Goal: Complete application form

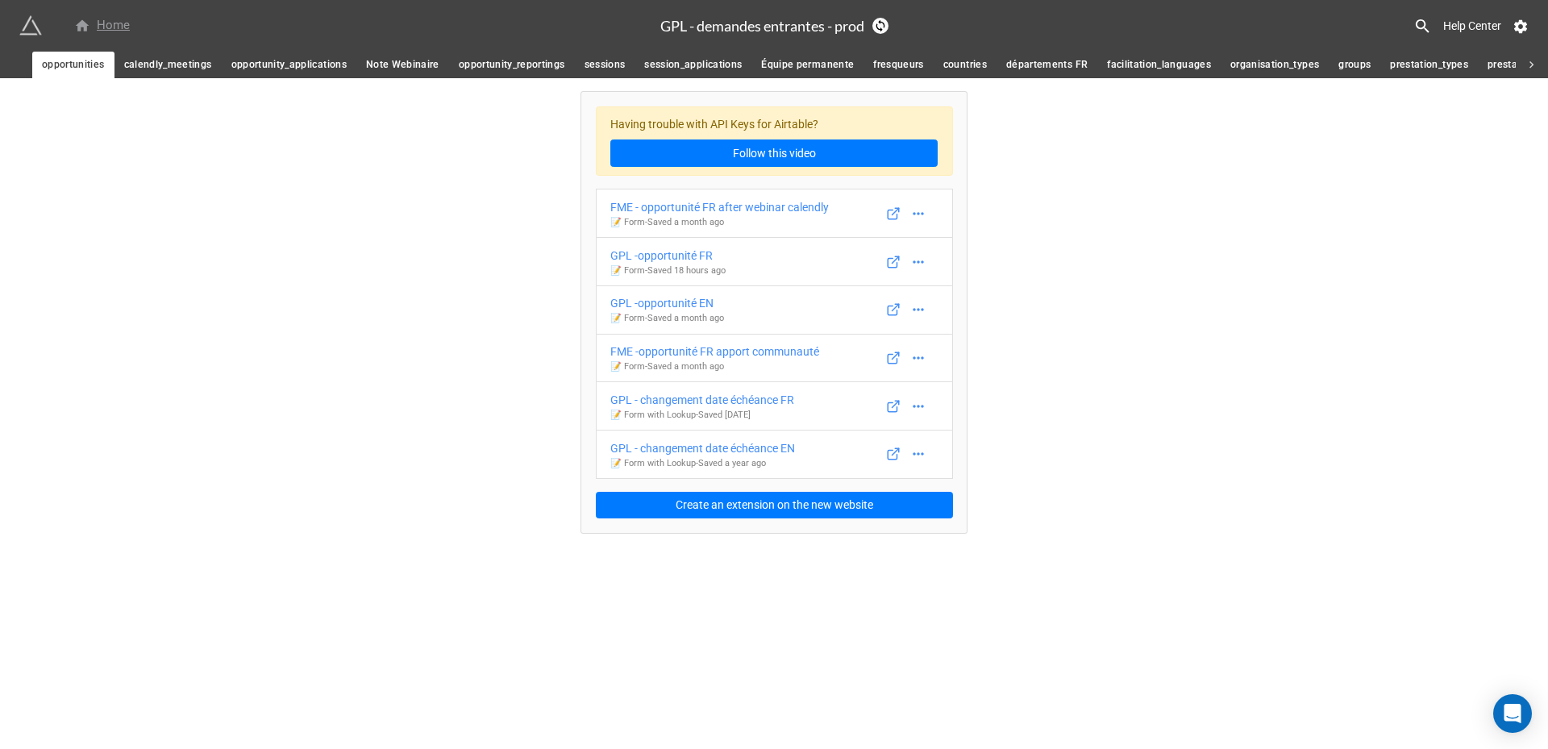
click at [90, 27] on div "Home" at bounding box center [102, 25] width 56 height 19
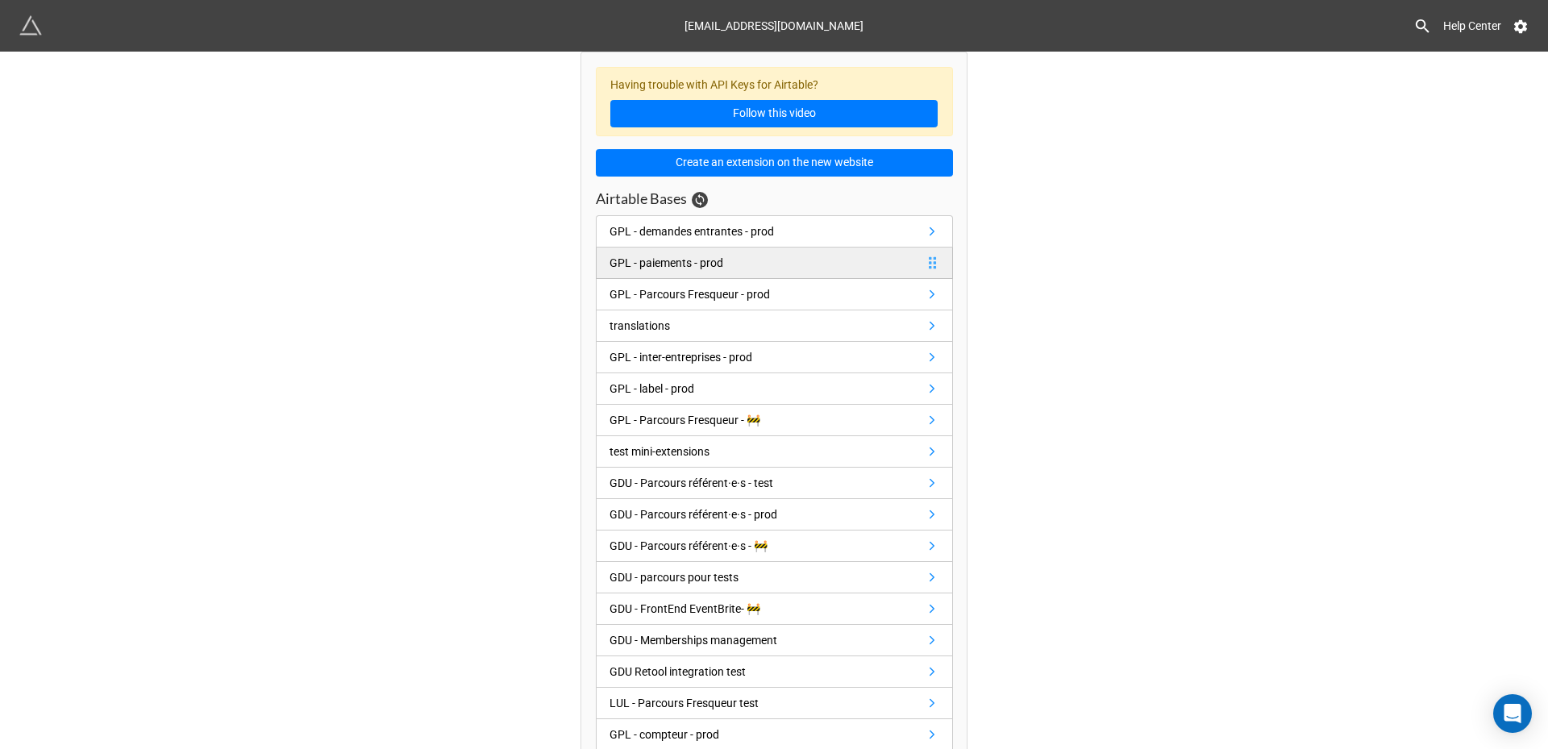
click at [666, 266] on div "GPL - paiements - prod" at bounding box center [666, 263] width 114 height 18
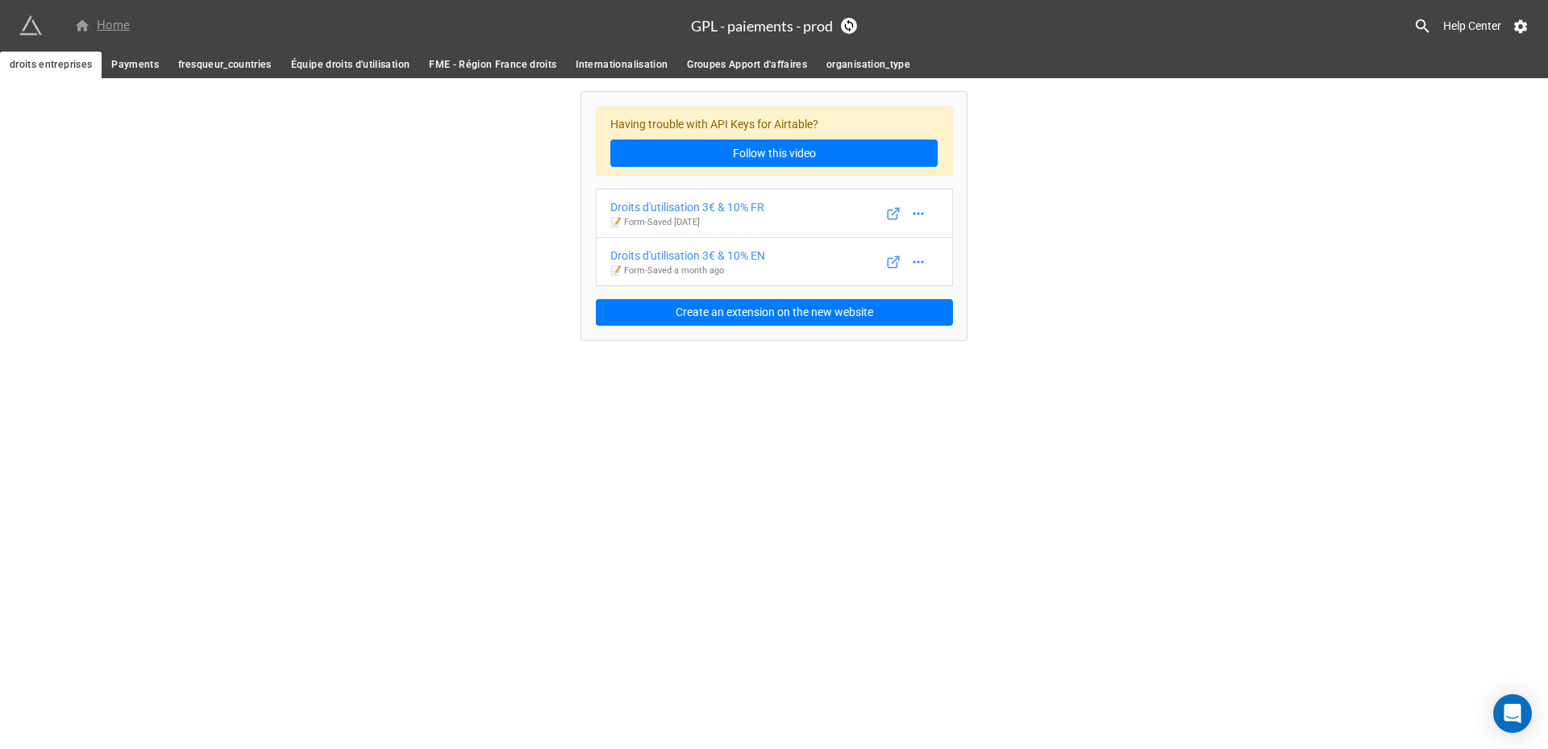
click at [106, 24] on div "Home" at bounding box center [102, 25] width 56 height 19
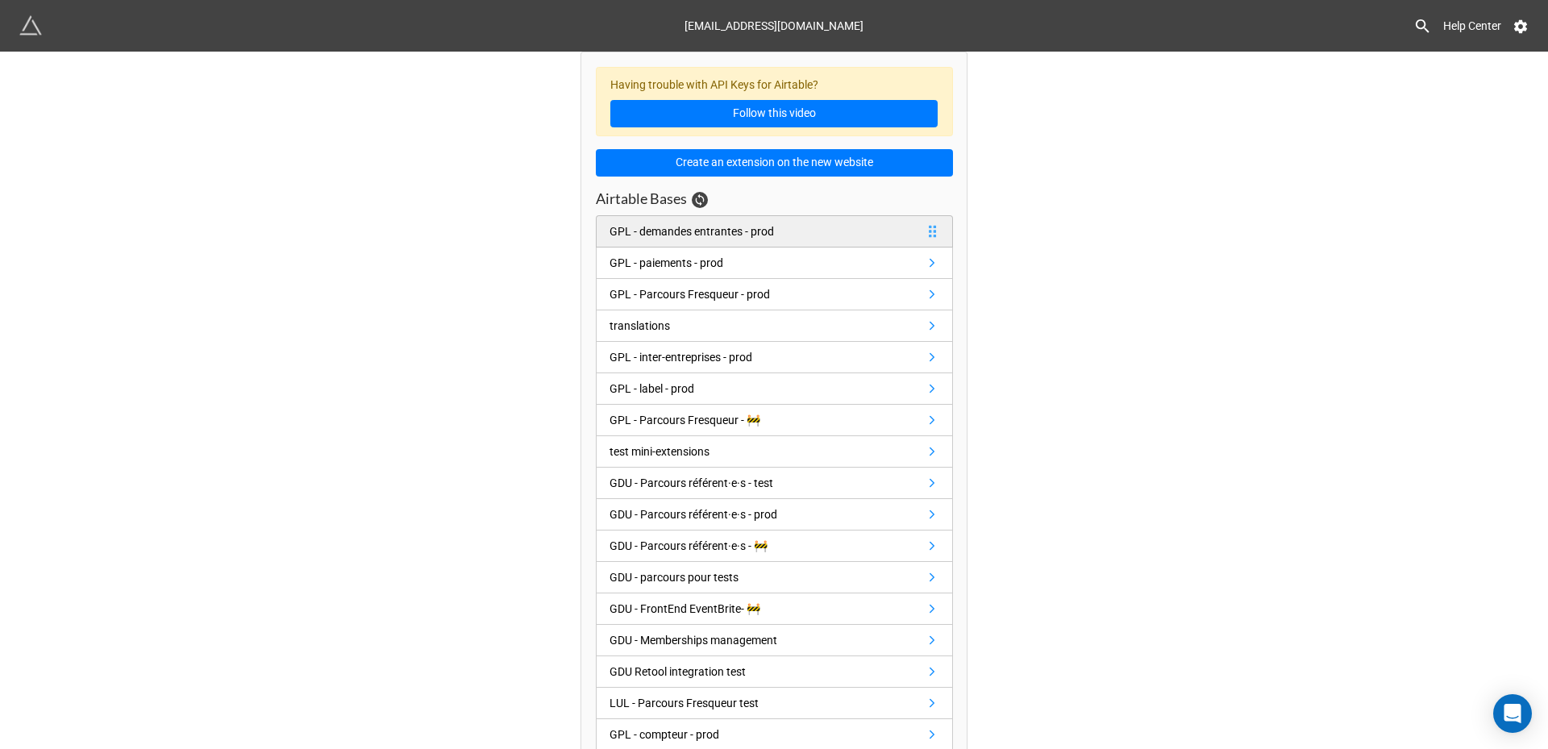
click at [694, 234] on div "GPL - demandes entrantes - prod" at bounding box center [691, 232] width 164 height 18
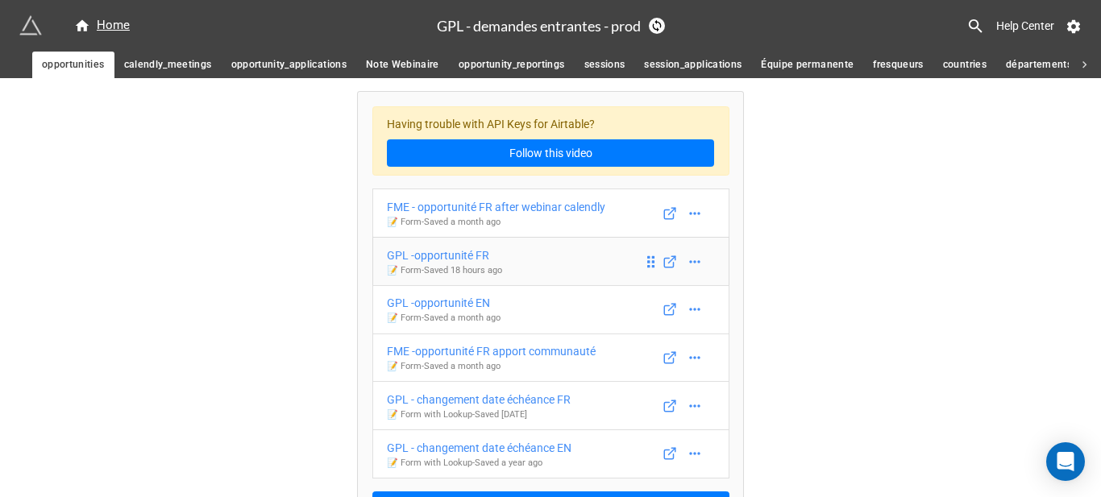
click at [466, 264] on p "📝 Form - Saved 18 hours ago" at bounding box center [444, 270] width 115 height 13
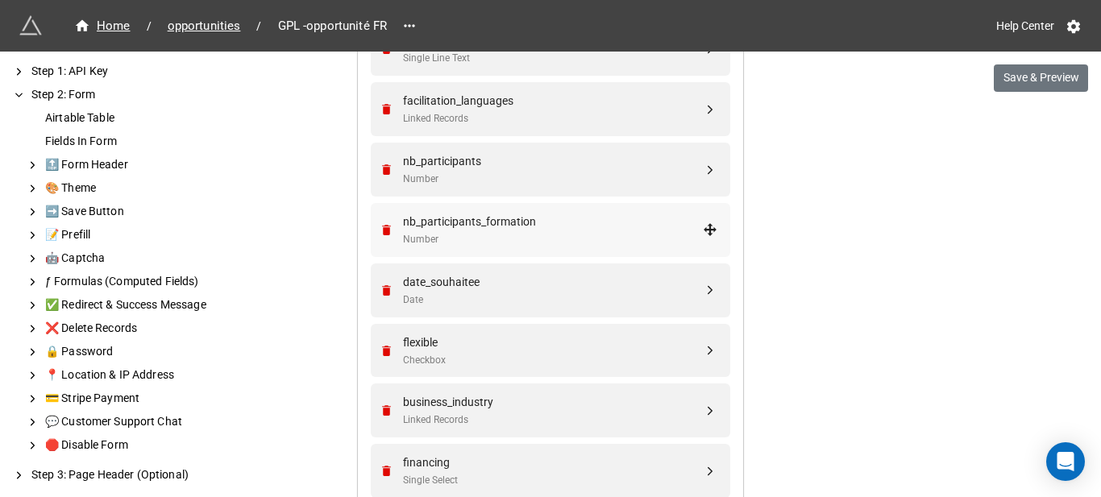
scroll to position [967, 0]
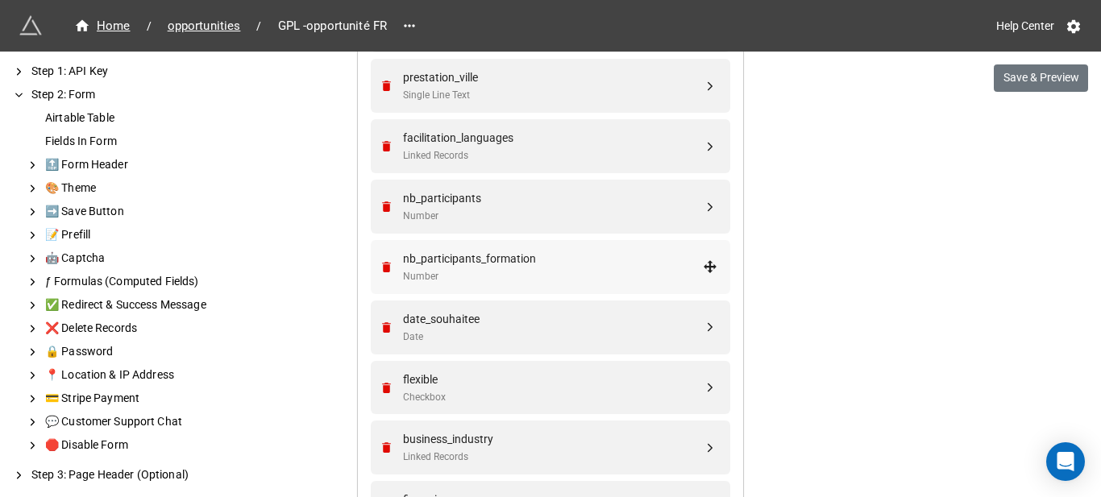
click at [518, 260] on div "nb_participants_formation" at bounding box center [553, 259] width 300 height 18
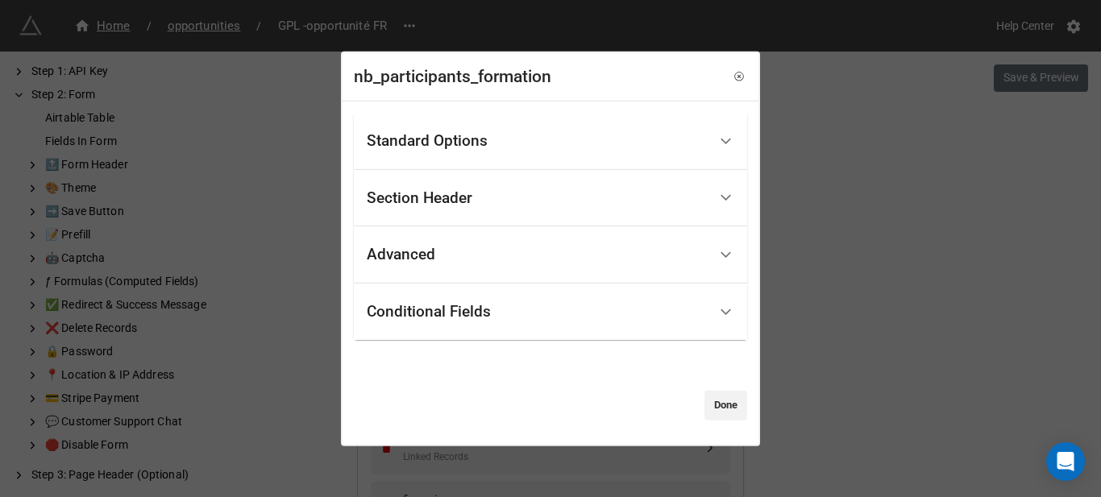
click at [452, 308] on div "Conditional Fields" at bounding box center [429, 312] width 124 height 16
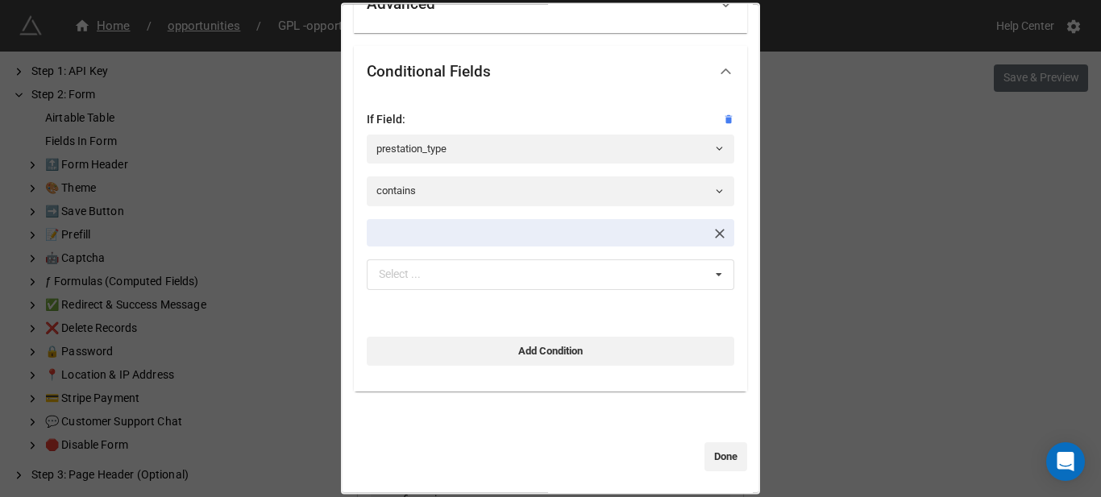
scroll to position [205, 0]
click at [483, 275] on div "Select ... No results found." at bounding box center [551, 271] width 368 height 31
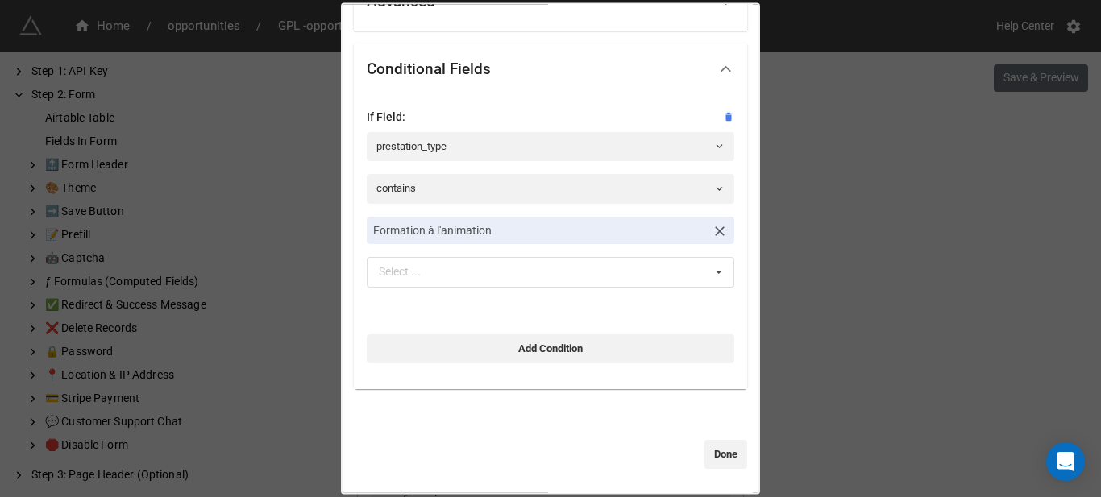
click at [731, 276] on div "If Field: prestation_type contains Formation à l'animation Select ... Atelier 2…" at bounding box center [550, 241] width 393 height 294
click at [878, 278] on div "nb_participants_formation Standard Options Title (Optional) Nombre de participa…" at bounding box center [550, 248] width 1101 height 497
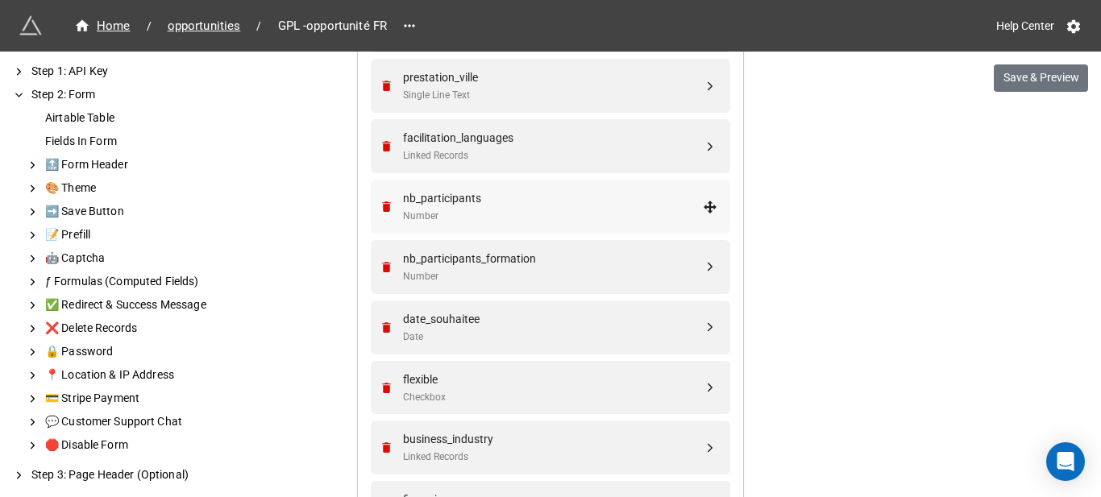
click at [616, 219] on div "Number" at bounding box center [553, 216] width 300 height 15
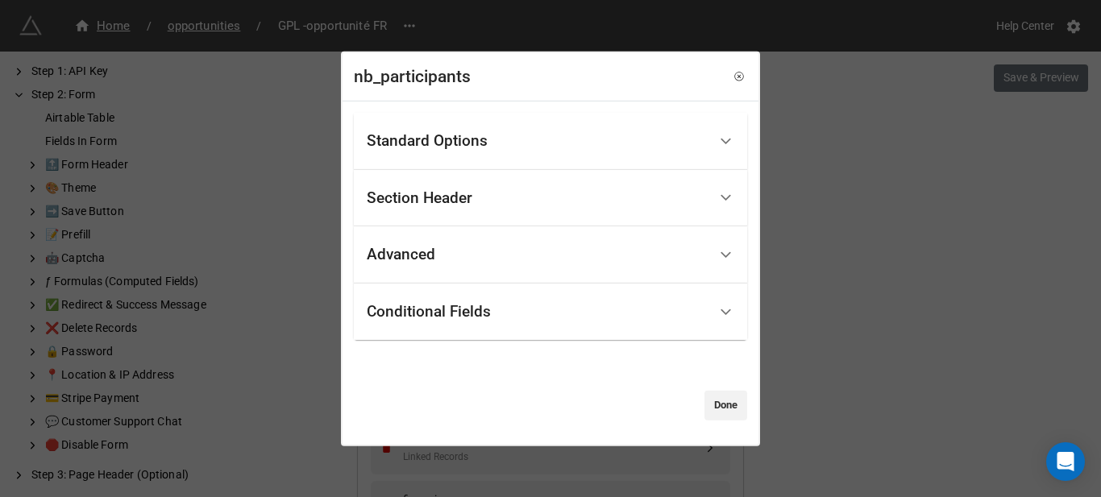
click at [519, 313] on div "Conditional Fields" at bounding box center [537, 312] width 341 height 38
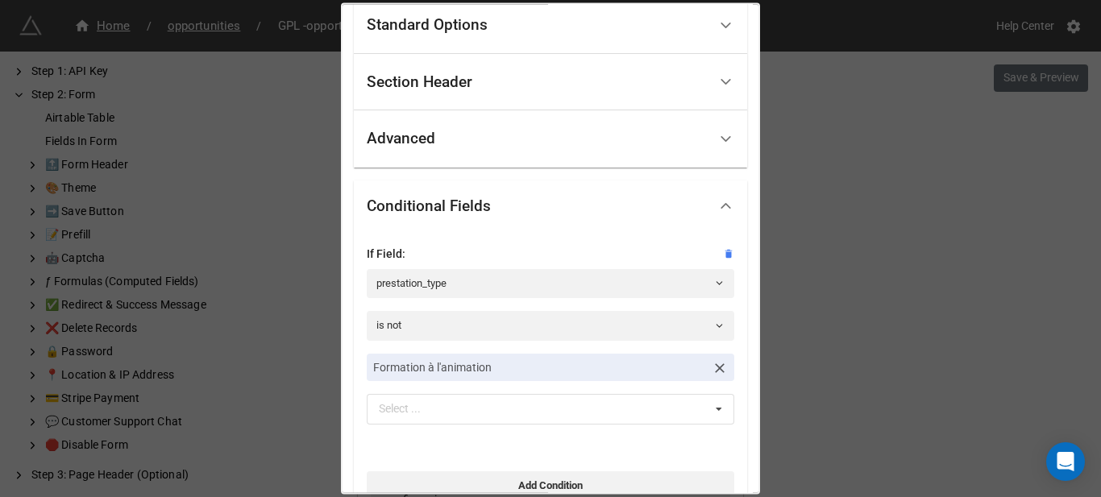
scroll to position [161, 0]
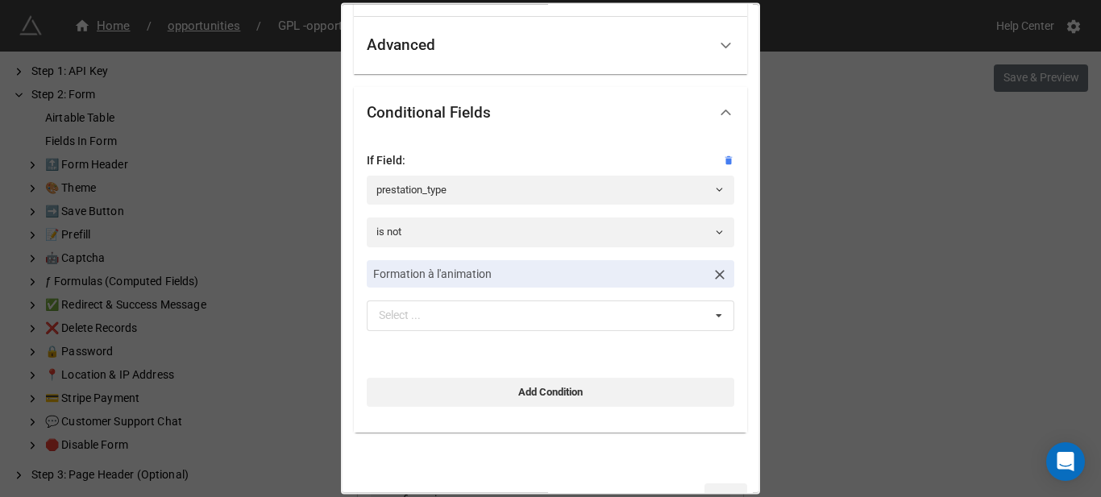
click at [897, 187] on div "nb_participants Standard Options Title (Optional) Nombre de participant·es conc…" at bounding box center [550, 248] width 1101 height 497
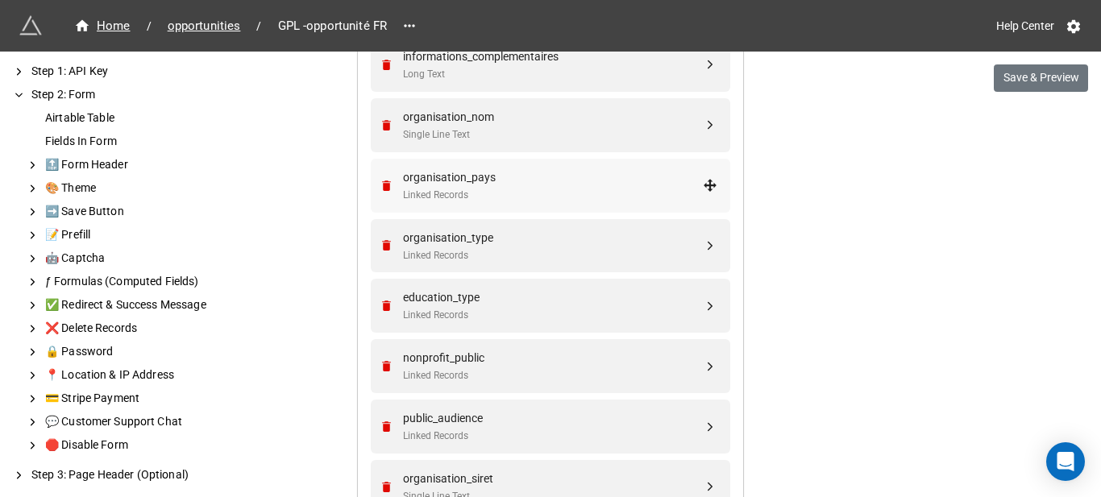
scroll to position [1612, 0]
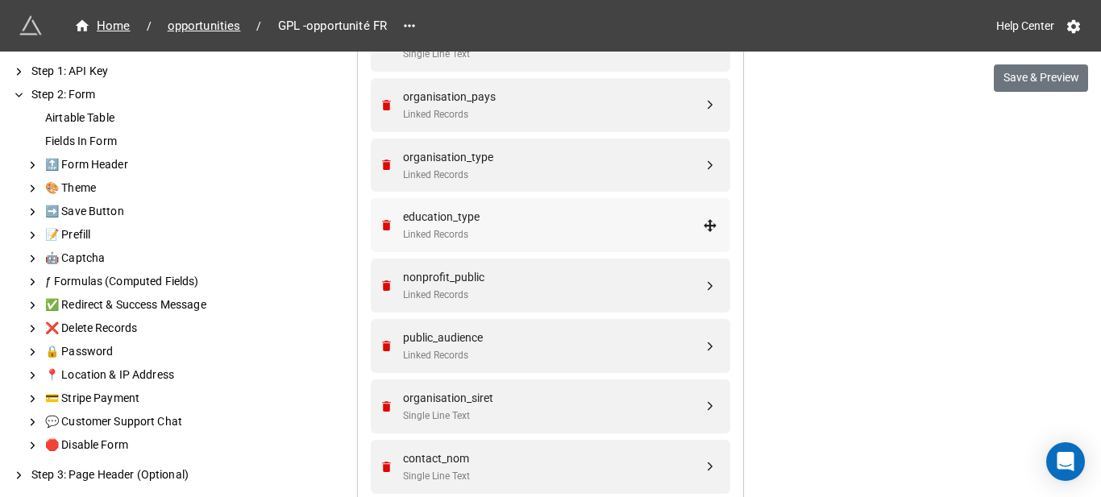
click at [534, 210] on div "education_type" at bounding box center [553, 217] width 300 height 18
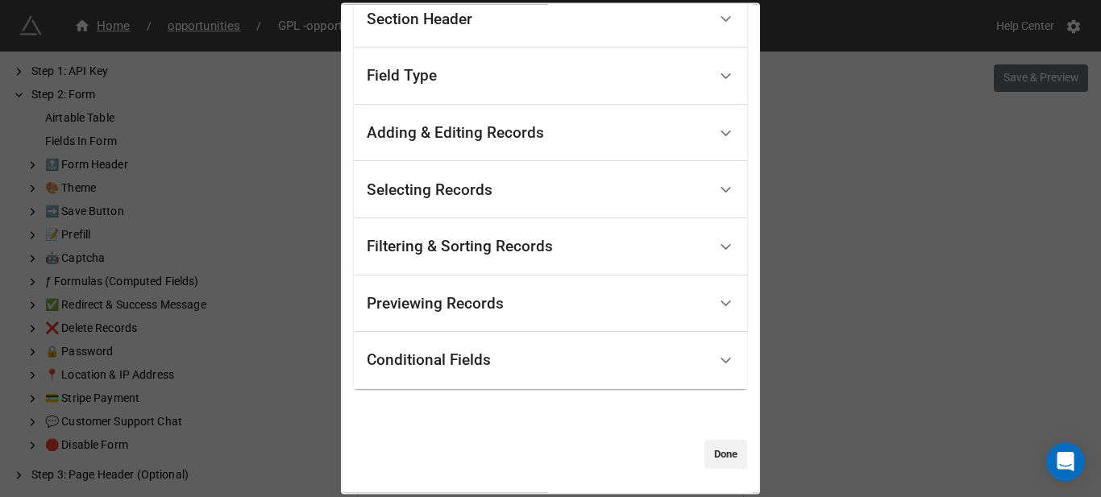
click at [494, 364] on div "Conditional Fields" at bounding box center [537, 361] width 341 height 38
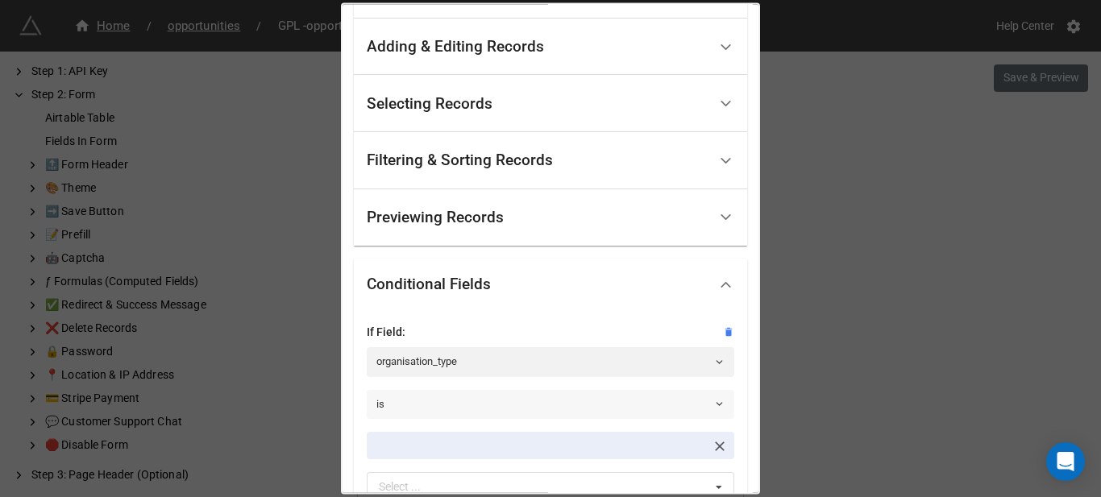
scroll to position [432, 0]
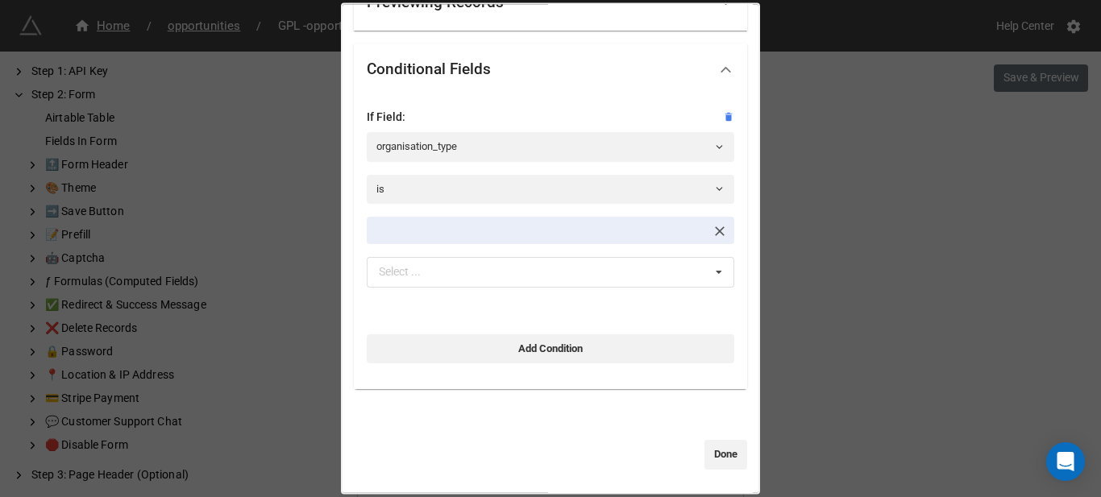
drag, startPoint x: 891, startPoint y: 321, endPoint x: 859, endPoint y: 285, distance: 47.9
click at [891, 321] on div "education_type Standard Options Title (Optional) Type d'établissement Descripti…" at bounding box center [550, 248] width 1101 height 497
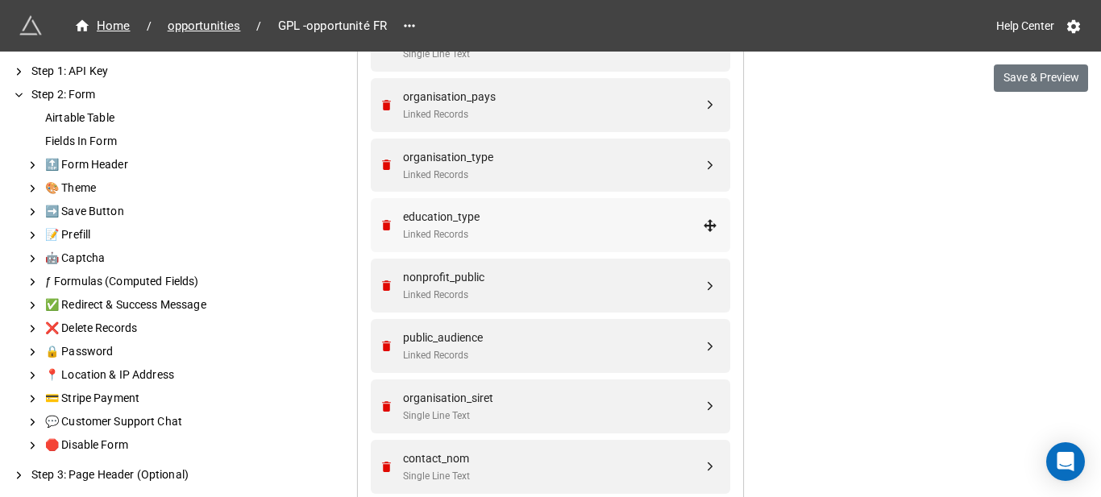
scroll to position [1693, 0]
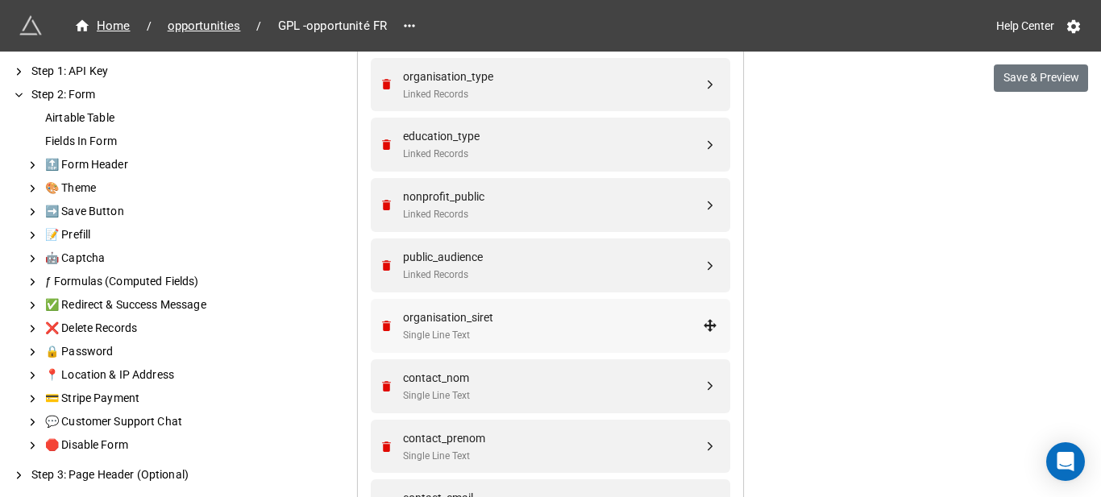
click at [478, 319] on div "organisation_siret" at bounding box center [553, 318] width 300 height 18
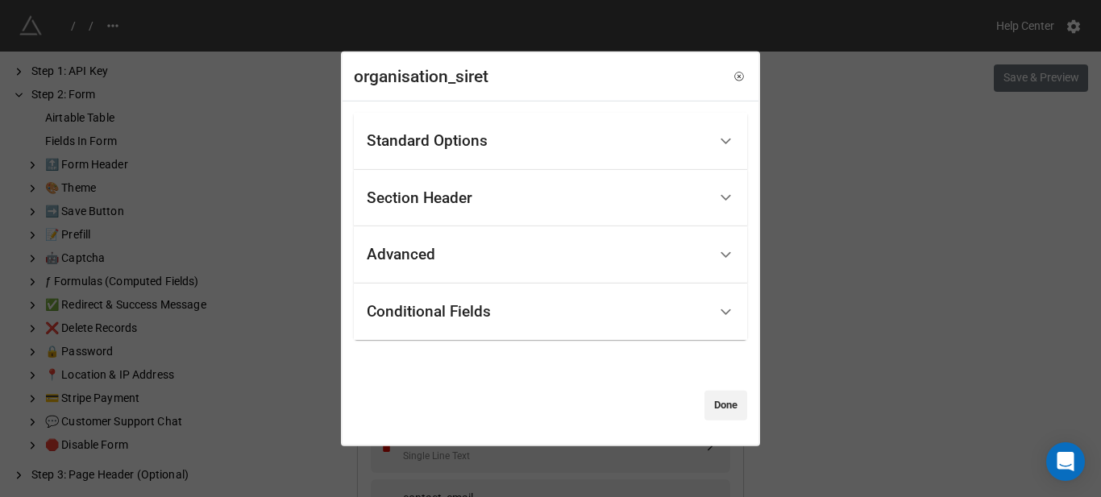
click at [478, 319] on div "Conditional Fields" at bounding box center [429, 312] width 124 height 16
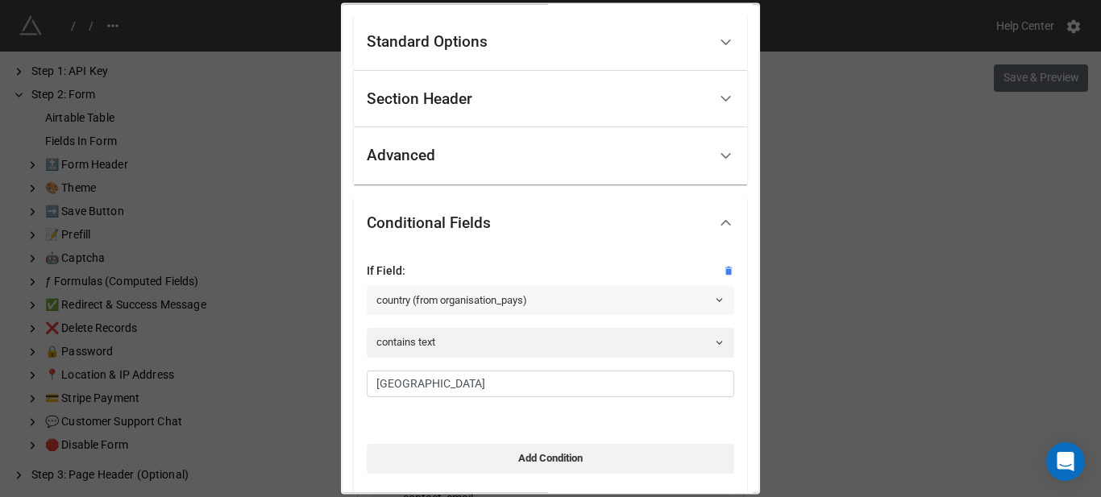
scroll to position [0, 0]
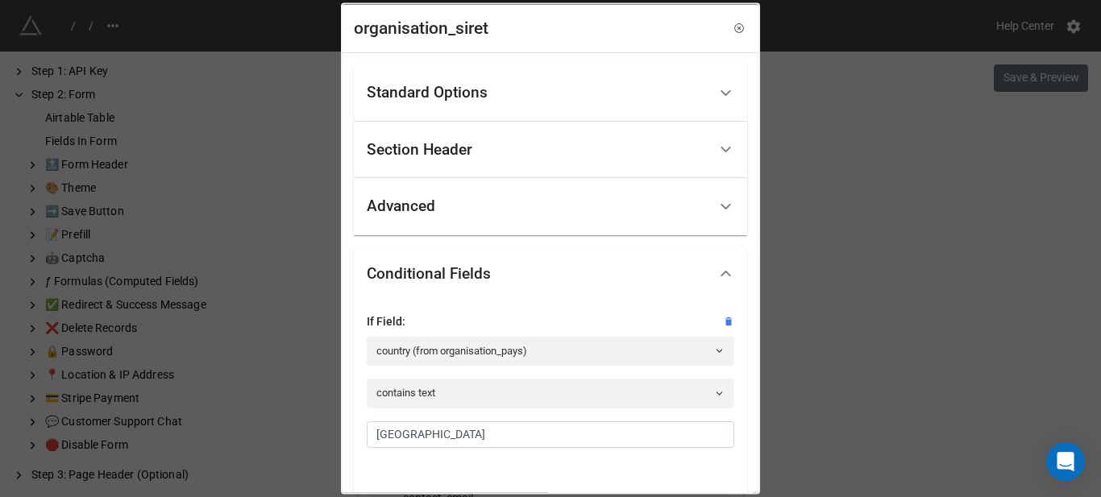
click at [510, 90] on div "Standard Options" at bounding box center [537, 93] width 341 height 38
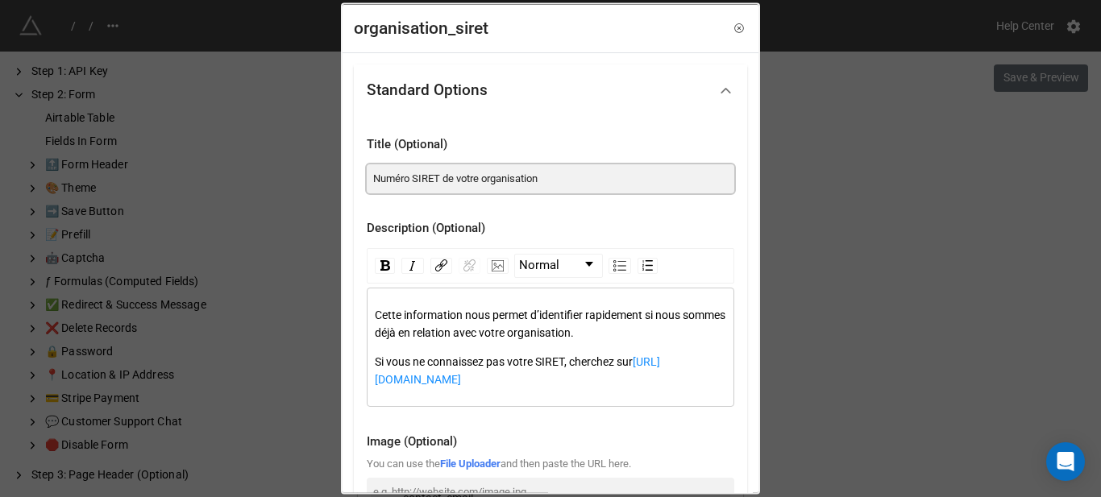
click at [584, 188] on input "Numéro SIRET de votre organisation" at bounding box center [551, 178] width 368 height 29
click at [475, 351] on div "Cette information nous permet d’identifier rapidement si nous sommes déjà en re…" at bounding box center [551, 347] width 352 height 82
copy div "Cette information nous permet d’identifier rapidement si nous sommes déjà en re…"
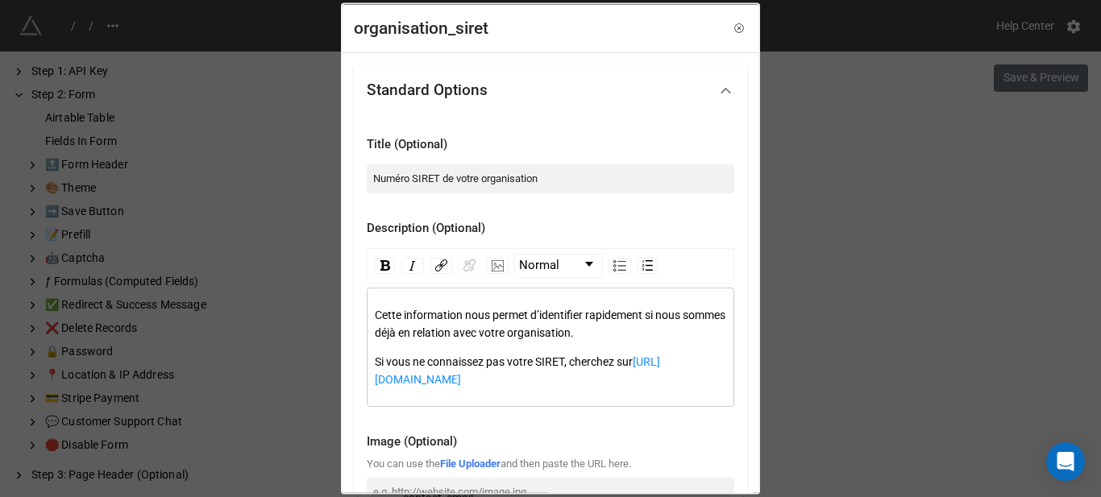
click at [866, 227] on div "organisation_siret Standard Options Title (Optional) Numéro SIRET de votre orga…" at bounding box center [550, 248] width 1101 height 497
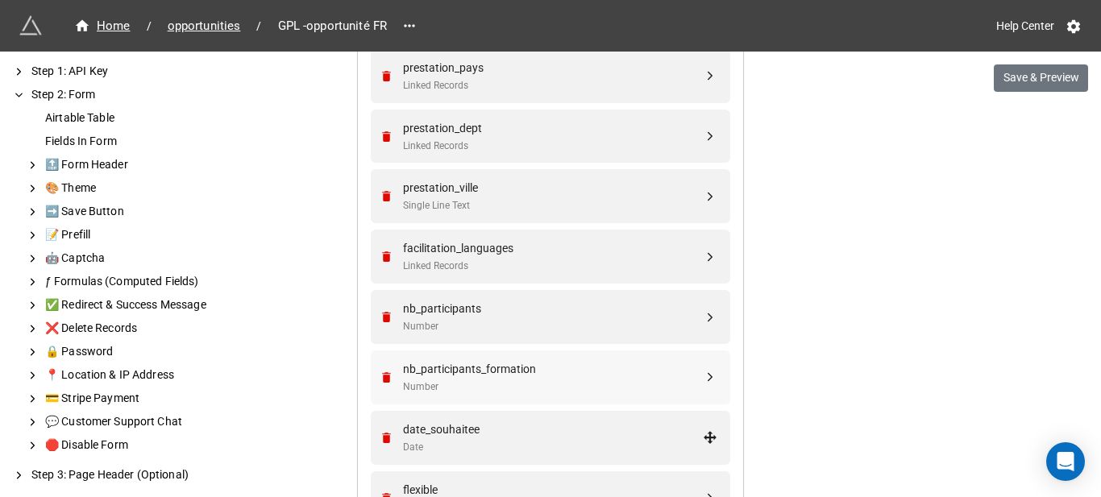
scroll to position [806, 0]
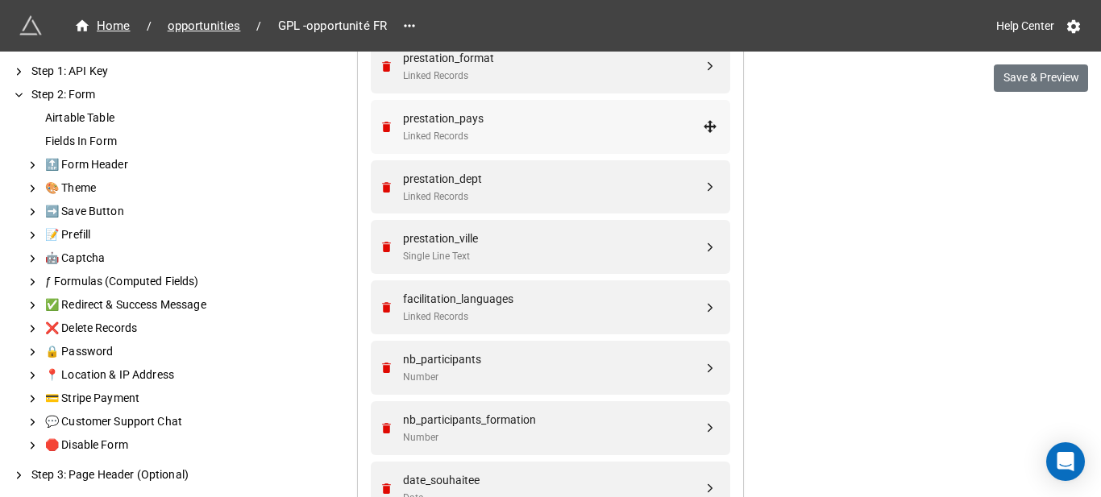
click at [552, 116] on div "prestation_pays" at bounding box center [553, 119] width 300 height 18
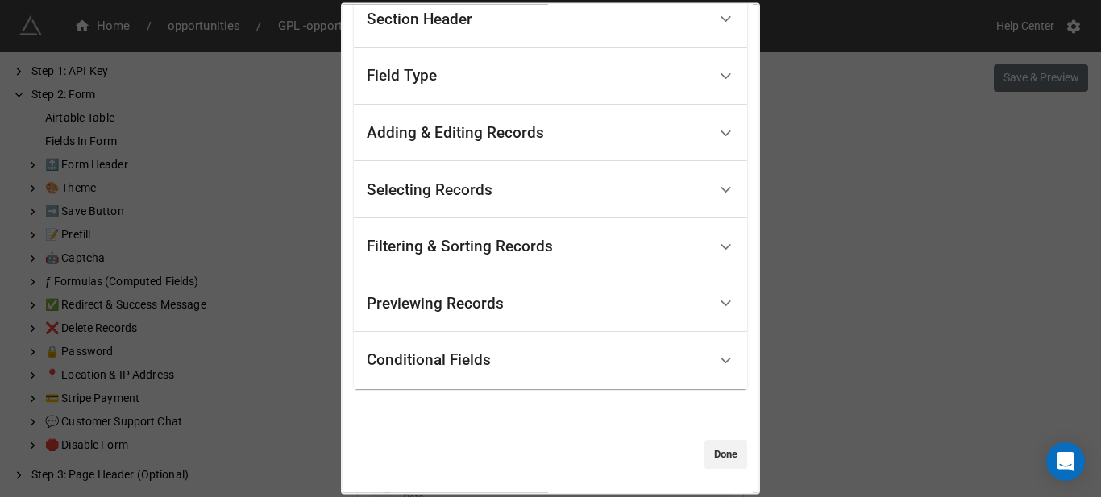
click at [502, 388] on div "Conditional Fields" at bounding box center [550, 360] width 393 height 57
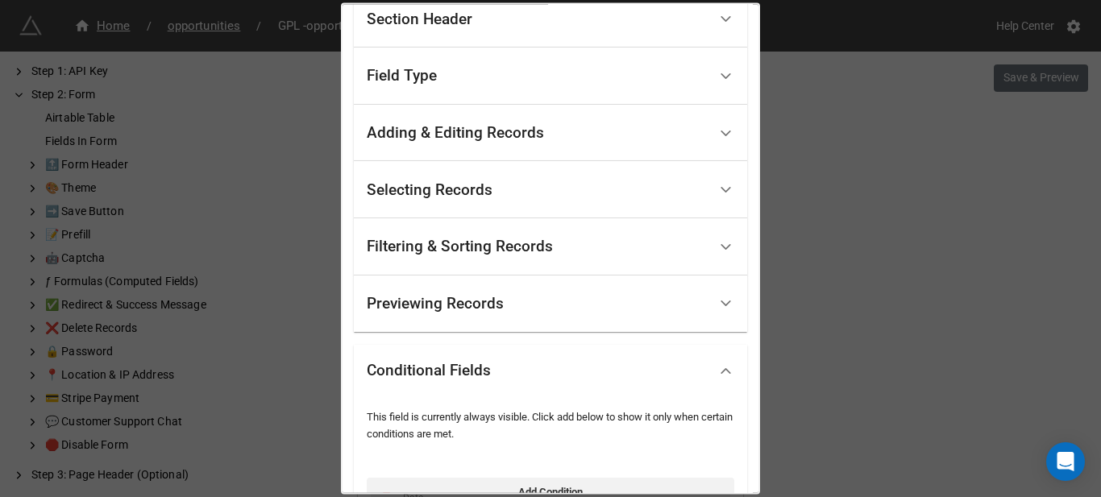
scroll to position [274, 0]
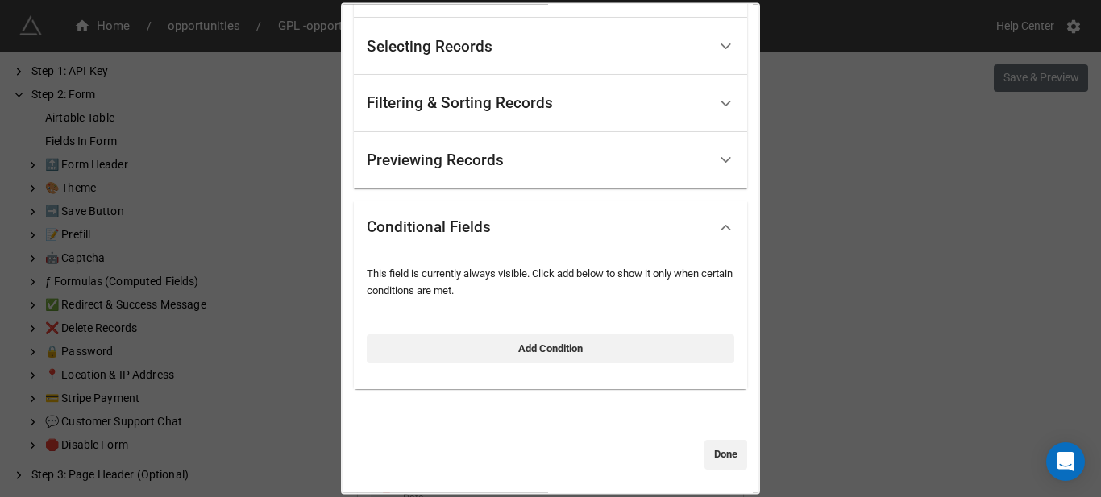
drag, startPoint x: 875, startPoint y: 318, endPoint x: 685, endPoint y: 308, distance: 190.5
click at [854, 318] on div "prestation_pays Standard Options Title (Optional) Pays de la prestation Descrip…" at bounding box center [550, 248] width 1101 height 497
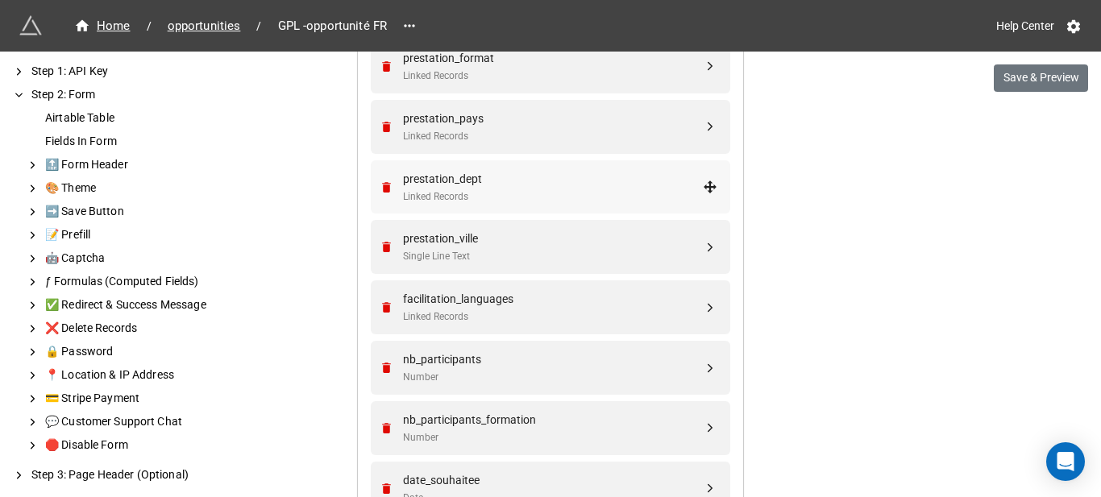
click at [494, 194] on div "Linked Records" at bounding box center [553, 196] width 300 height 15
select select "all-are-met"
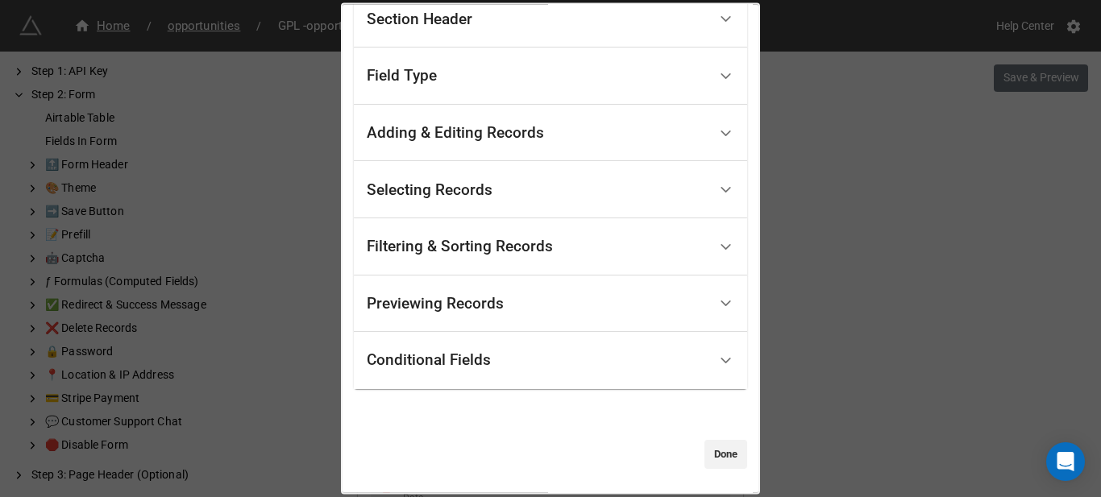
click at [524, 366] on div "Conditional Fields" at bounding box center [537, 361] width 341 height 38
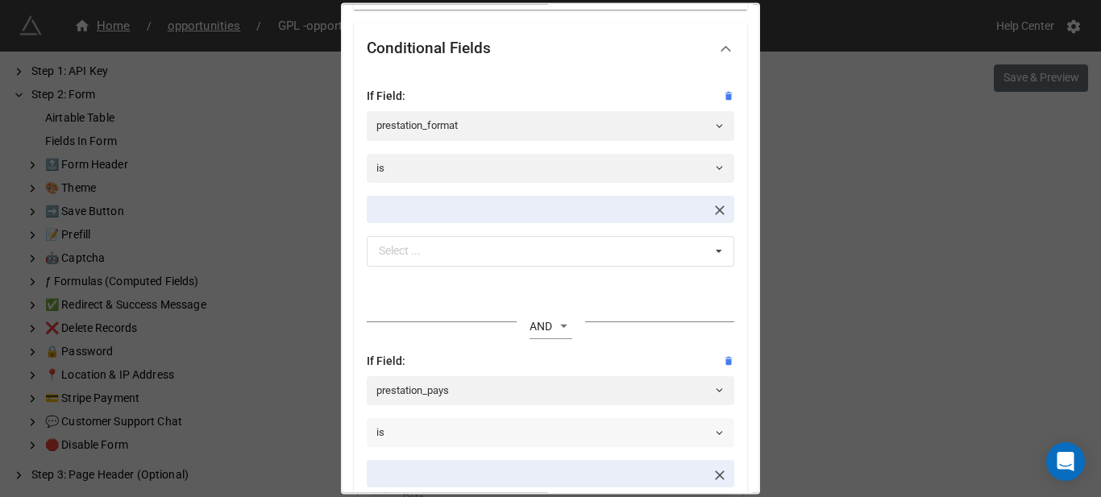
scroll to position [695, 0]
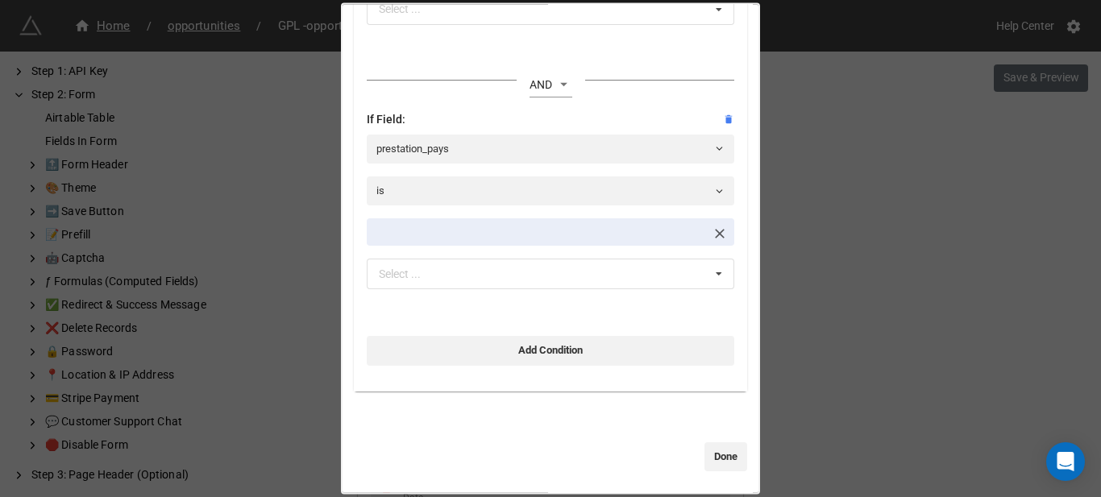
click at [769, 256] on div "prestation_dept Standard Options Title (Optional) Département de la prestation …" at bounding box center [550, 248] width 1101 height 497
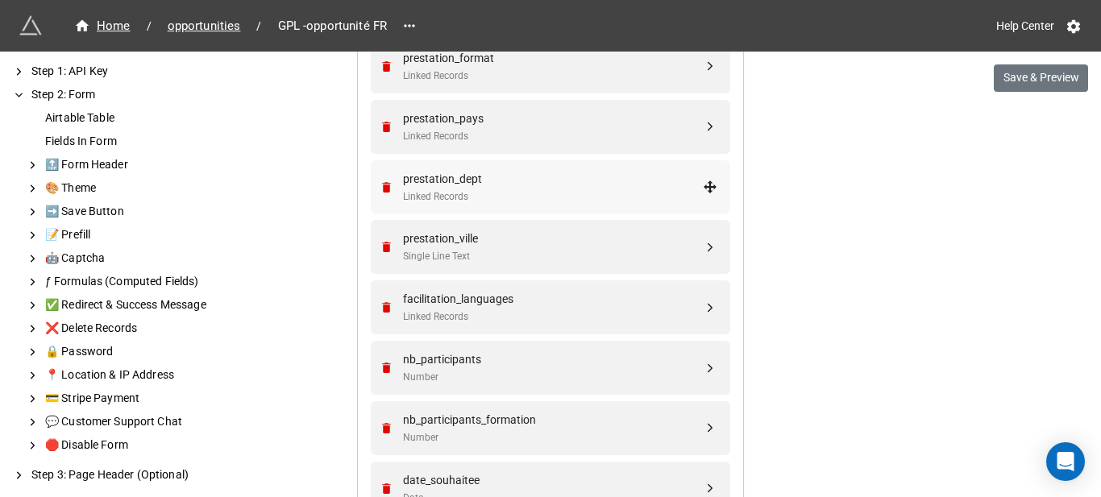
click at [495, 166] on div "prestation_dept Linked Records" at bounding box center [548, 187] width 339 height 54
select select "all-are-met"
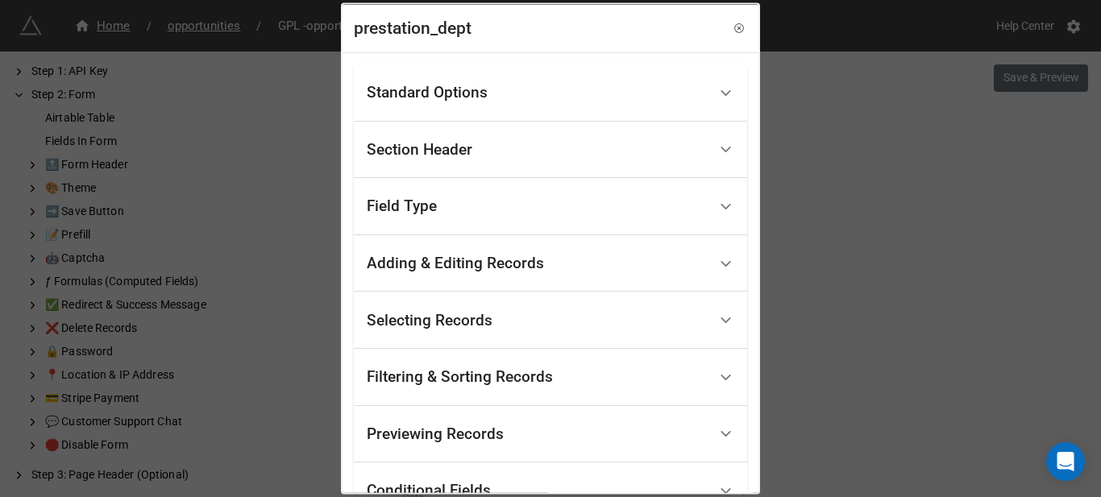
click at [526, 113] on div "Standard Options" at bounding box center [550, 92] width 393 height 57
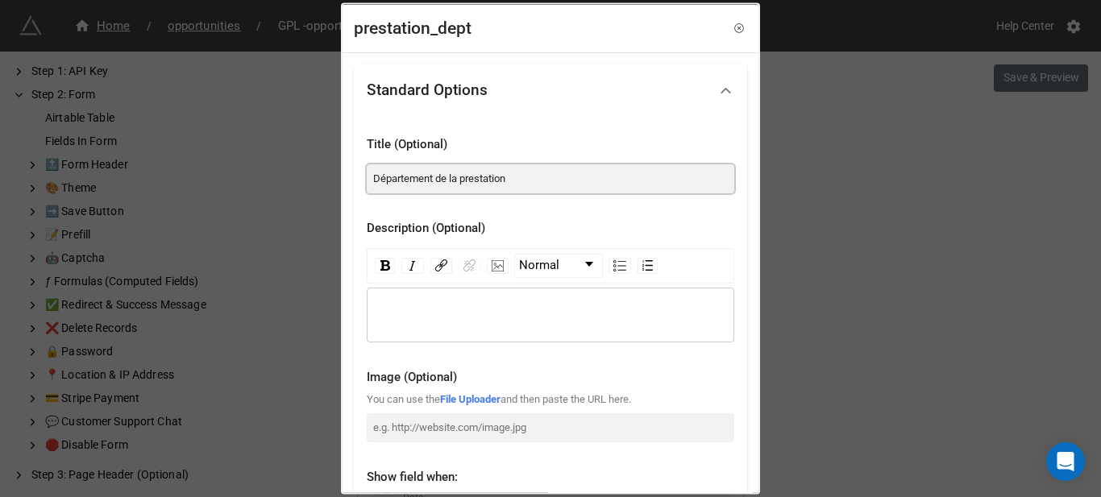
click at [638, 169] on input "Département de la prestation" at bounding box center [551, 178] width 368 height 29
click at [871, 219] on div "prestation_dept Standard Options Title (Optional) Département de la prestation …" at bounding box center [550, 248] width 1101 height 497
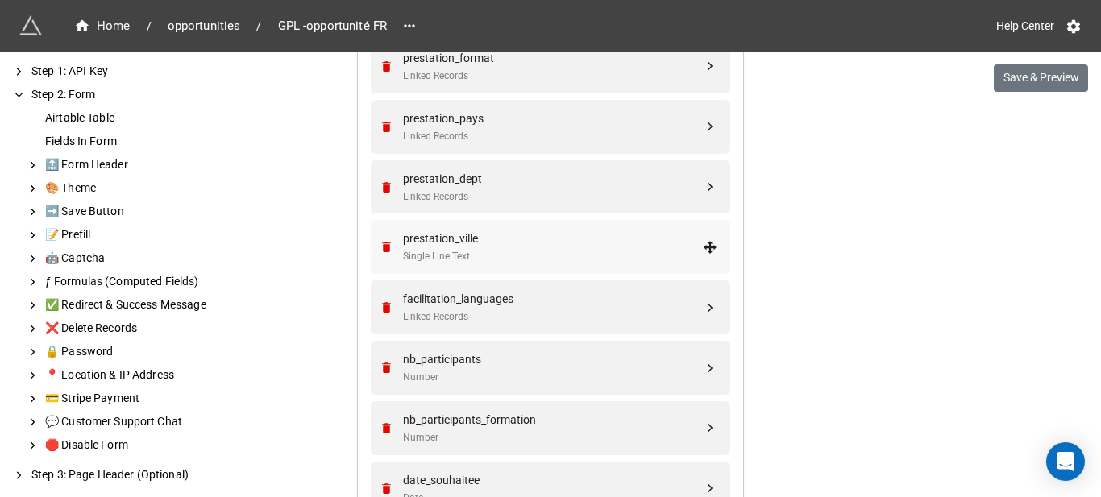
click at [468, 239] on div "prestation_ville" at bounding box center [553, 239] width 300 height 18
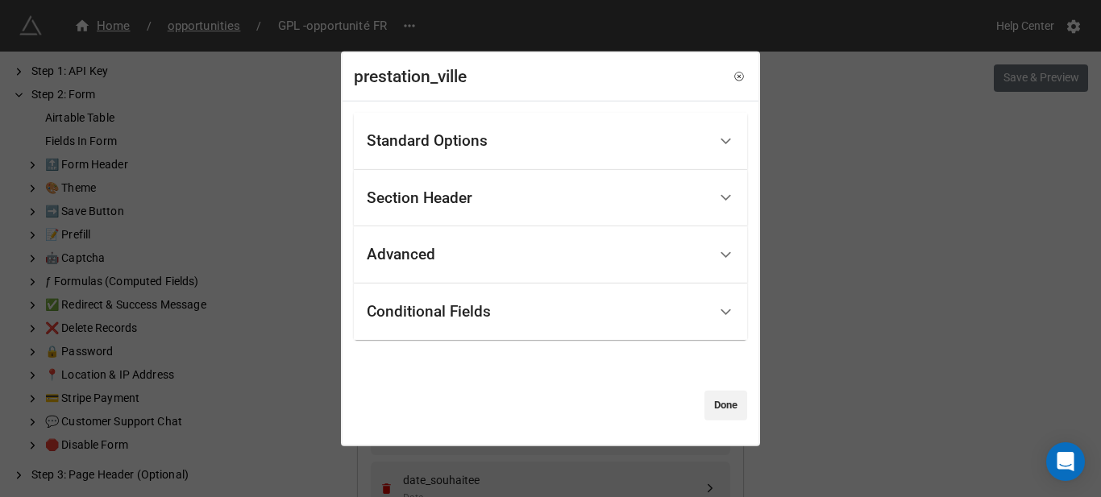
click at [489, 151] on div "Standard Options" at bounding box center [537, 142] width 341 height 38
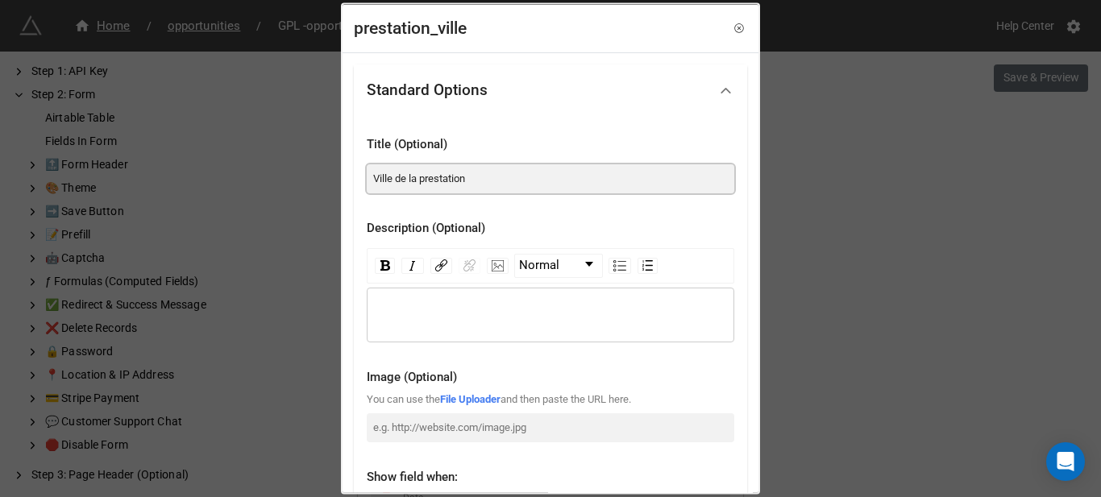
click at [440, 184] on input "Ville de la prestation" at bounding box center [551, 178] width 368 height 29
click at [214, 302] on div "prestation_ville Standard Options Title (Optional) Ville de la prestation Descr…" at bounding box center [550, 248] width 1101 height 497
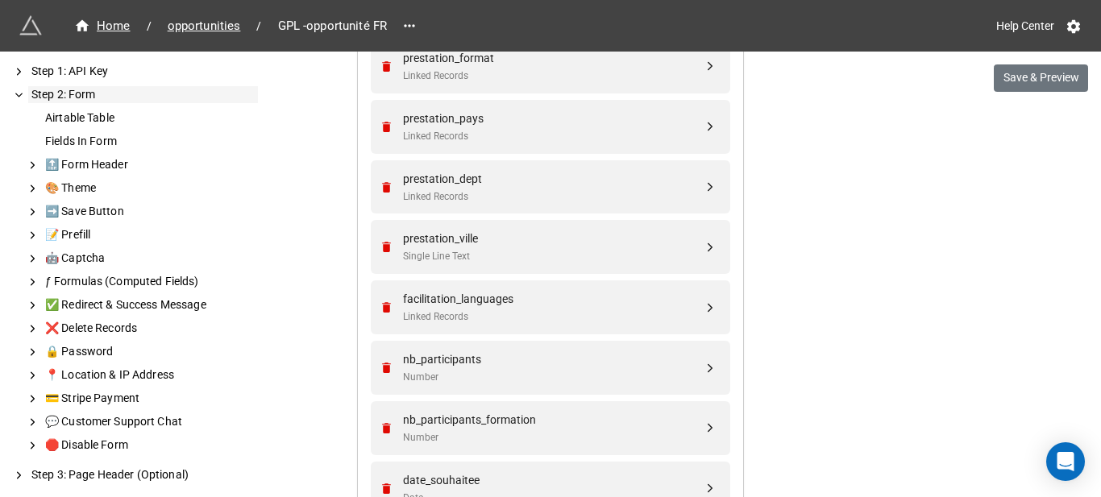
drag, startPoint x: 164, startPoint y: 293, endPoint x: 157, endPoint y: 311, distance: 19.9
click at [159, 295] on div "Airtable Table Fields In Form 🔝 Form Header 🎨 Theme ➡️ Save Button 📝 Prefill 🤖 …" at bounding box center [142, 281] width 231 height 357
click at [157, 311] on div "✅ Redirect & Success Message" at bounding box center [150, 305] width 216 height 17
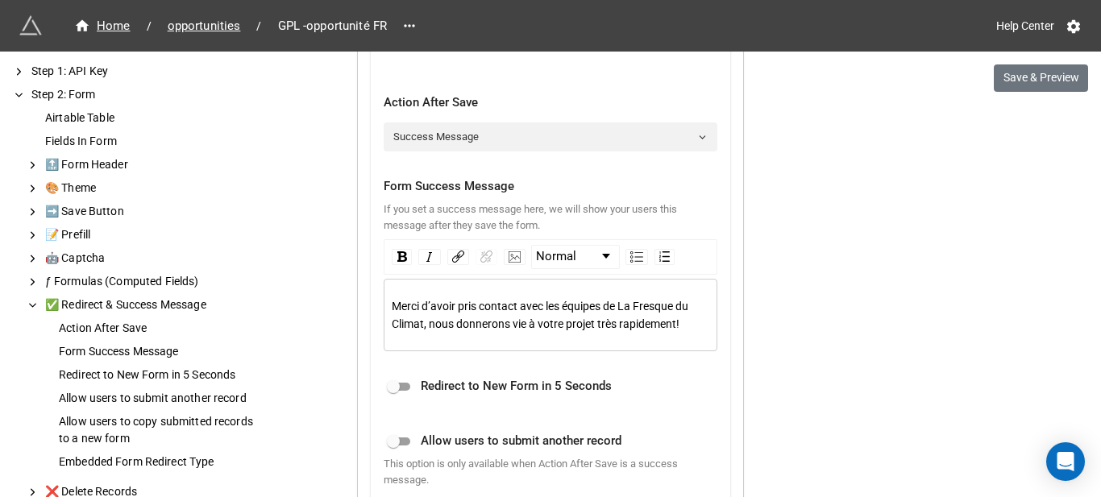
scroll to position [2880, 0]
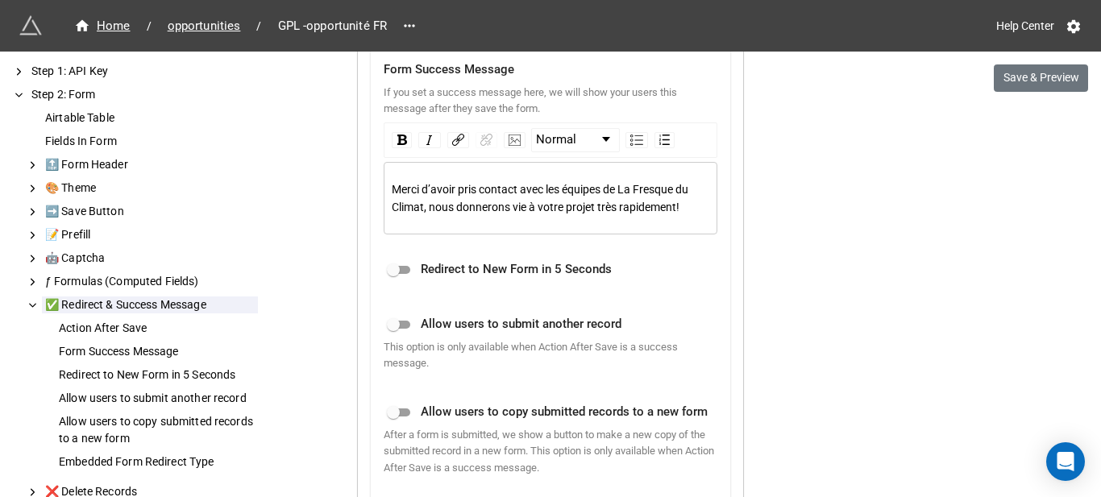
click at [499, 208] on span "Merci d’avoir pris contact avec les équipes de La Fresque du Climat, nous donne…" at bounding box center [541, 198] width 299 height 31
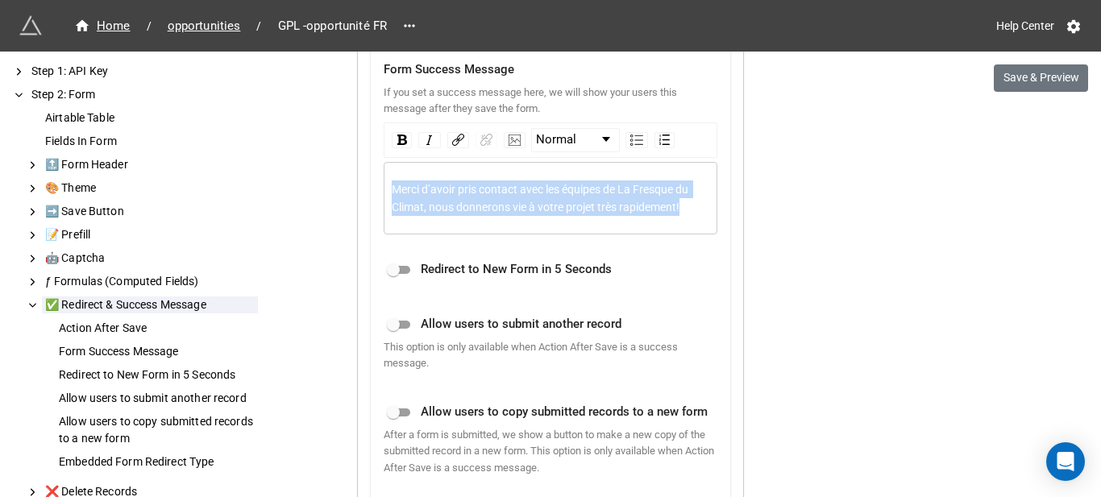
click at [499, 208] on span "Merci d’avoir pris contact avec les équipes de La Fresque du Climat, nous donne…" at bounding box center [541, 198] width 299 height 31
copy span "Merci d’avoir pris contact avec les équipes de La Fresque du Climat, nous donne…"
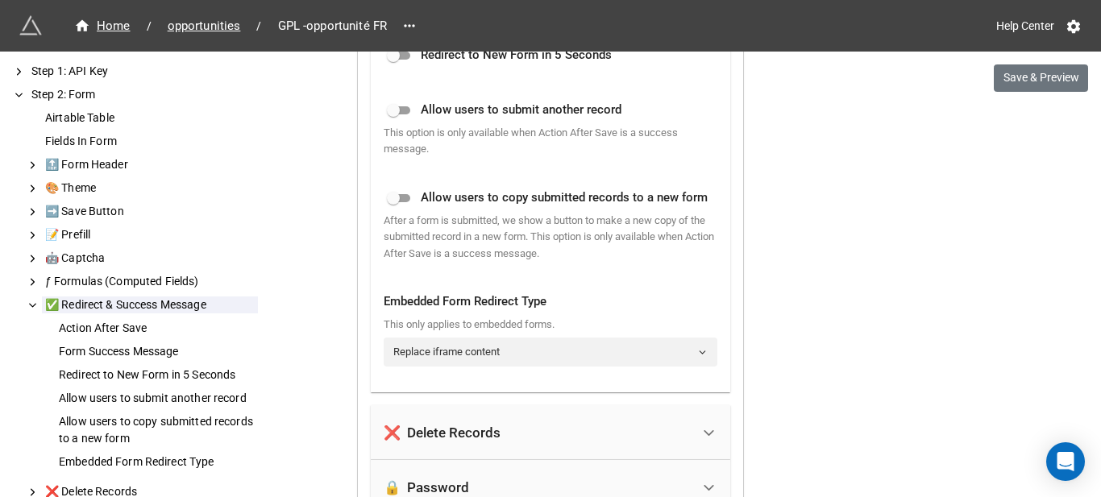
scroll to position [3122, 0]
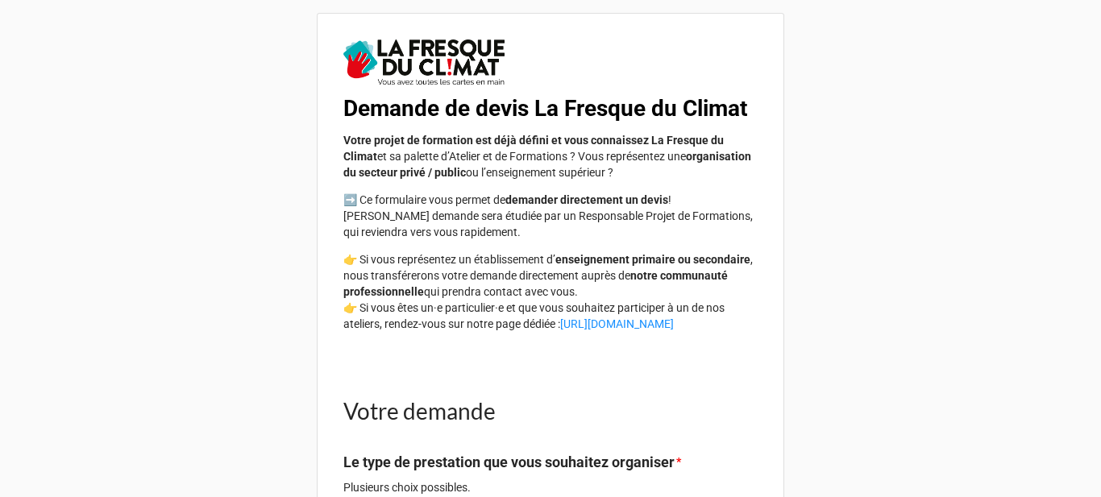
drag, startPoint x: 347, startPoint y: 102, endPoint x: 749, endPoint y: 358, distance: 476.6
click at [749, 332] on div "Demande de devis La Fresque du Climat Votre projet de formation est déjà défini…" at bounding box center [550, 186] width 414 height 293
copy div "Demande de devis La Fresque du Climat Votre projet de formation est déjà défini…"
click at [689, 279] on div "Votre projet de formation est déjà défini et vous connaissez La Fresque du Clim…" at bounding box center [550, 232] width 414 height 200
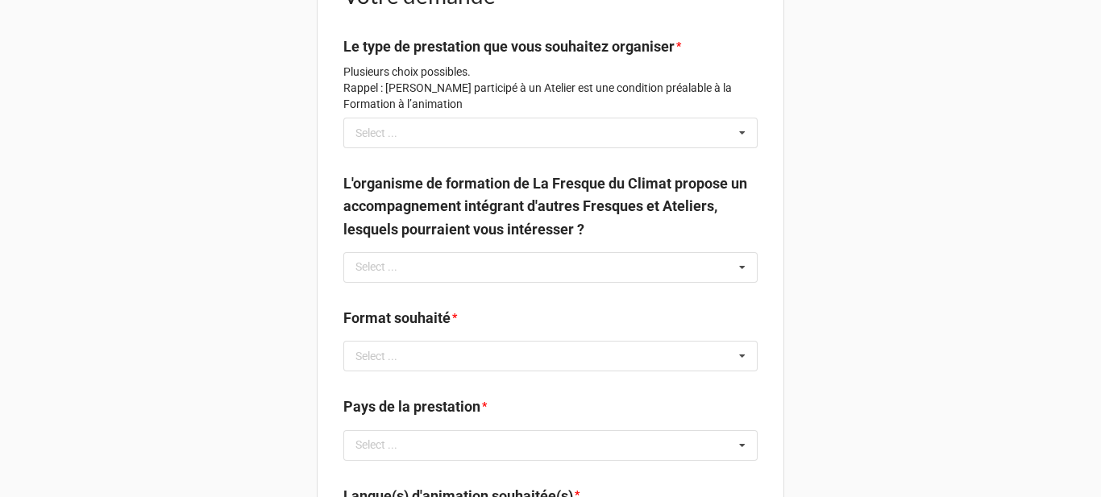
scroll to position [322, 0]
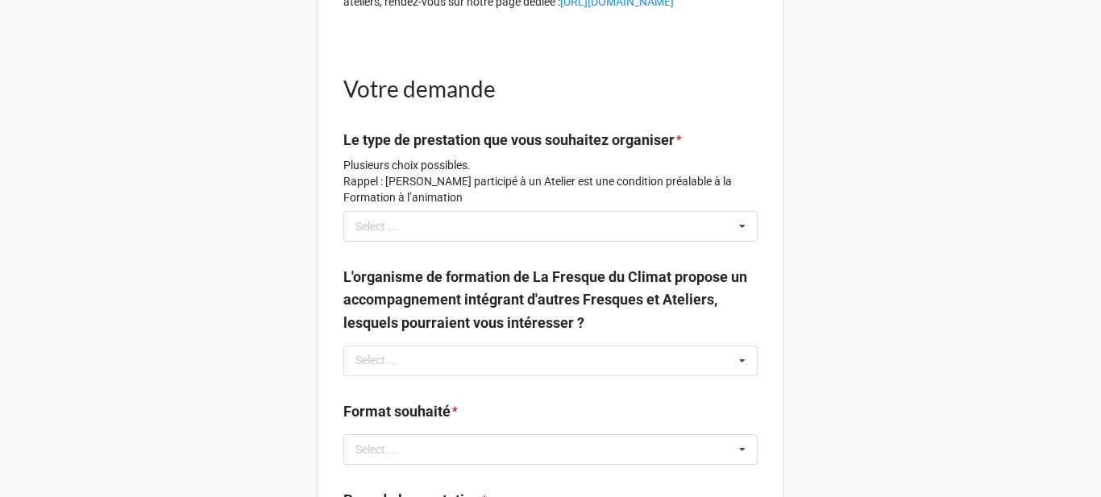
click at [429, 103] on h1 "Votre demande" at bounding box center [550, 88] width 414 height 29
copy h1 "Votre demande"
click at [417, 152] on label "Le type de prestation que vous souhaitez organiser" at bounding box center [508, 140] width 331 height 23
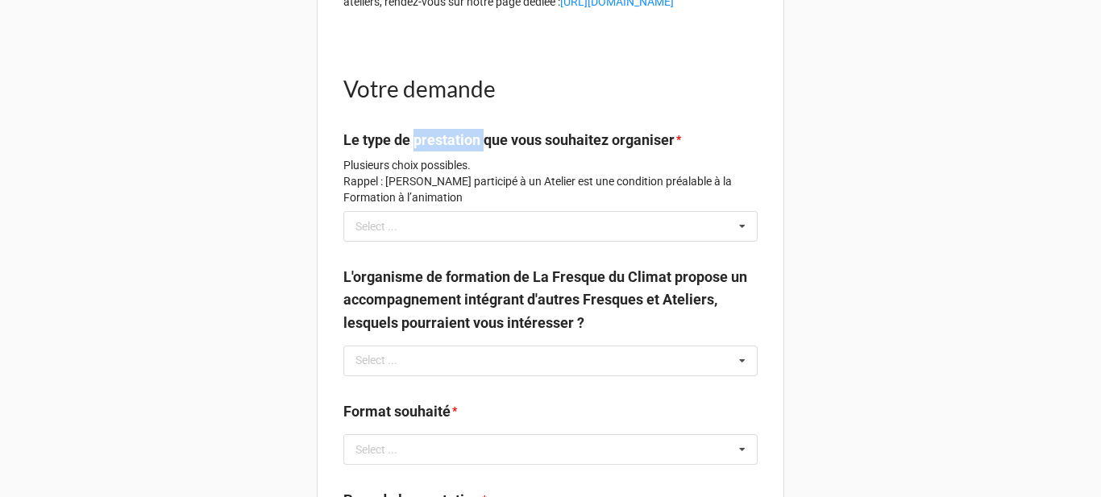
click at [417, 152] on label "Le type de prestation que vous souhaitez organiser" at bounding box center [508, 140] width 331 height 23
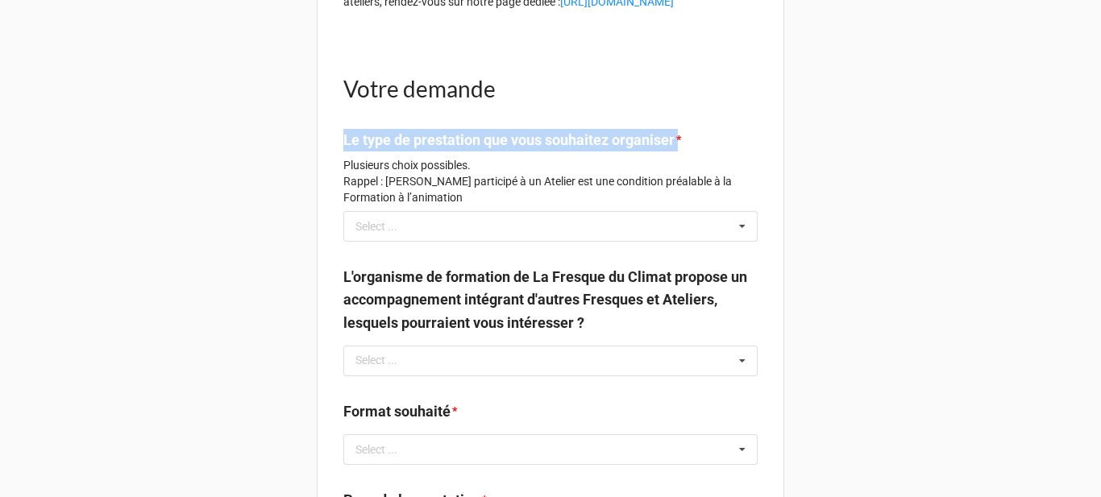
click at [417, 152] on label "Le type de prestation que vous souhaitez organiser" at bounding box center [508, 140] width 331 height 23
copy label "Le type de prestation que vous souhaitez organiser"
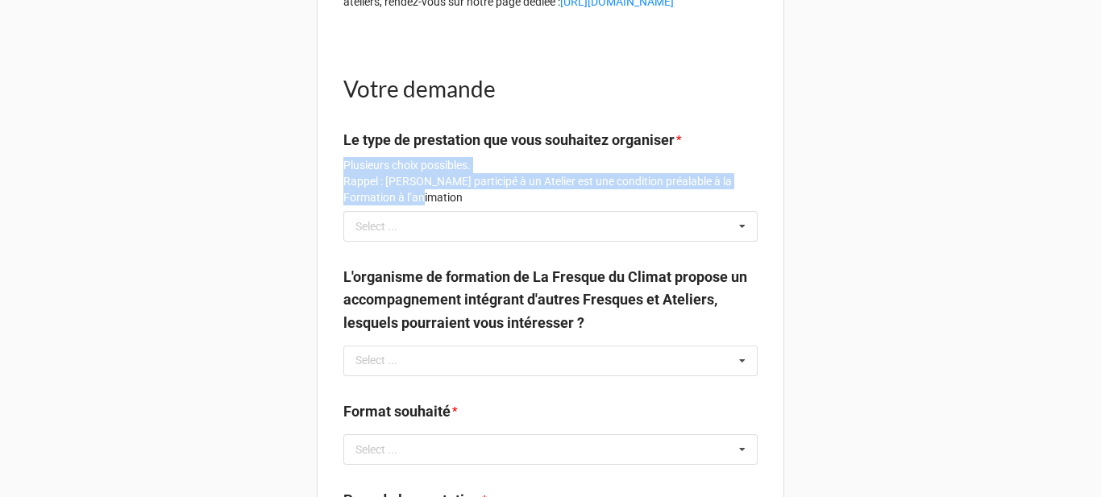
drag, startPoint x: 403, startPoint y: 234, endPoint x: 326, endPoint y: 194, distance: 86.9
copy p "Plusieurs choix possibles. Rappel : Avoir participé à un Atelier est une condit…"
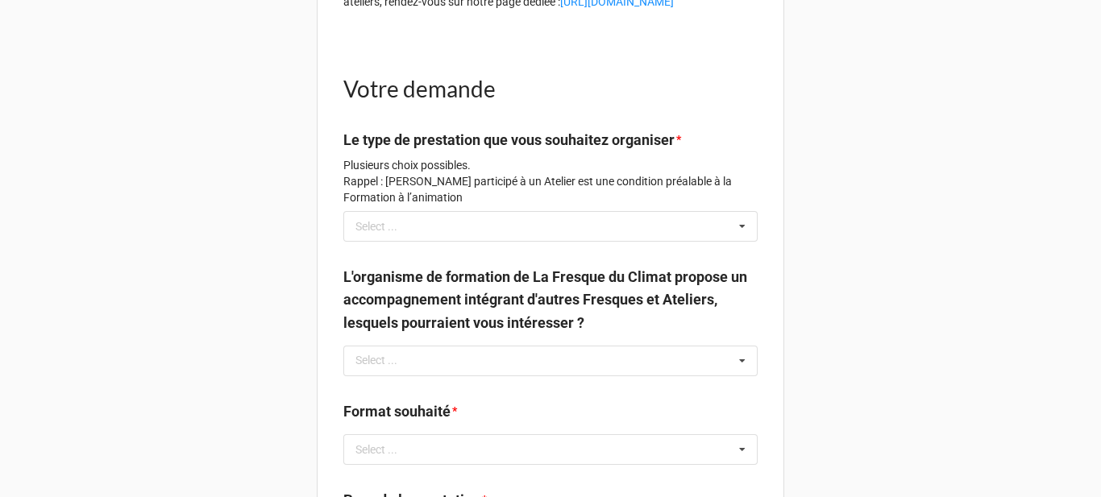
click at [486, 335] on label "L'organisme de formation de La Fresque du Climat propose un accompagnement inté…" at bounding box center [550, 300] width 414 height 69
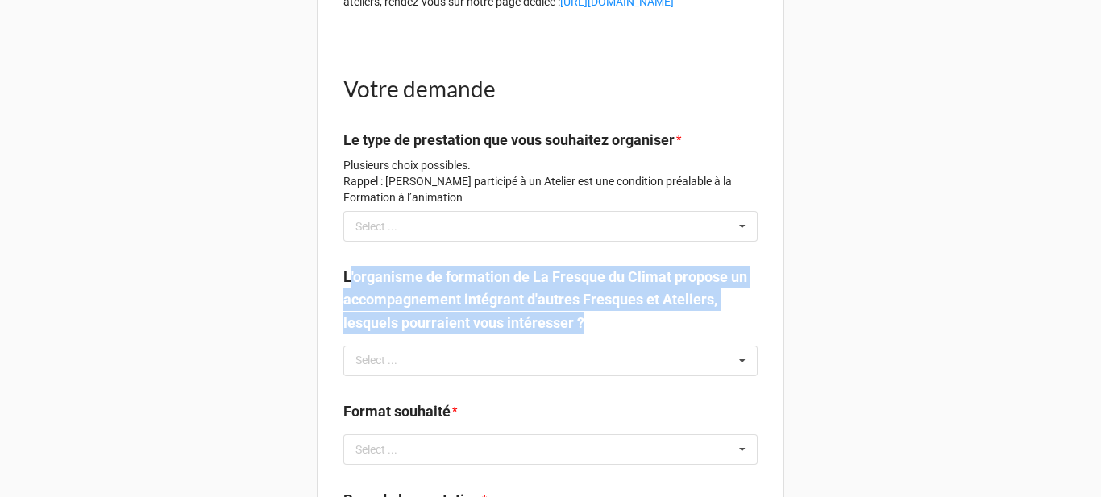
click at [486, 335] on label "L'organisme de formation de La Fresque du Climat propose un accompagnement inté…" at bounding box center [550, 300] width 414 height 69
copy b "L'organisme de formation de La Fresque du Climat propose un accompagnement inté…"
click at [422, 335] on label "L'organisme de formation de La Fresque du Climat propose un accompagnement inté…" at bounding box center [550, 300] width 414 height 69
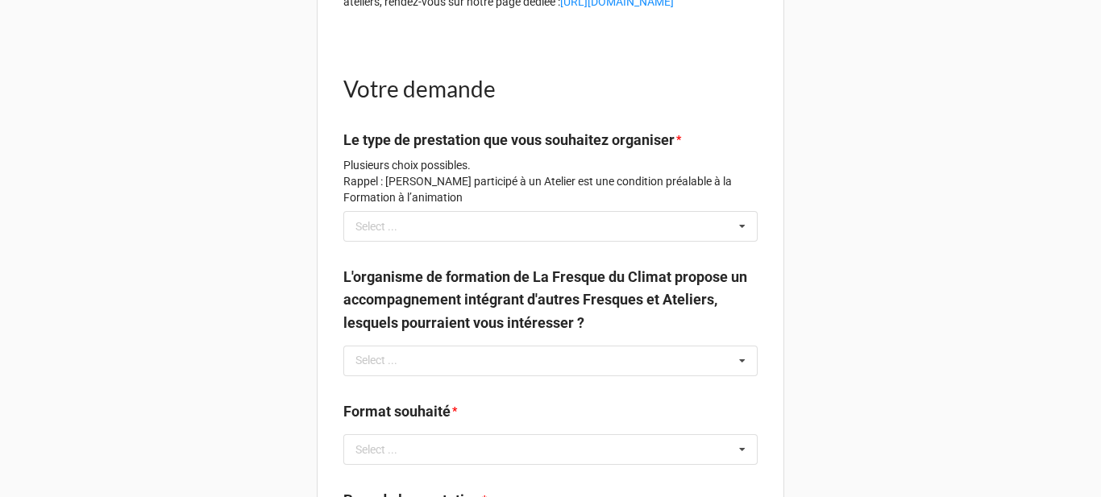
scroll to position [564, 0]
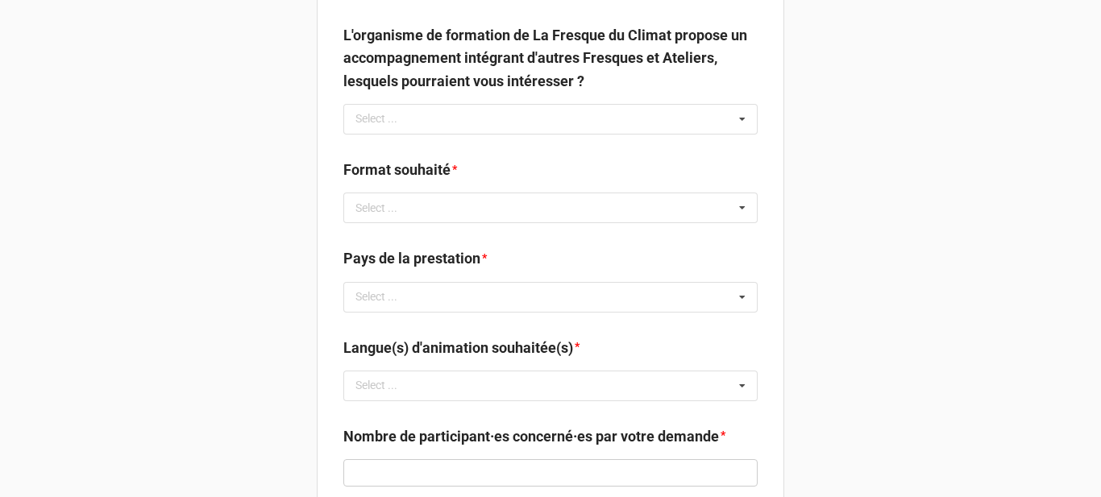
click at [407, 181] on label "Format souhaité" at bounding box center [396, 170] width 107 height 23
copy label "Format souhaité"
click at [425, 270] on label "Pays de la prestation" at bounding box center [411, 258] width 137 height 23
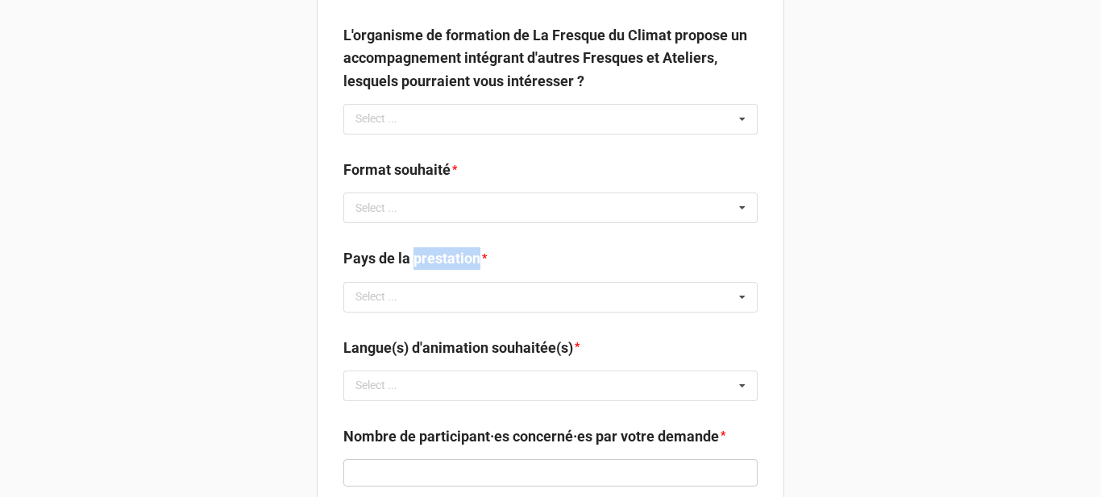
click at [425, 270] on label "Pays de la prestation" at bounding box center [411, 258] width 137 height 23
copy label "Pays de la prestation"
click at [543, 360] on label "Langue(s) d'animation souhaitée(s)" at bounding box center [458, 348] width 230 height 23
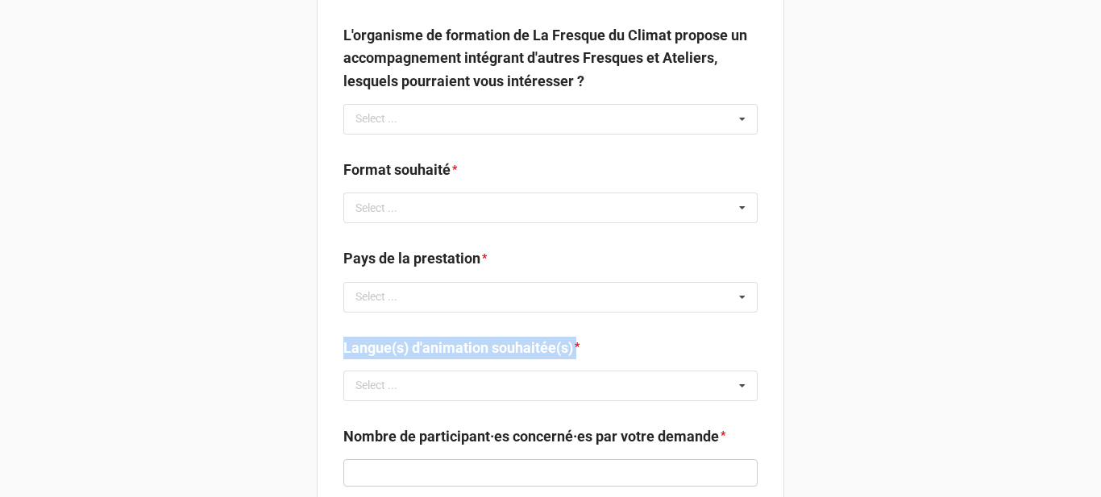
click at [543, 360] on label "Langue(s) d'animation souhaitée(s)" at bounding box center [458, 348] width 230 height 23
copy label "Langue(s) d'animation souhaitée(s)"
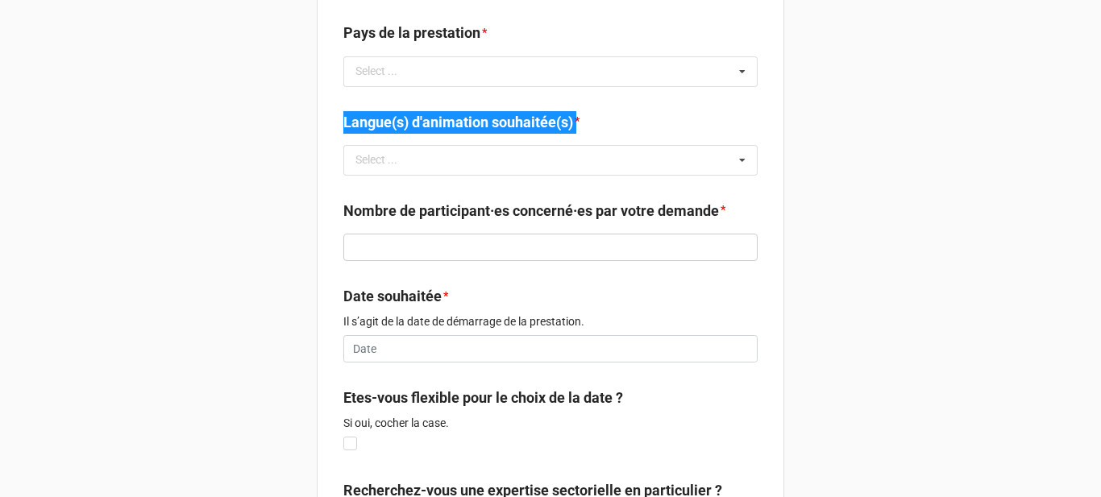
scroll to position [806, 0]
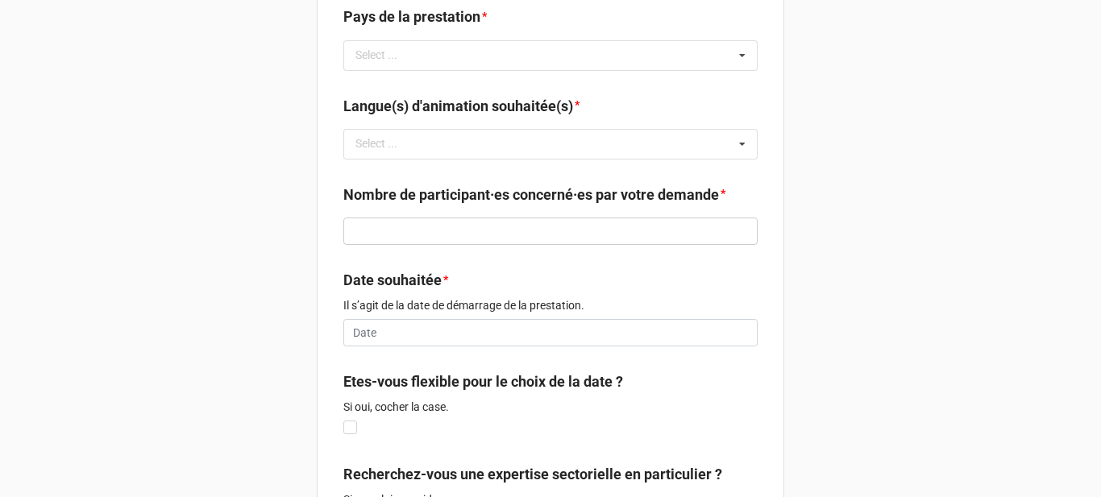
click at [461, 206] on label "Nombre de participant·es concerné·es par votre demande" at bounding box center [531, 195] width 376 height 23
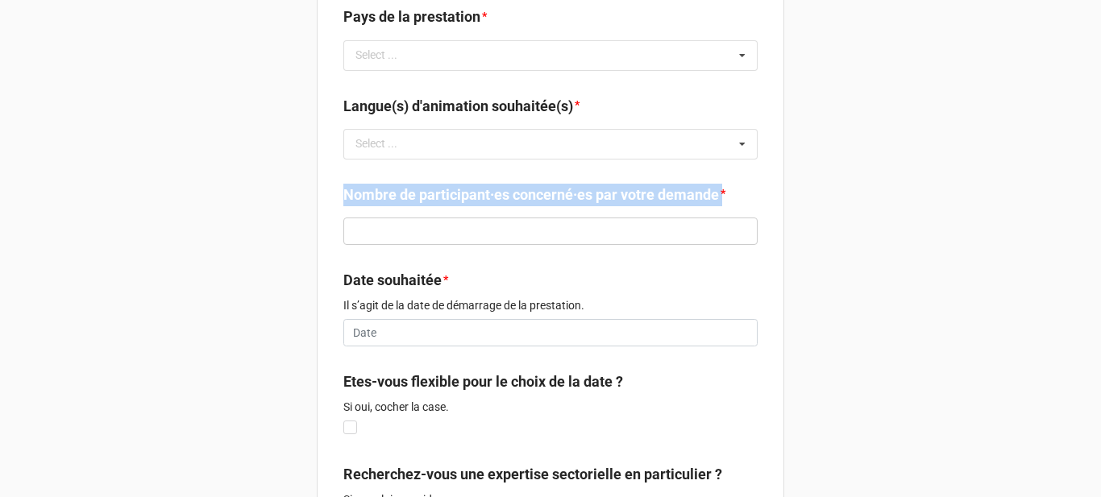
click at [461, 206] on label "Nombre de participant·es concerné·es par votre demande" at bounding box center [531, 195] width 376 height 23
copy label "Nombre de participant·es concerné·es par votre demande"
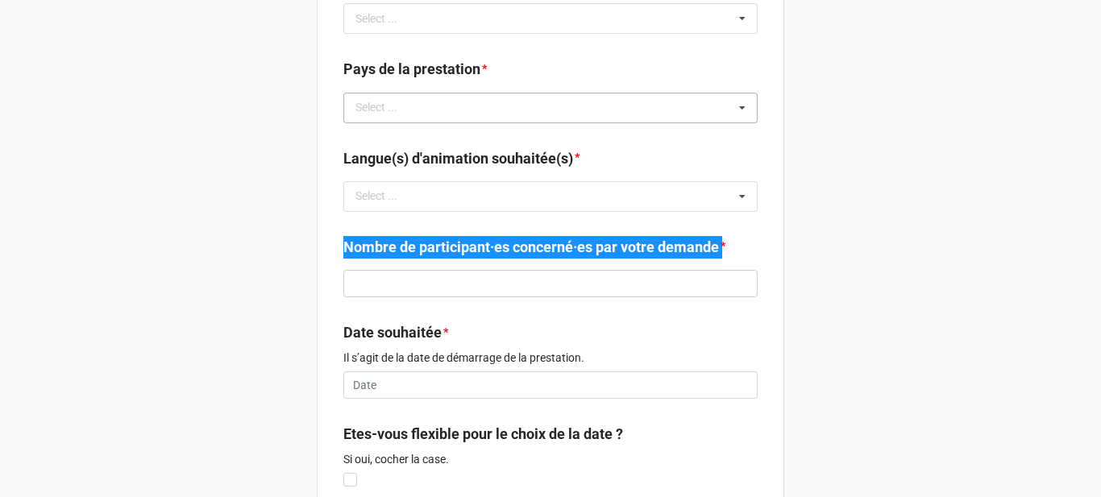
scroll to position [726, 0]
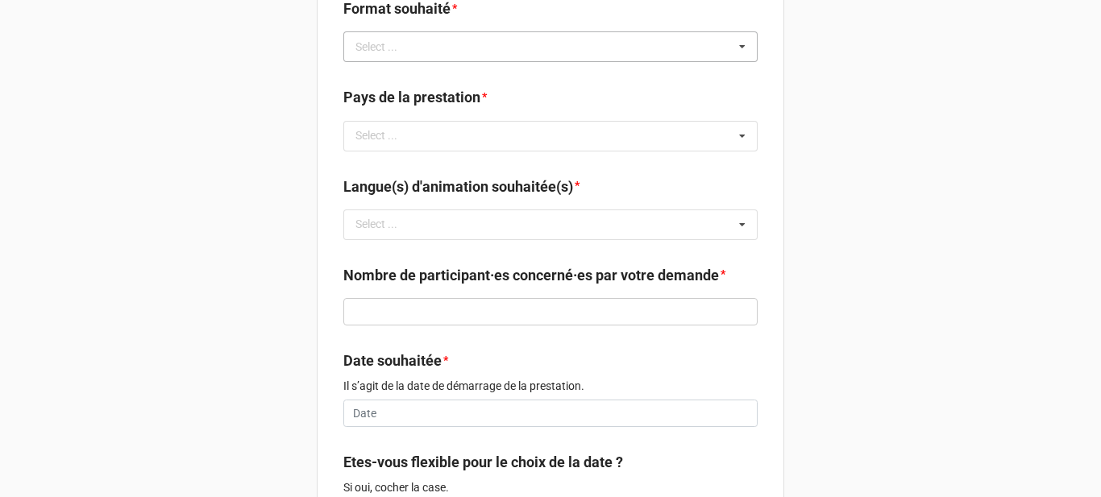
click at [444, 62] on div "Select ... No results found." at bounding box center [550, 46] width 414 height 31
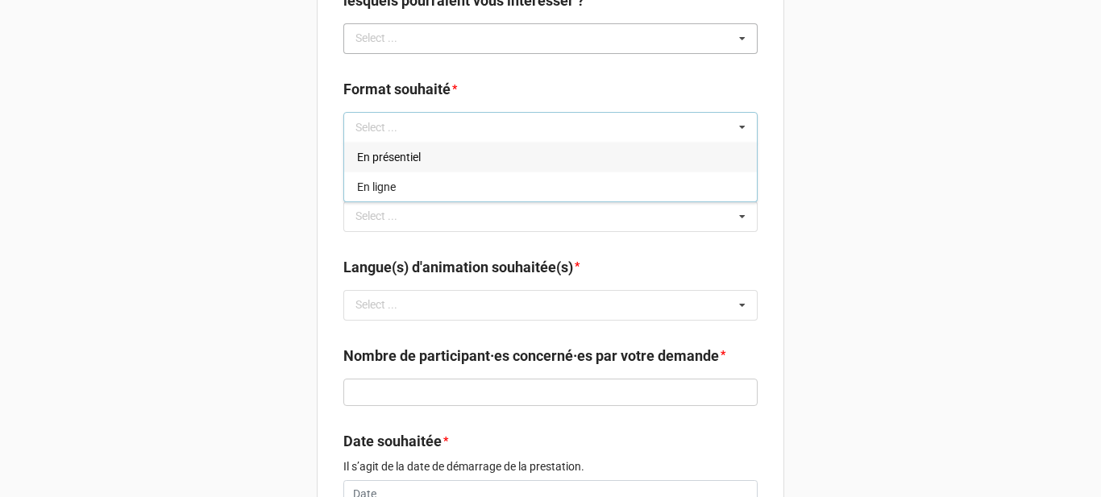
click at [460, 54] on div "Select ... Atelier la Fresque du Climat Atelier la Fresque du Numérique Atelier…" at bounding box center [550, 38] width 414 height 31
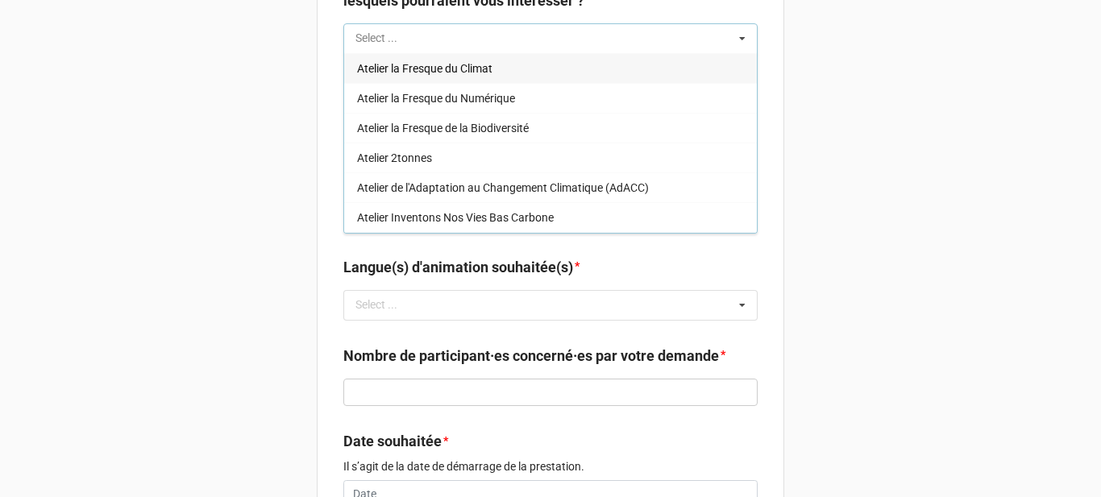
scroll to position [484, 0]
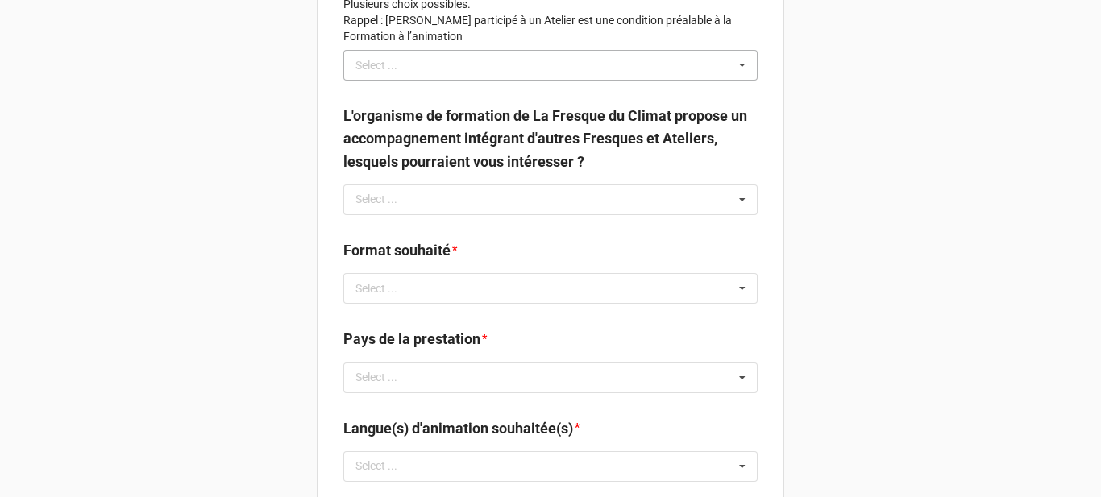
click at [458, 81] on div "Select ... Atelier la Fresque du Climat Formation à l'animation Mentorat Autre …" at bounding box center [550, 65] width 414 height 31
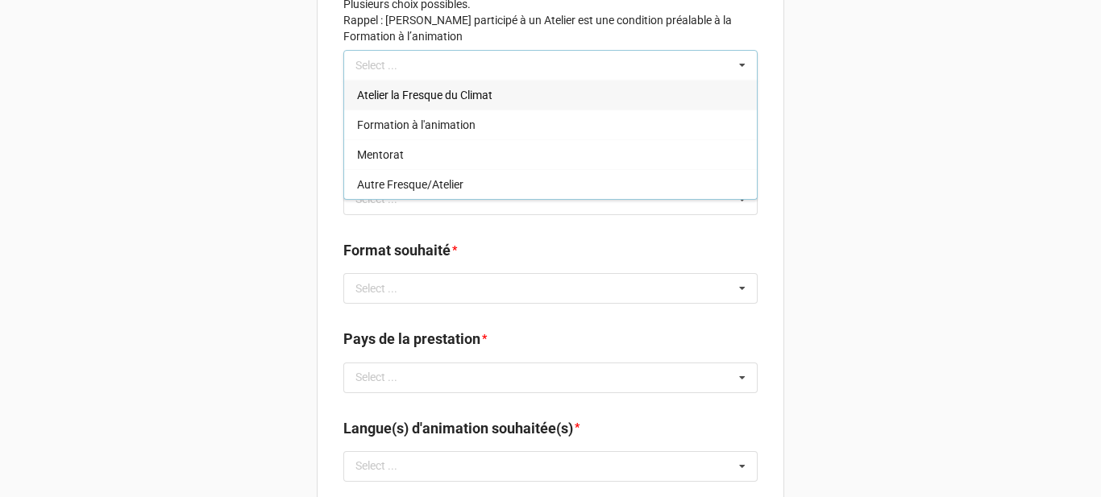
click at [437, 102] on span "Atelier la Fresque du Climat" at bounding box center [424, 95] width 135 height 13
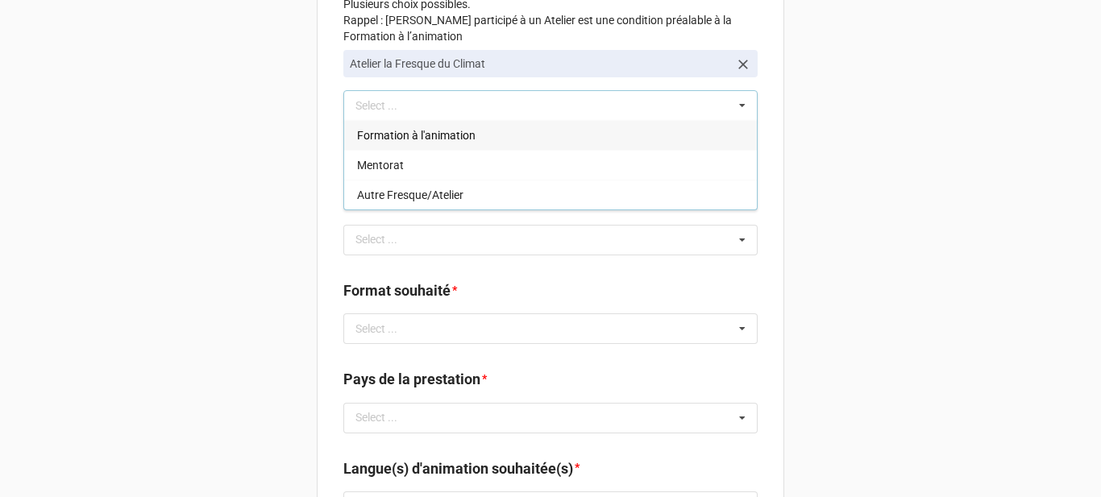
click at [474, 150] on div "Formation à l'animation" at bounding box center [550, 135] width 413 height 30
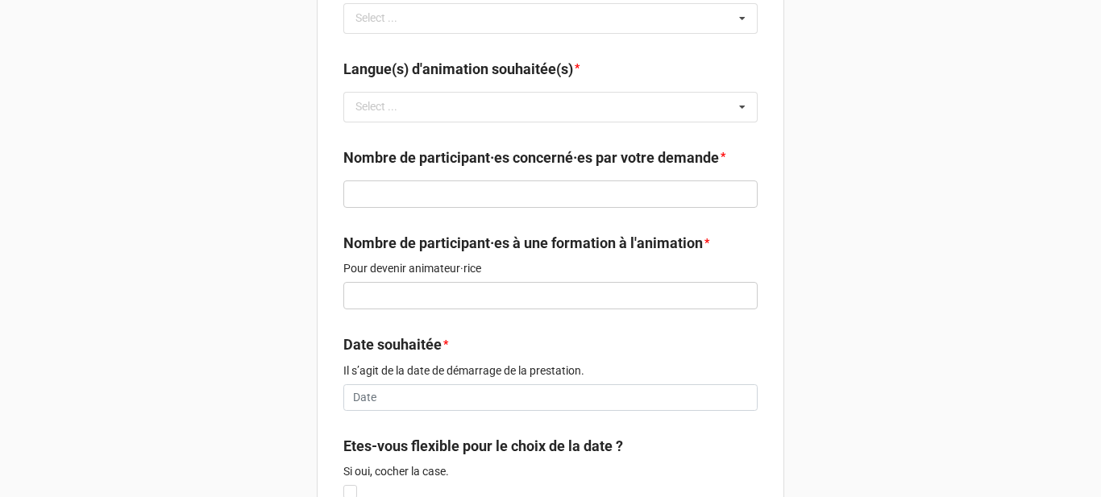
scroll to position [967, 0]
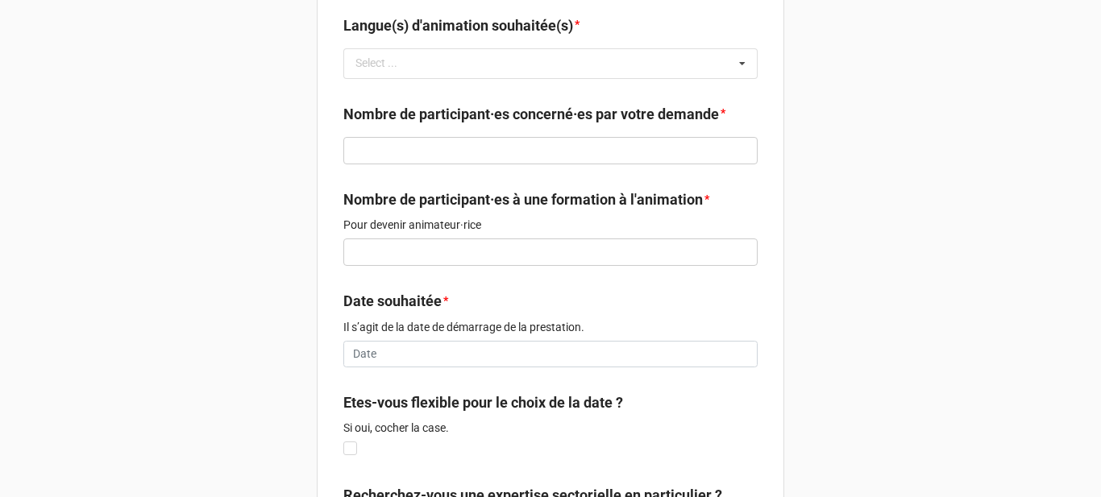
click at [430, 211] on label "Nombre de participant·es à une formation à l'animation" at bounding box center [523, 200] width 360 height 23
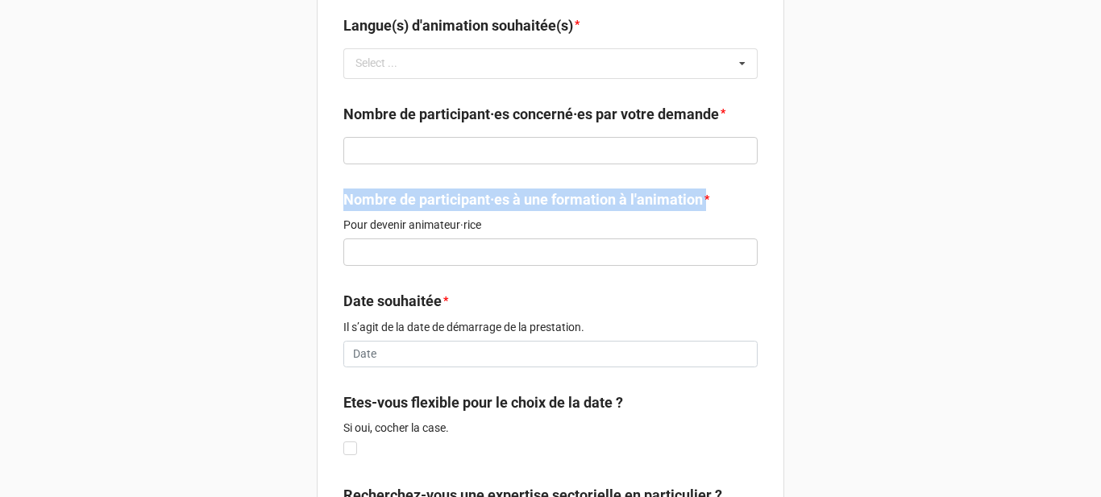
click at [430, 211] on label "Nombre de participant·es à une formation à l'animation" at bounding box center [523, 200] width 360 height 23
copy label "Nombre de participant·es à une formation à l'animation"
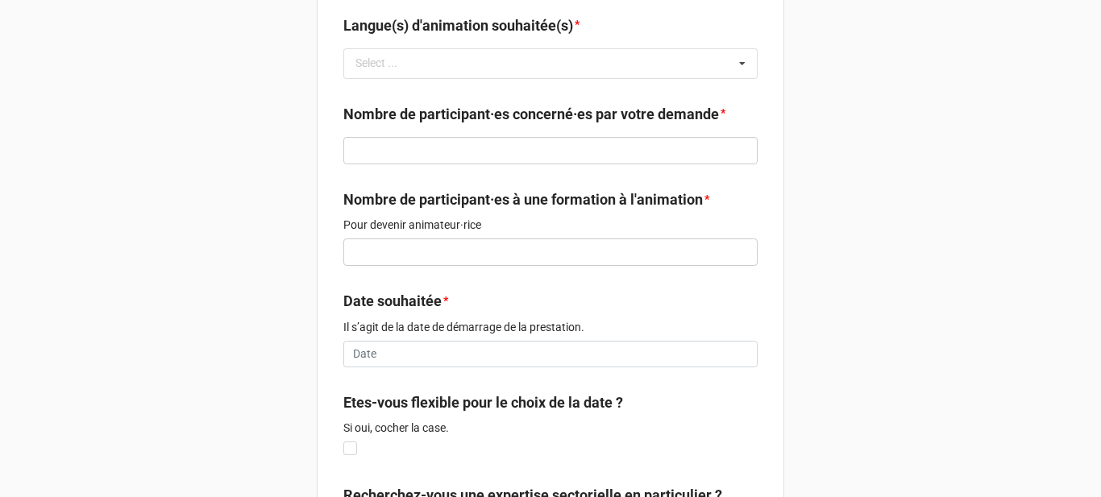
click at [395, 233] on p "Pour devenir animateur·rice" at bounding box center [550, 225] width 414 height 16
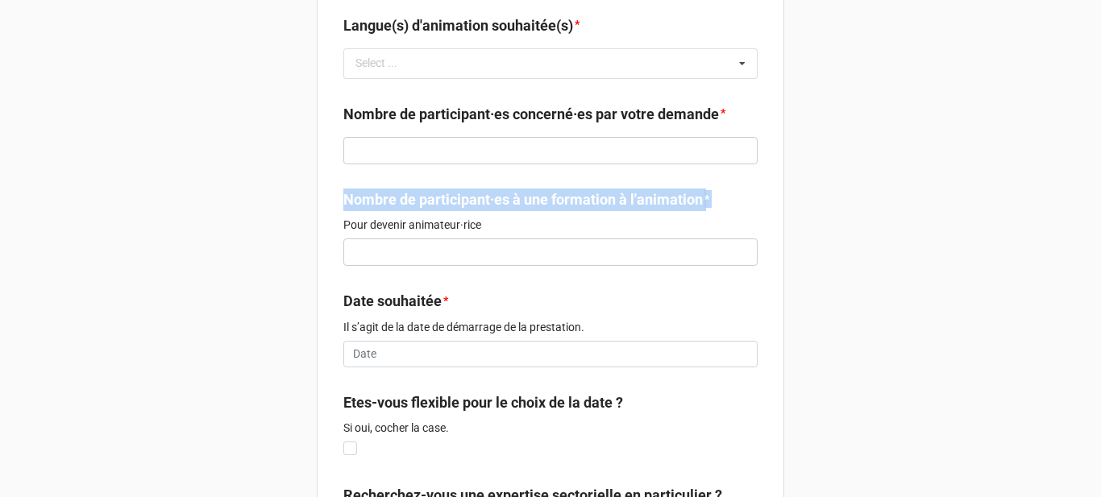
click at [395, 233] on p "Pour devenir animateur·rice" at bounding box center [550, 225] width 414 height 16
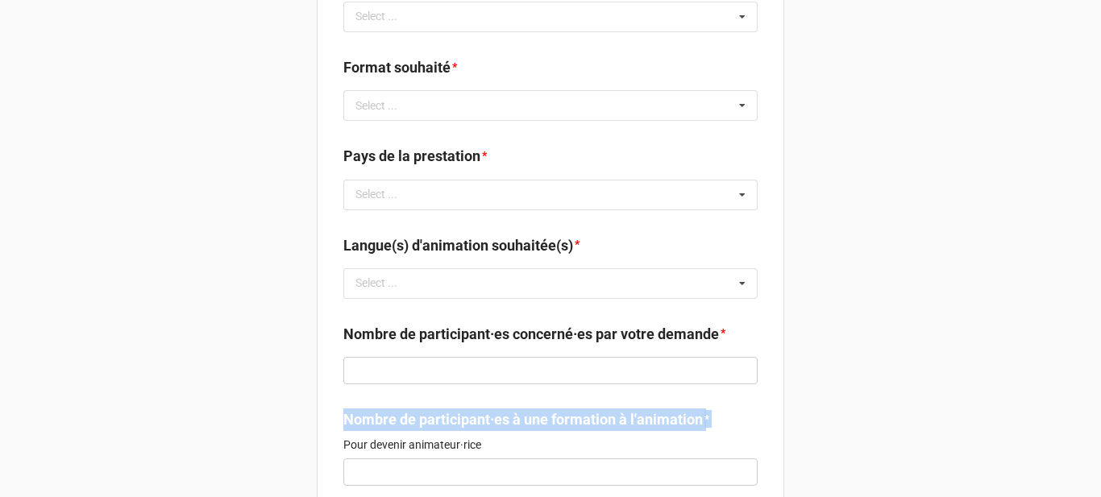
scroll to position [726, 0]
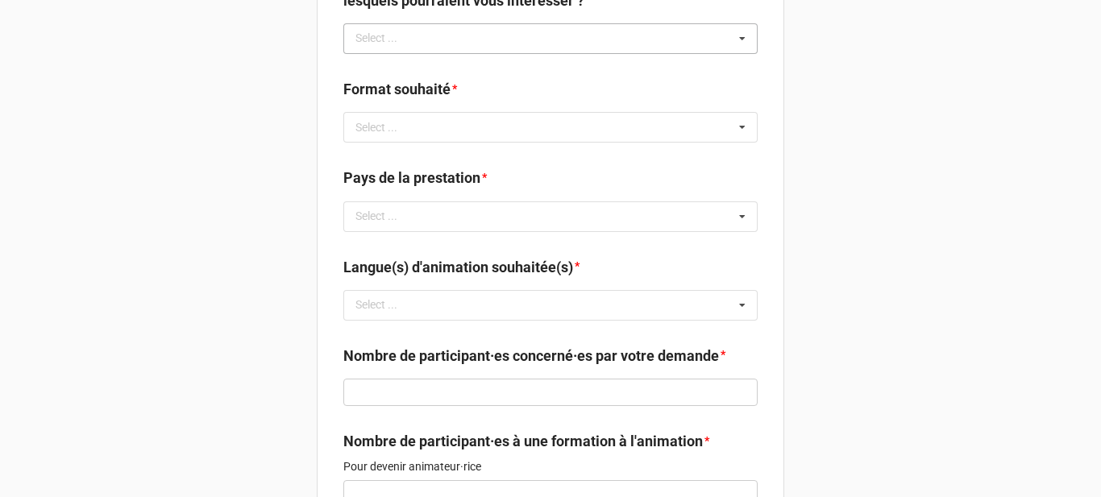
click at [559, 54] on div "Select ... Atelier la Fresque du Climat Atelier la Fresque du Numérique Atelier…" at bounding box center [550, 38] width 414 height 31
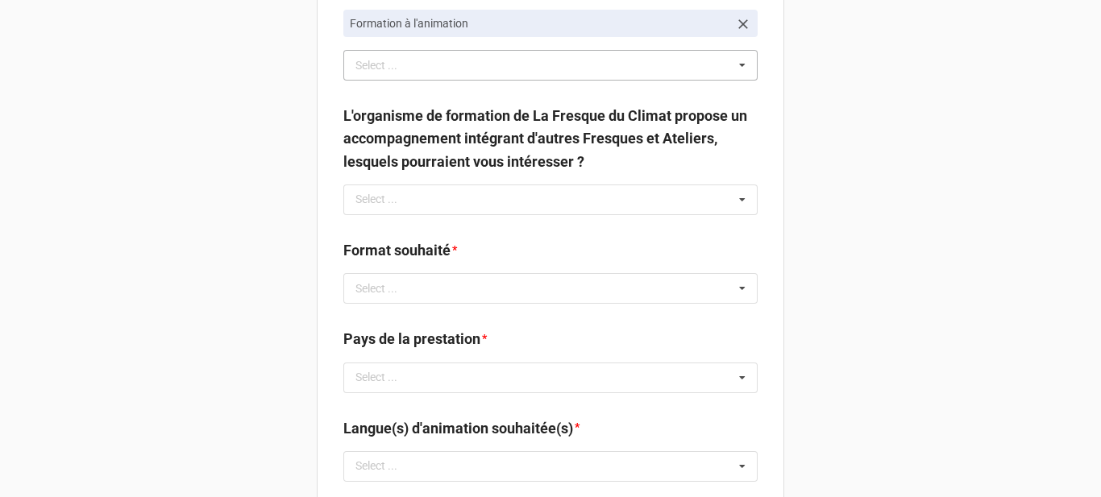
click at [604, 81] on div "Select ... Mentorat Autre Fresque/Atelier" at bounding box center [550, 65] width 414 height 31
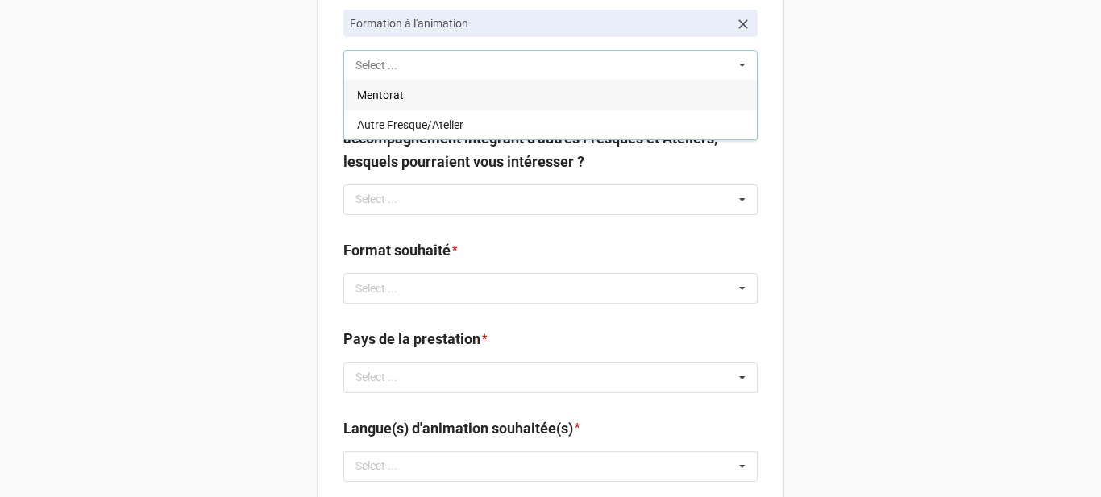
scroll to position [484, 0]
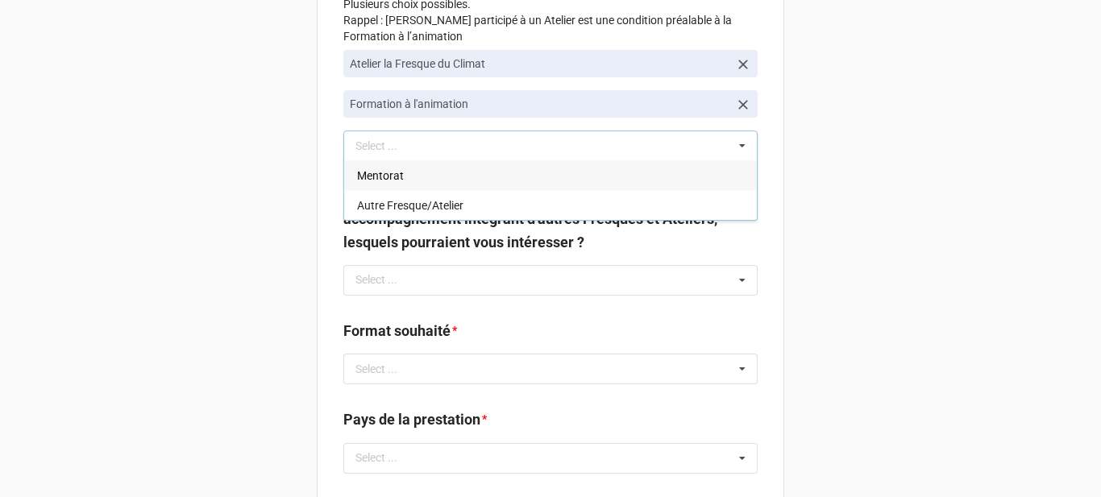
click at [573, 190] on div "Mentorat" at bounding box center [550, 175] width 413 height 30
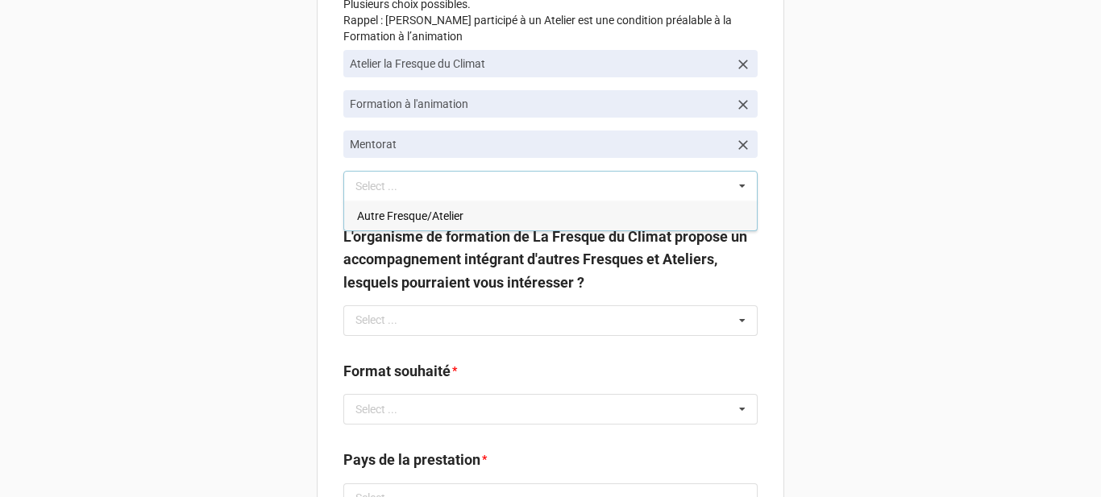
click at [553, 231] on div "Autre Fresque/Atelier" at bounding box center [550, 216] width 413 height 30
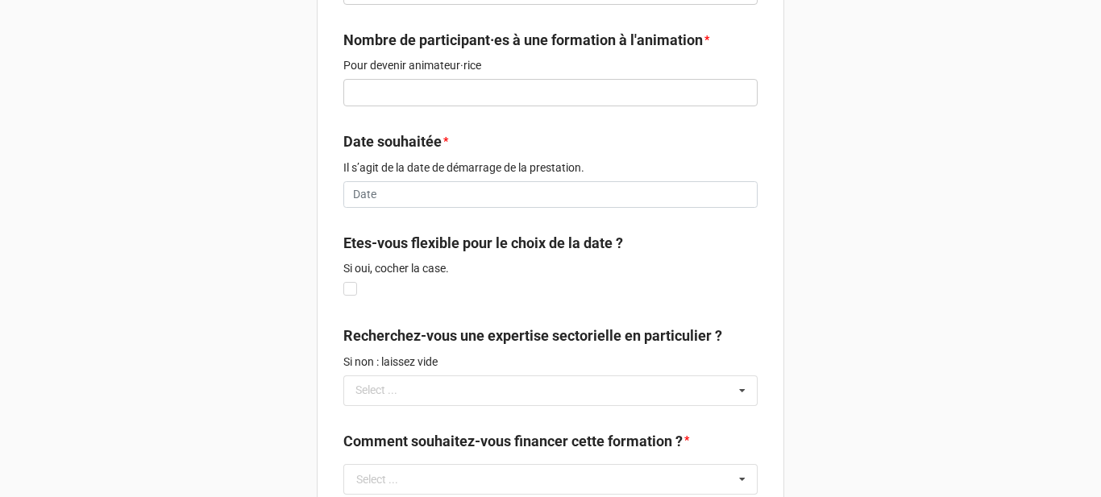
scroll to position [1209, 0]
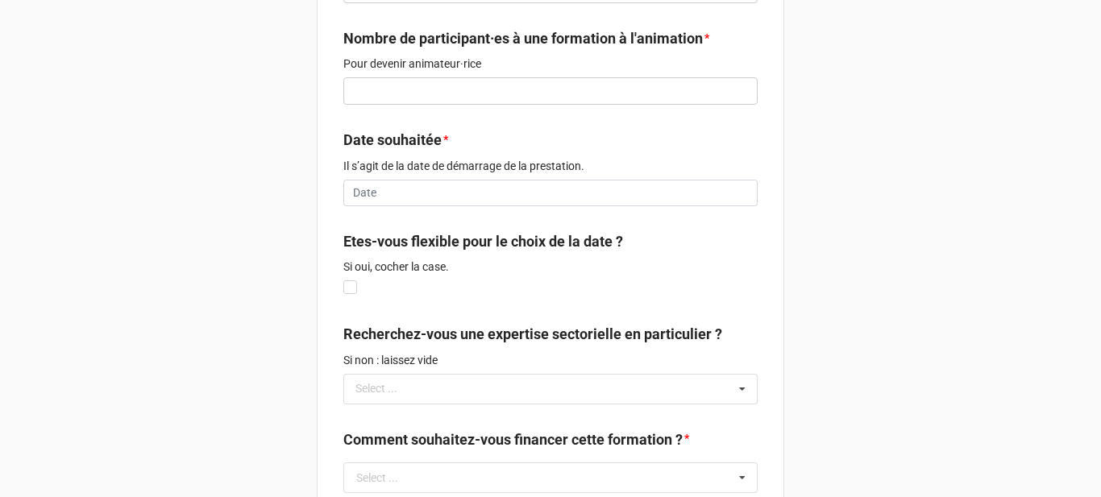
click at [430, 152] on label "Date souhaitée" at bounding box center [392, 140] width 98 height 23
click at [447, 174] on p "Il s’agit de la date de démarrage de la prestation." at bounding box center [550, 166] width 414 height 16
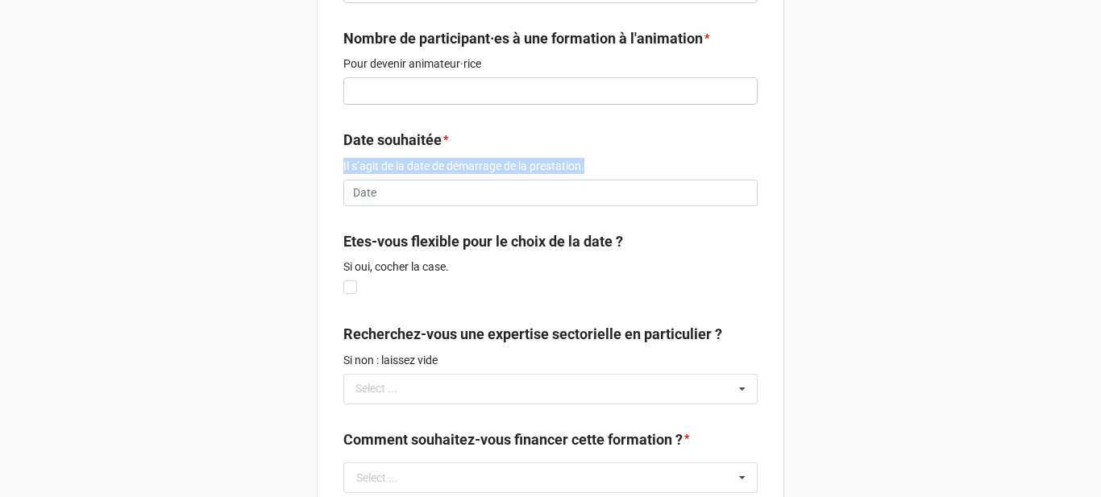
click at [447, 174] on p "Il s’agit de la date de démarrage de la prestation." at bounding box center [550, 166] width 414 height 16
click at [495, 253] on label "Etes-vous flexible pour le choix de la date ?" at bounding box center [483, 242] width 280 height 23
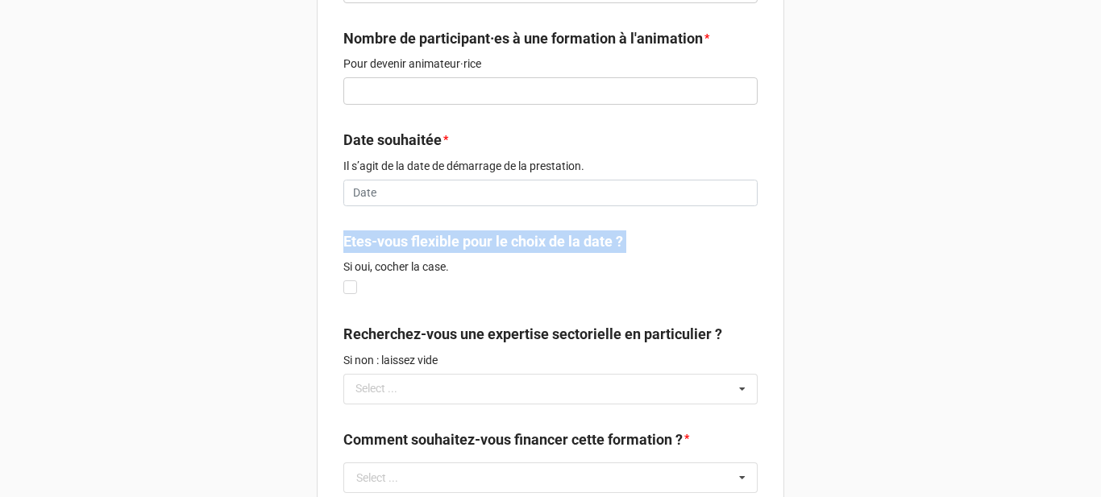
click at [495, 253] on label "Etes-vous flexible pour le choix de la date ?" at bounding box center [483, 242] width 280 height 23
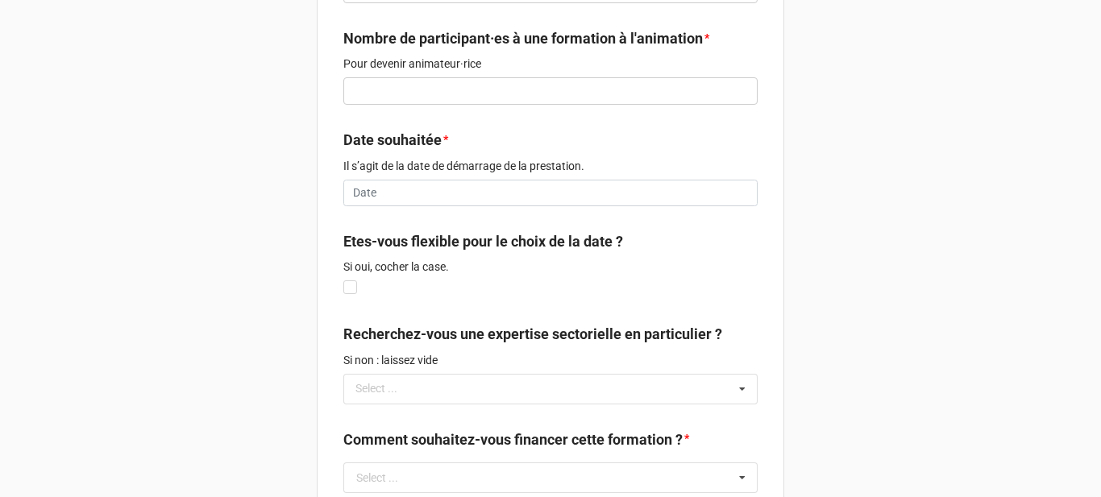
click at [424, 275] on p "Si oui, cocher la case." at bounding box center [550, 267] width 414 height 16
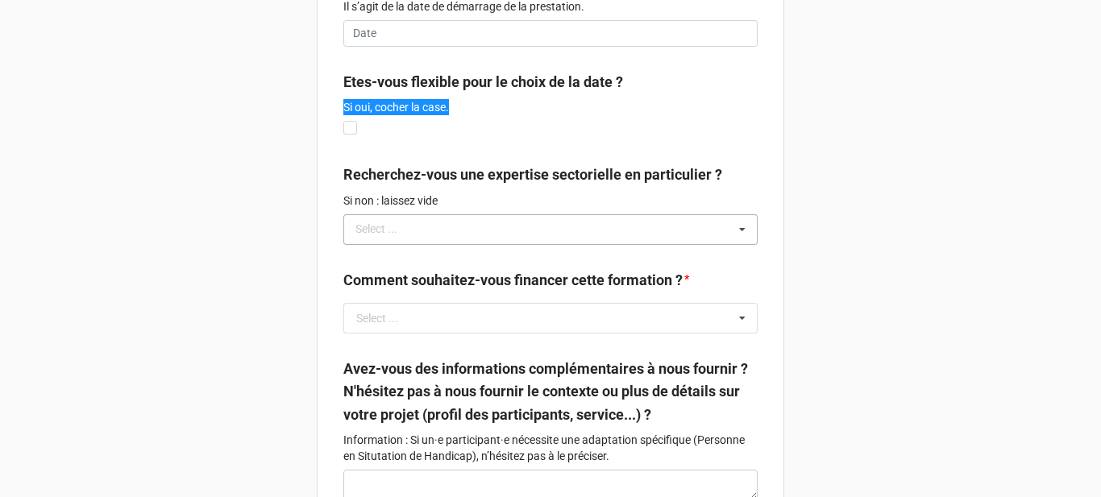
scroll to position [1370, 0]
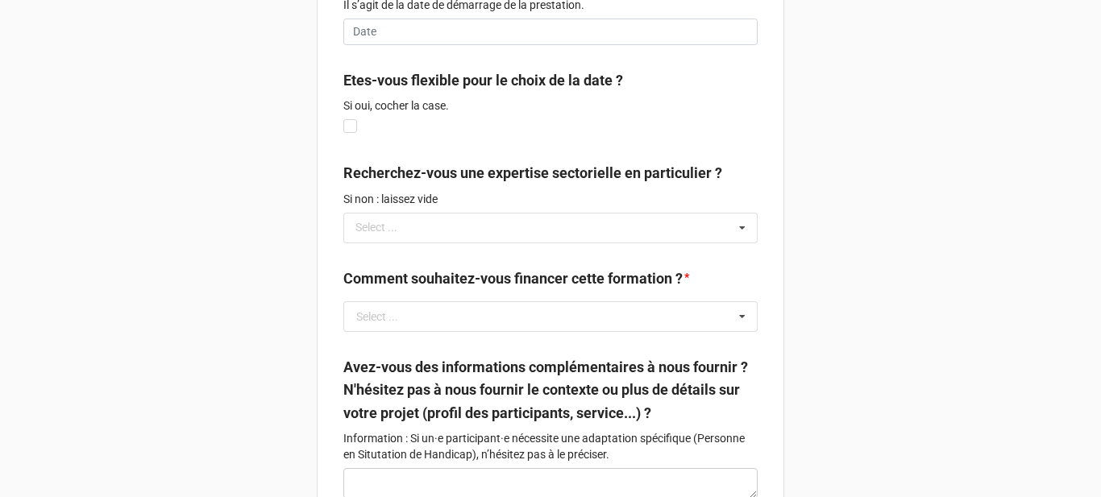
click at [530, 185] on label "Recherchez-vous une expertise sectorielle en particulier ?" at bounding box center [532, 173] width 379 height 23
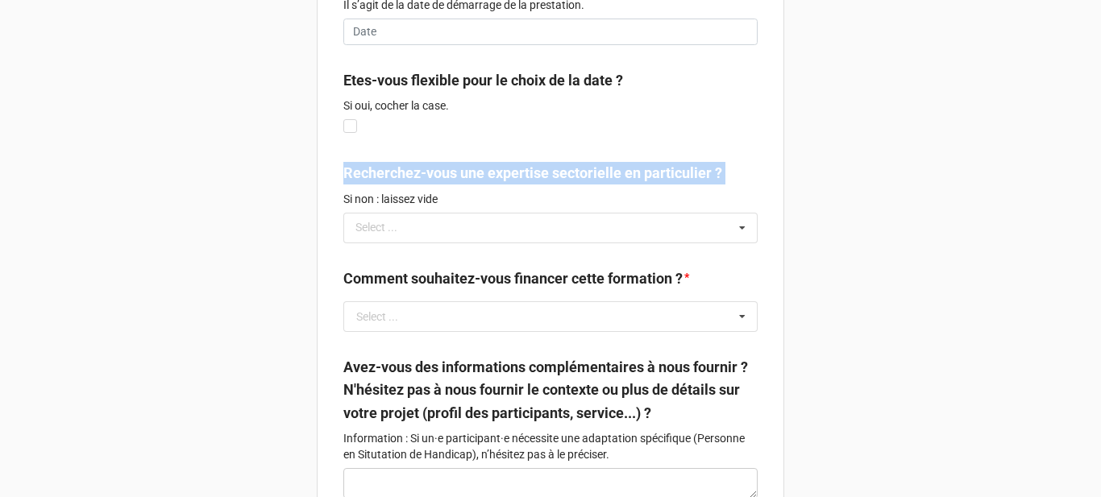
click at [530, 185] on label "Recherchez-vous une expertise sectorielle en particulier ?" at bounding box center [532, 173] width 379 height 23
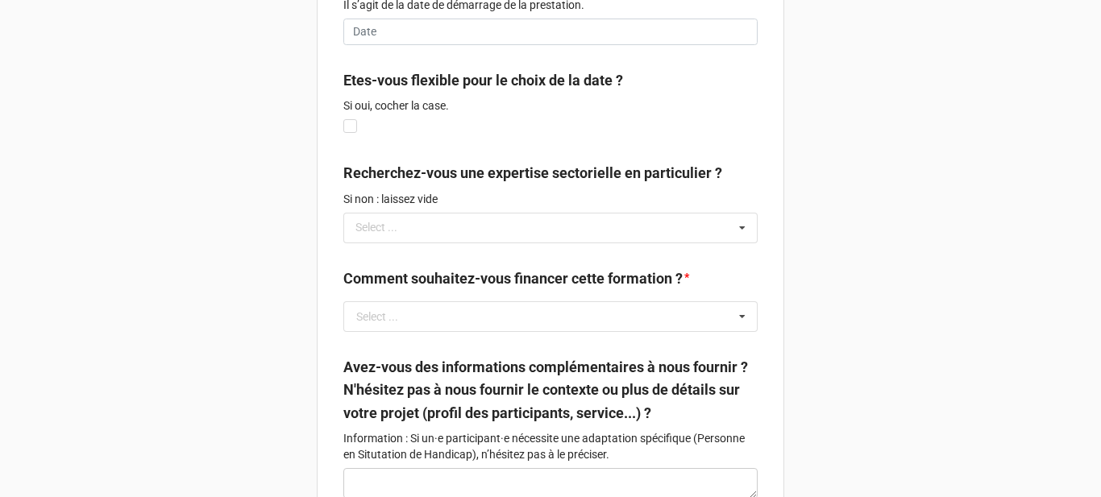
click at [381, 207] on p "Si non : laissez vide" at bounding box center [550, 199] width 414 height 16
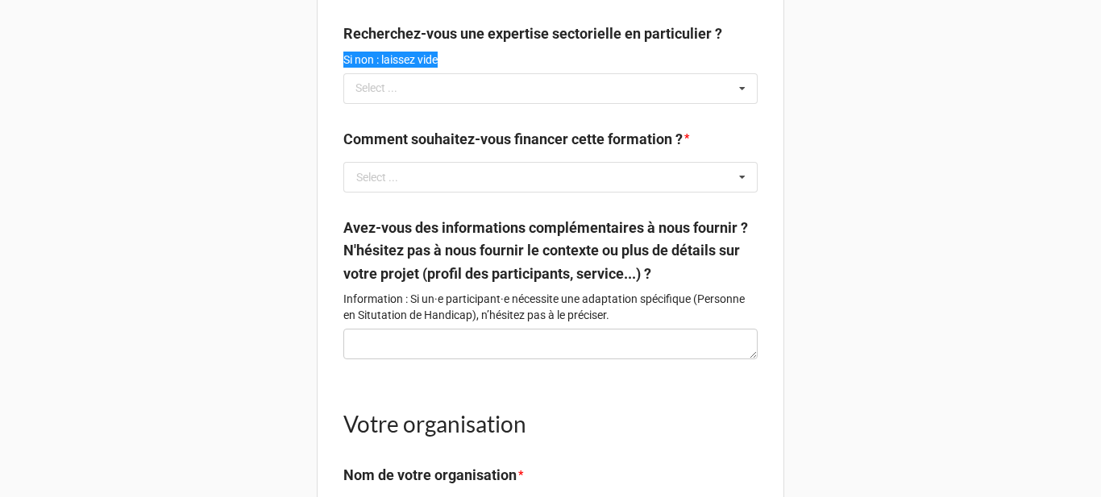
scroll to position [1532, 0]
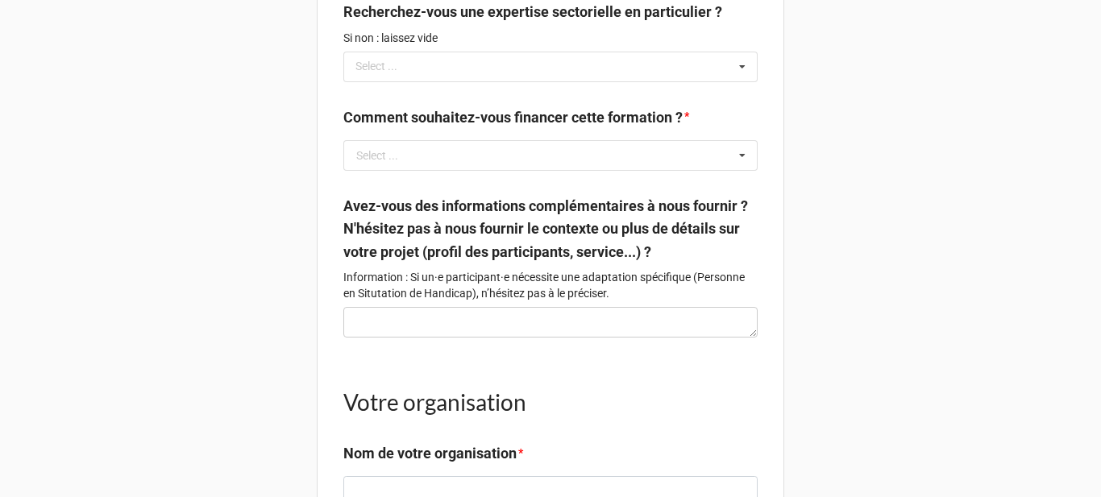
click at [448, 129] on label "Comment souhaitez-vous financer cette formation ?" at bounding box center [512, 117] width 339 height 23
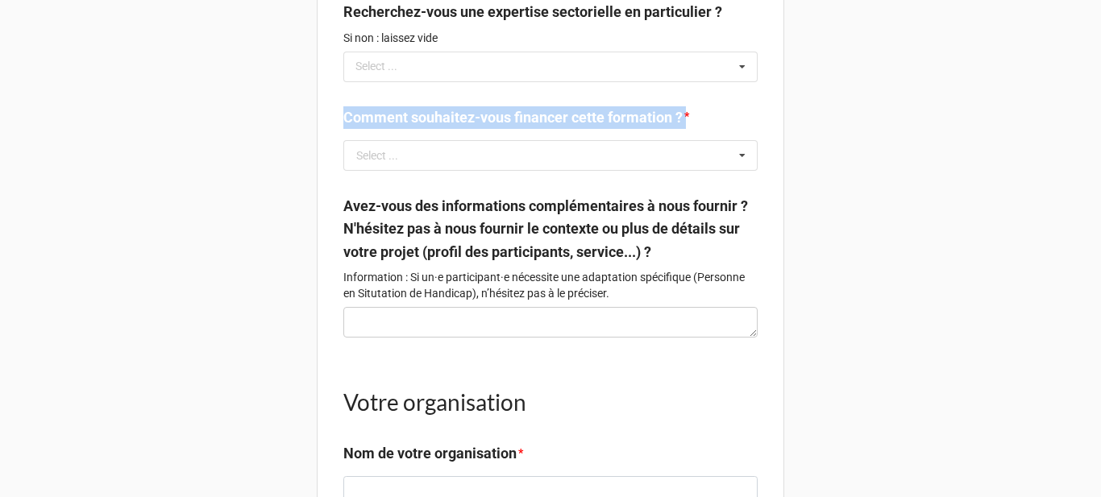
click at [448, 129] on label "Comment souhaitez-vous financer cette formation ?" at bounding box center [512, 117] width 339 height 23
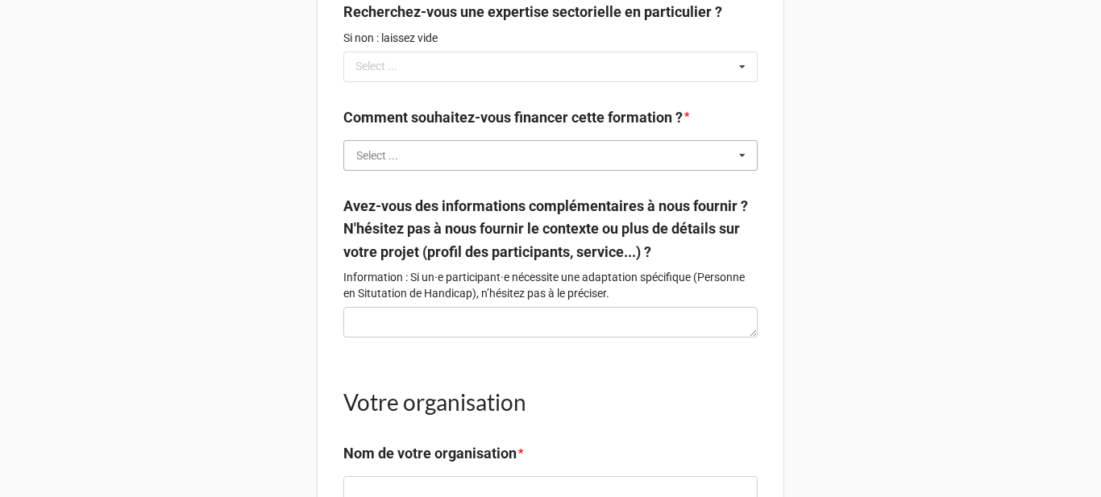
click at [514, 170] on input "text" at bounding box center [551, 155] width 413 height 29
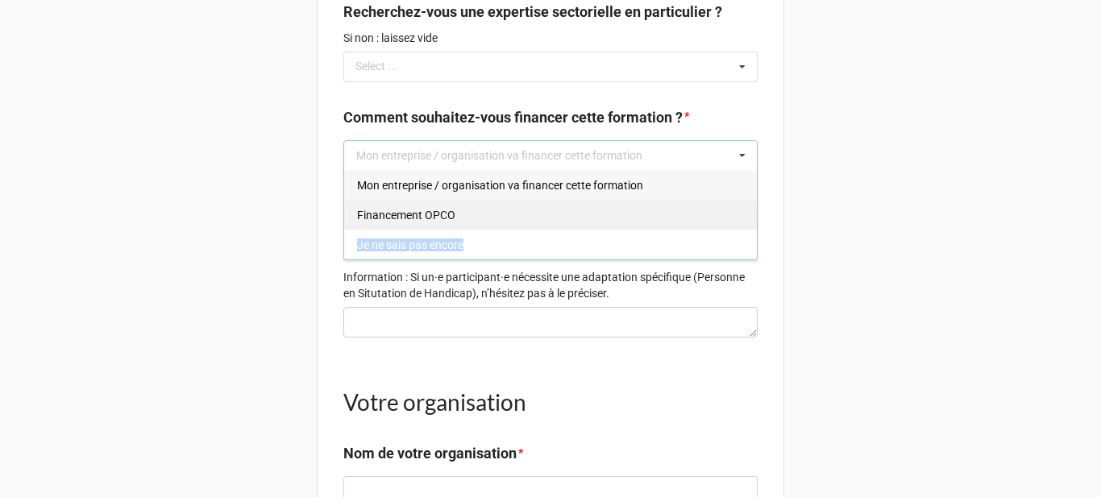
drag, startPoint x: 468, startPoint y: 279, endPoint x: 469, endPoint y: 252, distance: 26.7
click at [469, 252] on div "Mon entreprise / organisation va financer cette formation Financement OPCO Je n…" at bounding box center [550, 215] width 414 height 90
click at [469, 230] on div "Financement OPCO" at bounding box center [550, 215] width 413 height 30
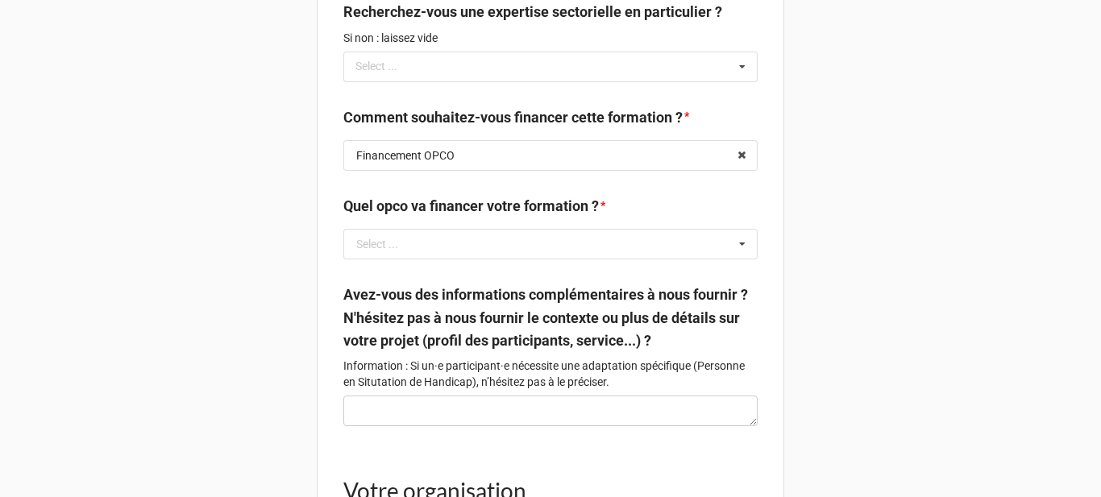
click at [447, 218] on label "Quel opco va financer votre formation ?" at bounding box center [471, 206] width 256 height 23
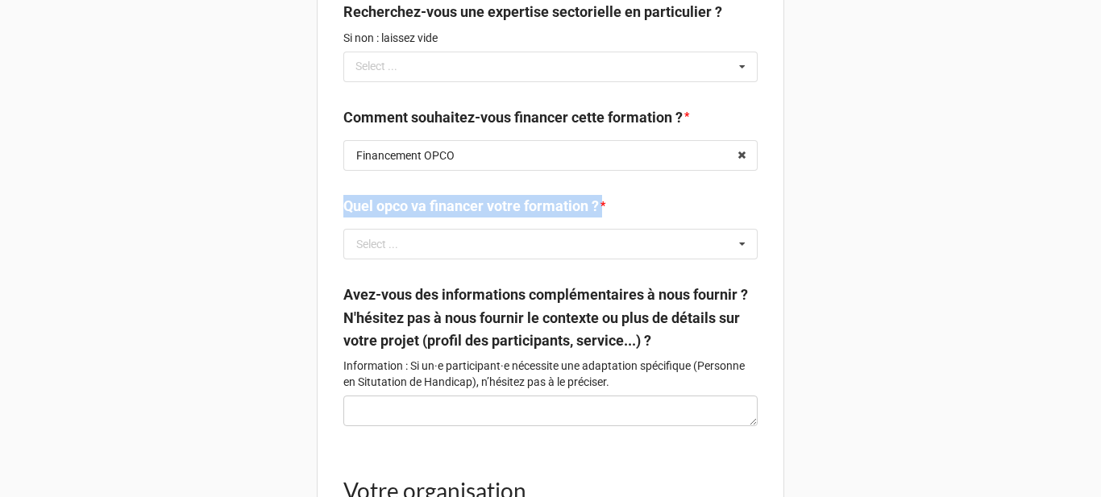
click at [447, 218] on label "Quel opco va financer votre formation ?" at bounding box center [471, 206] width 256 height 23
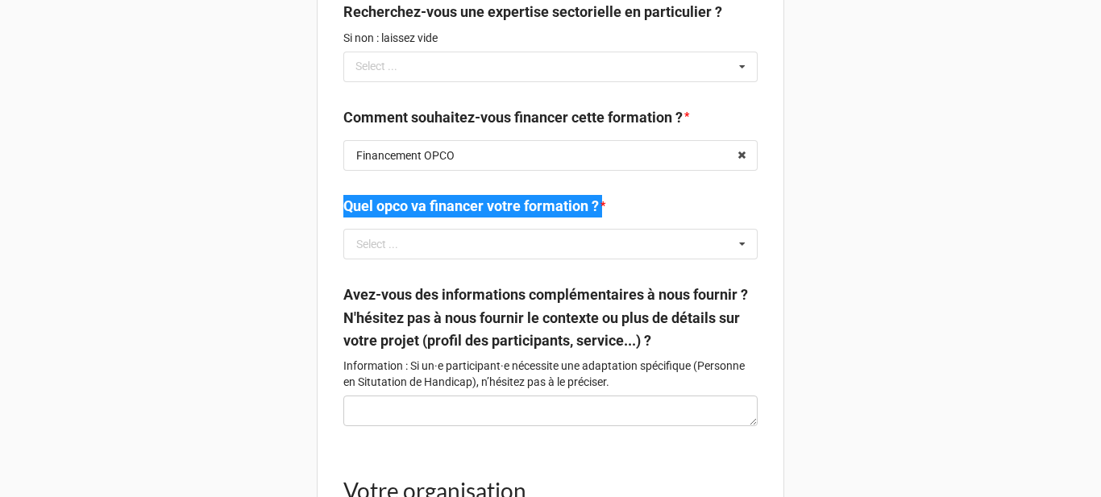
scroll to position [1693, 0]
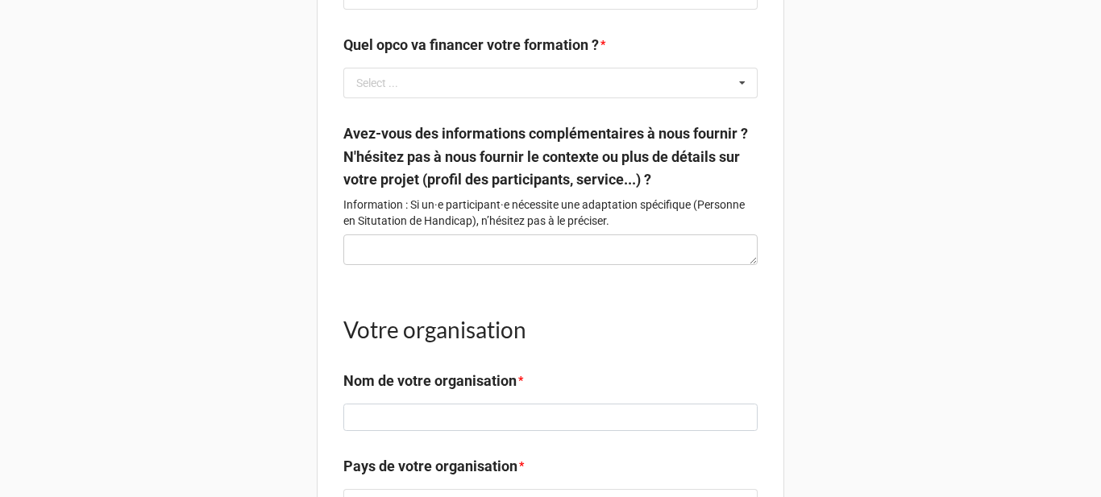
click at [485, 191] on label "Avez-vous des informations complémentaires à nous fournir ? N'hésitez pas à nou…" at bounding box center [550, 157] width 414 height 69
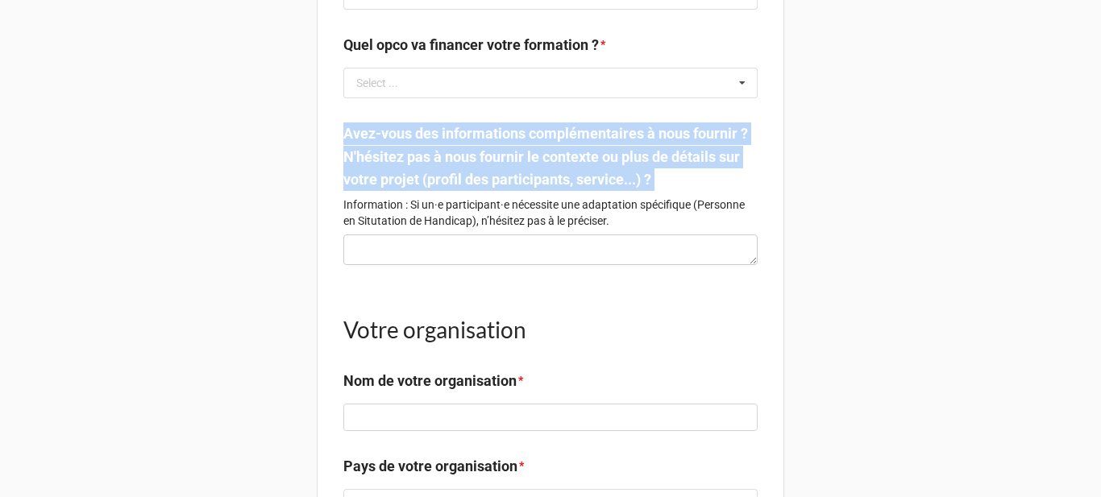
click at [485, 191] on label "Avez-vous des informations complémentaires à nous fournir ? N'hésitez pas à nou…" at bounding box center [550, 157] width 414 height 69
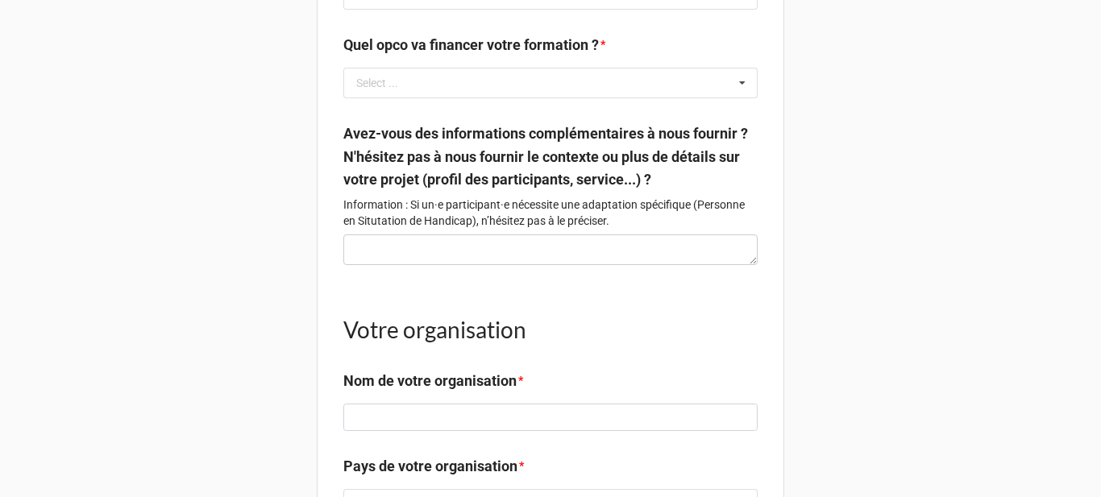
click at [451, 229] on p "Information : Si un·e participant·e nécessite une adaptation spécifique (Person…" at bounding box center [550, 213] width 414 height 32
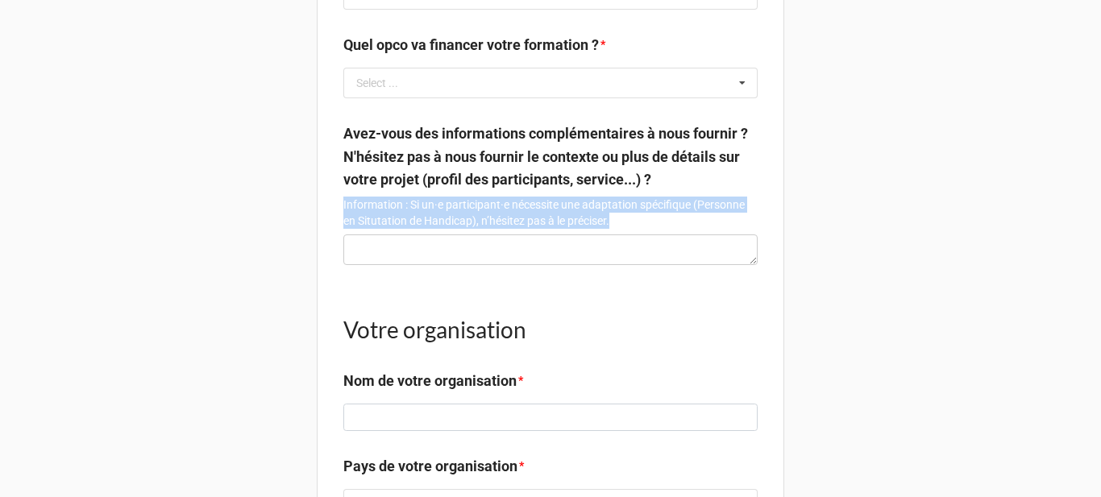
click at [451, 229] on p "Information : Si un·e participant·e nécessite une adaptation spécifique (Person…" at bounding box center [550, 213] width 414 height 32
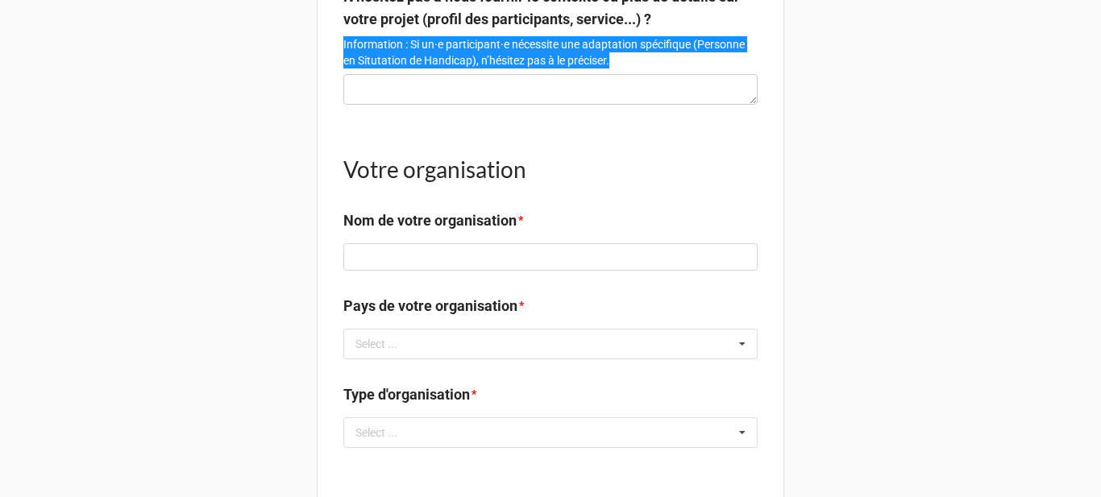
scroll to position [1854, 0]
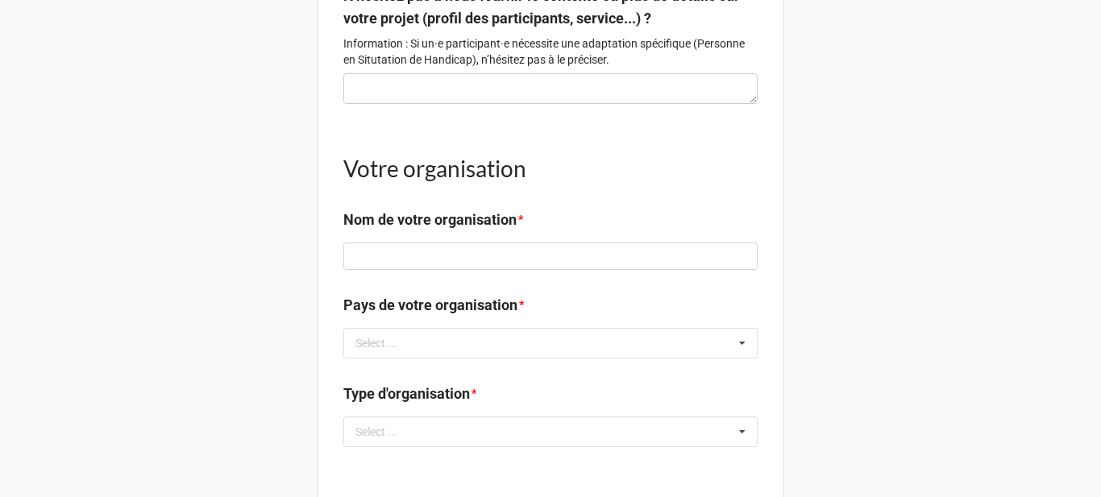
click at [414, 183] on h1 "Votre organisation" at bounding box center [550, 168] width 414 height 29
click at [477, 231] on label "Nom de votre organisation" at bounding box center [429, 220] width 173 height 23
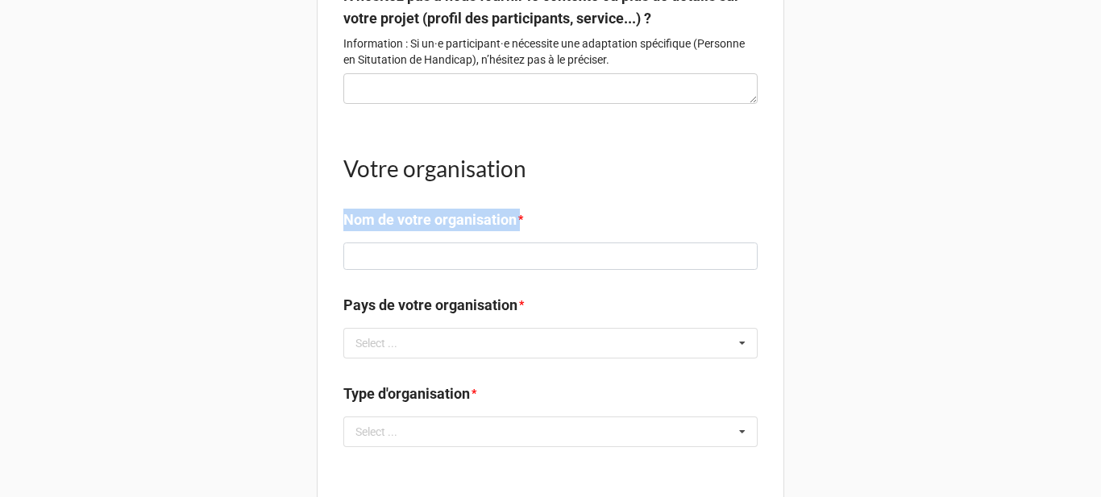
click at [477, 231] on label "Nom de votre organisation" at bounding box center [429, 220] width 173 height 23
click at [418, 317] on label "Pays de votre organisation" at bounding box center [430, 305] width 174 height 23
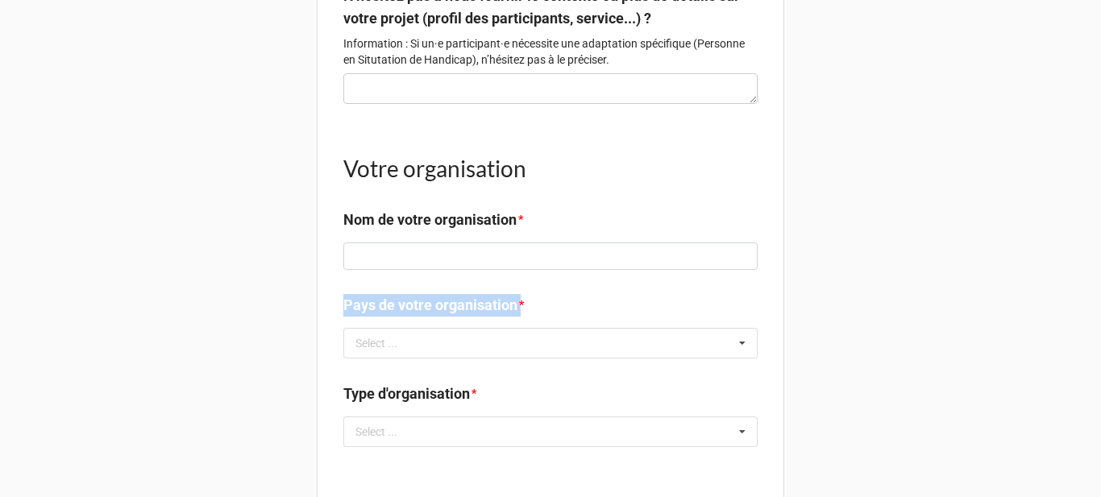
click at [418, 317] on label "Pays de votre organisation" at bounding box center [430, 305] width 174 height 23
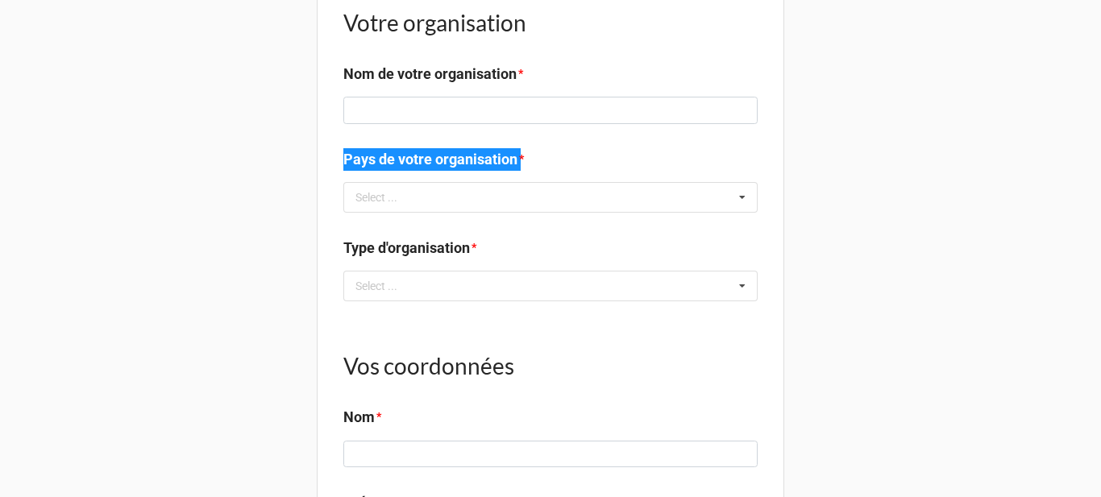
scroll to position [2096, 0]
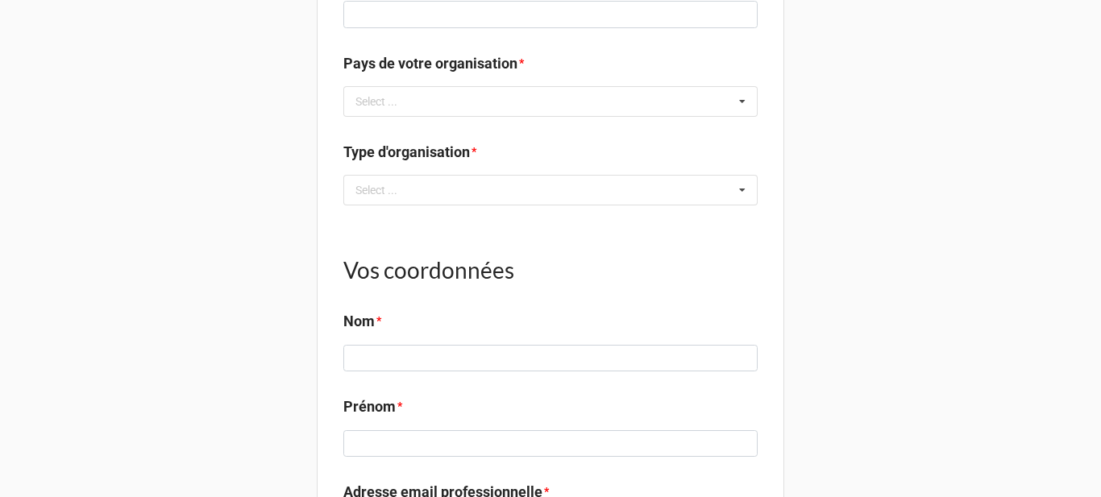
click at [413, 164] on label "Type d'organisation" at bounding box center [406, 152] width 127 height 23
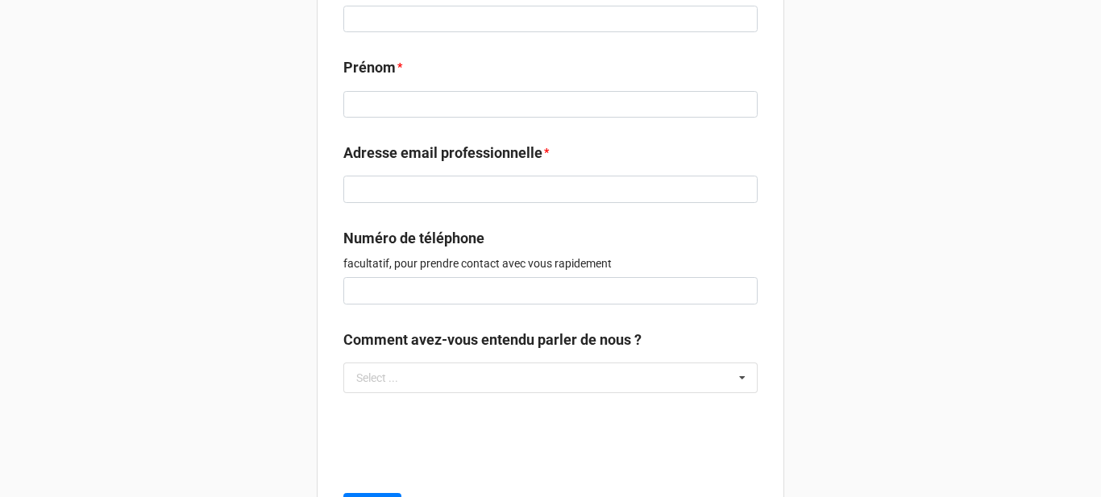
scroll to position [2338, 0]
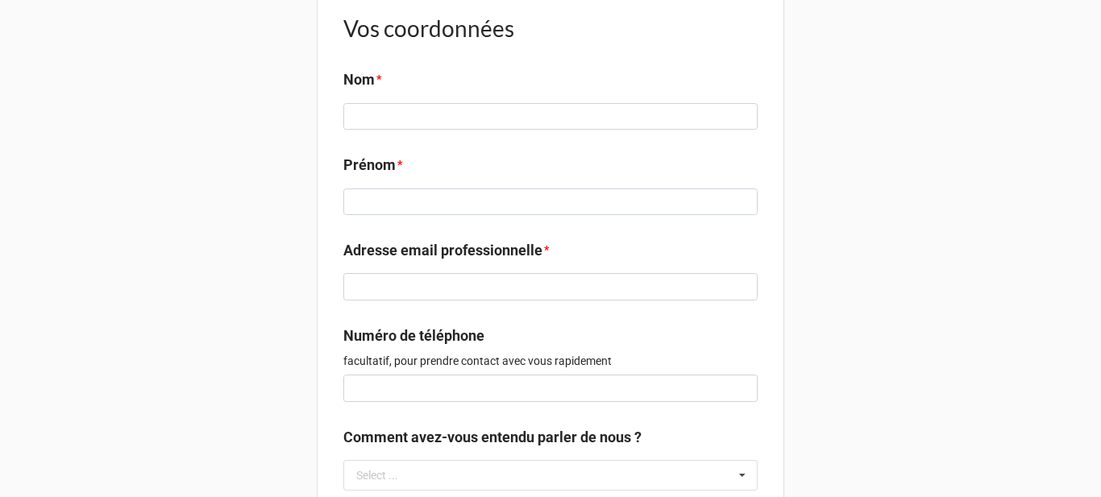
click at [436, 43] on h1 "Vos coordonnées" at bounding box center [550, 28] width 414 height 29
drag, startPoint x: 350, startPoint y: 130, endPoint x: 363, endPoint y: 116, distance: 18.8
click at [349, 97] on b "Nom *" at bounding box center [550, 83] width 414 height 28
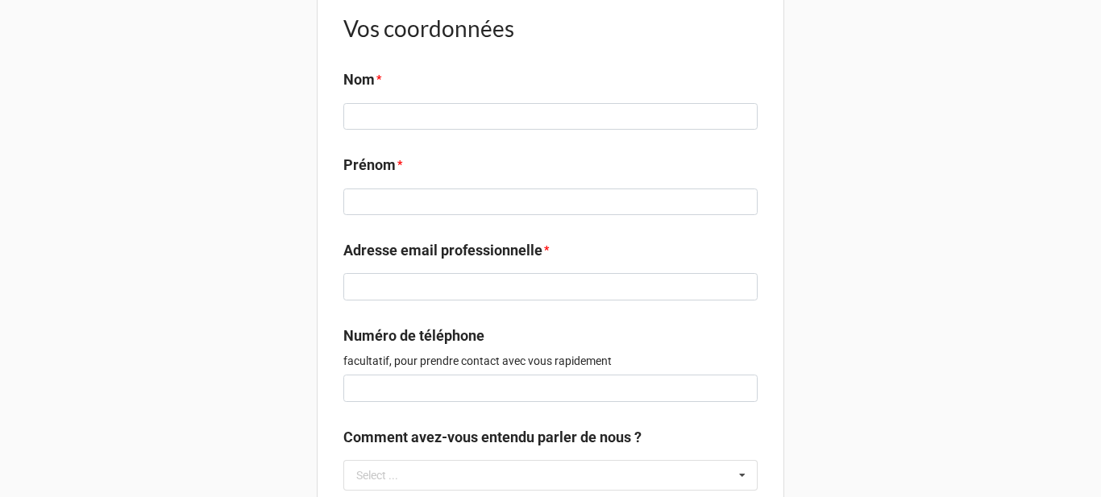
click at [363, 91] on label "Nom" at bounding box center [358, 80] width 31 height 23
click at [376, 177] on label "Prénom" at bounding box center [369, 165] width 52 height 23
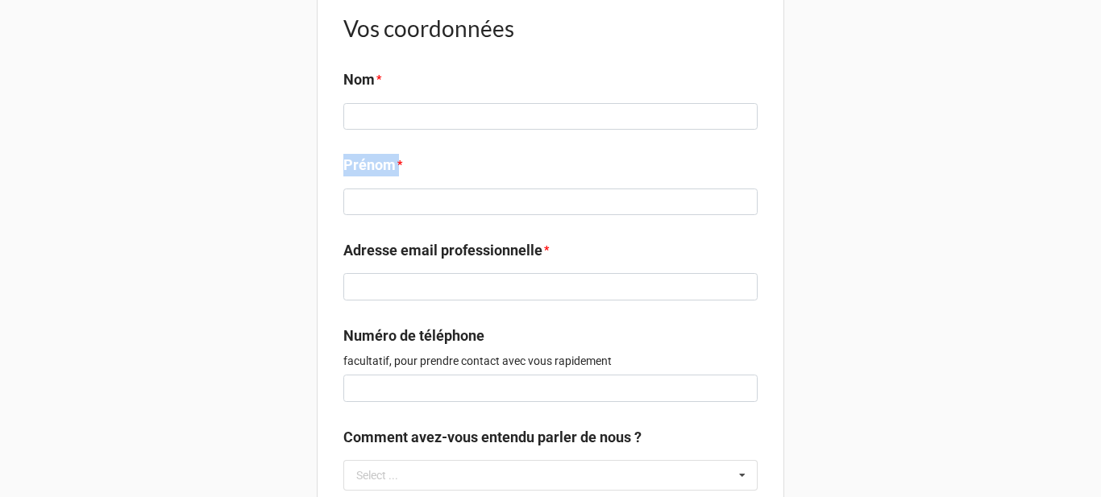
click at [376, 177] on label "Prénom" at bounding box center [369, 165] width 52 height 23
click at [452, 262] on label "Adresse email professionnelle" at bounding box center [442, 250] width 199 height 23
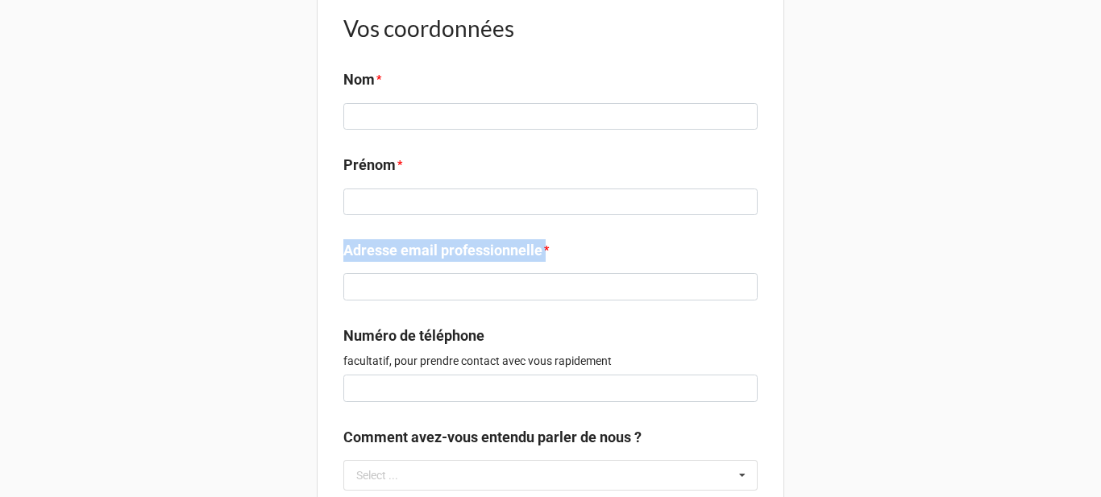
click at [452, 262] on label "Adresse email professionnelle" at bounding box center [442, 250] width 199 height 23
click at [472, 347] on label "Numéro de téléphone" at bounding box center [413, 336] width 141 height 23
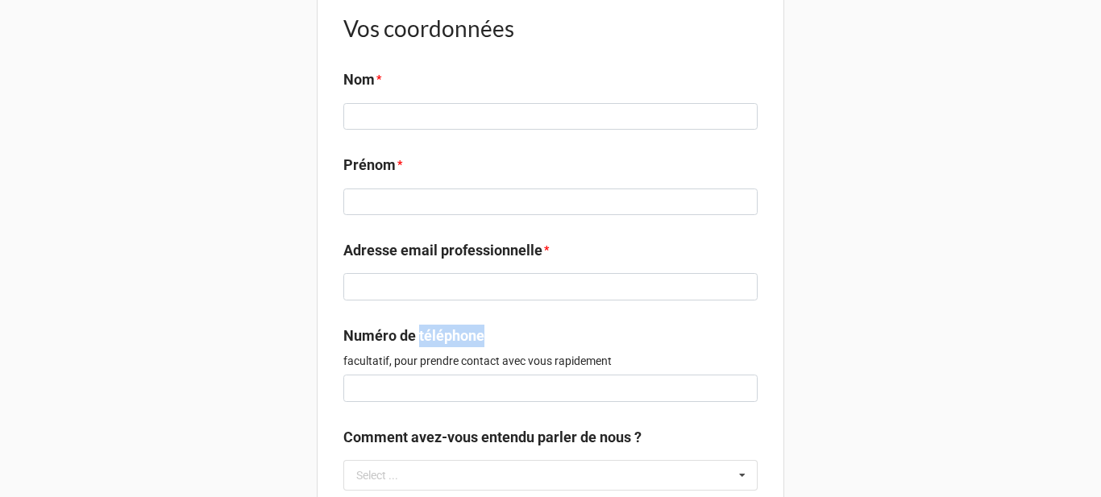
click at [472, 347] on label "Numéro de téléphone" at bounding box center [413, 336] width 141 height 23
click at [473, 369] on p "facultatif, pour prendre contact avec vous rapidement" at bounding box center [550, 361] width 414 height 16
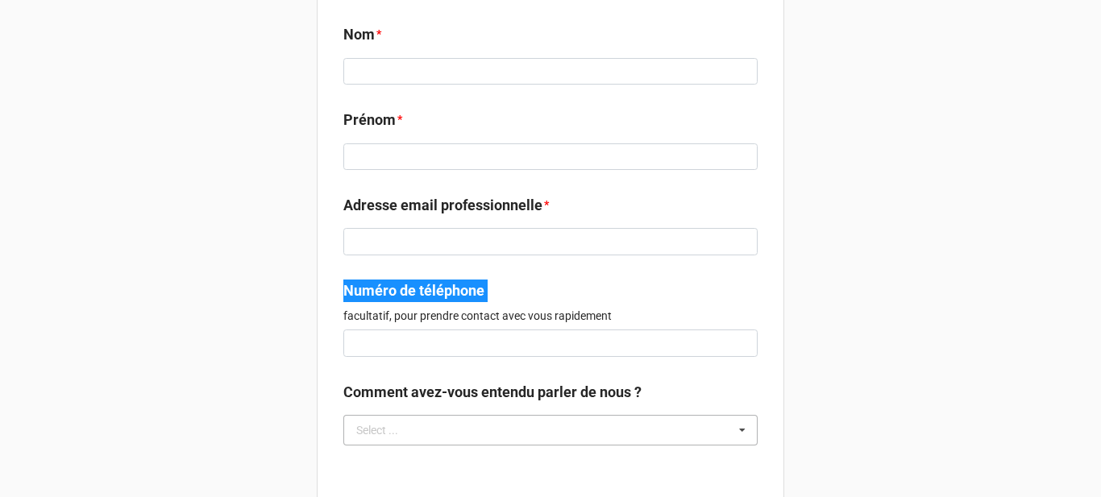
scroll to position [2499, 0]
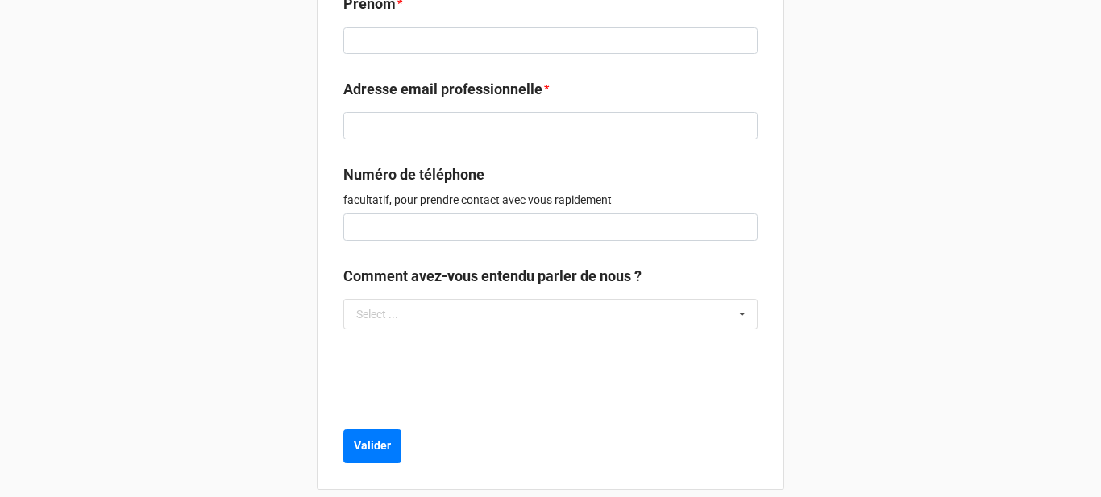
click at [504, 288] on label "Comment avez-vous entendu parler de nous ?" at bounding box center [492, 276] width 298 height 23
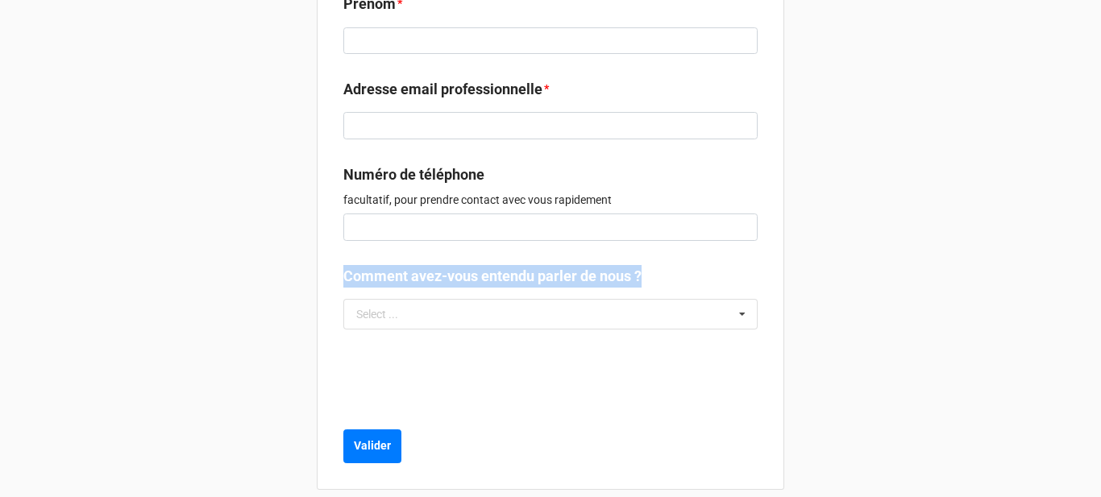
click at [504, 288] on label "Comment avez-vous entendu parler de nous ?" at bounding box center [492, 276] width 298 height 23
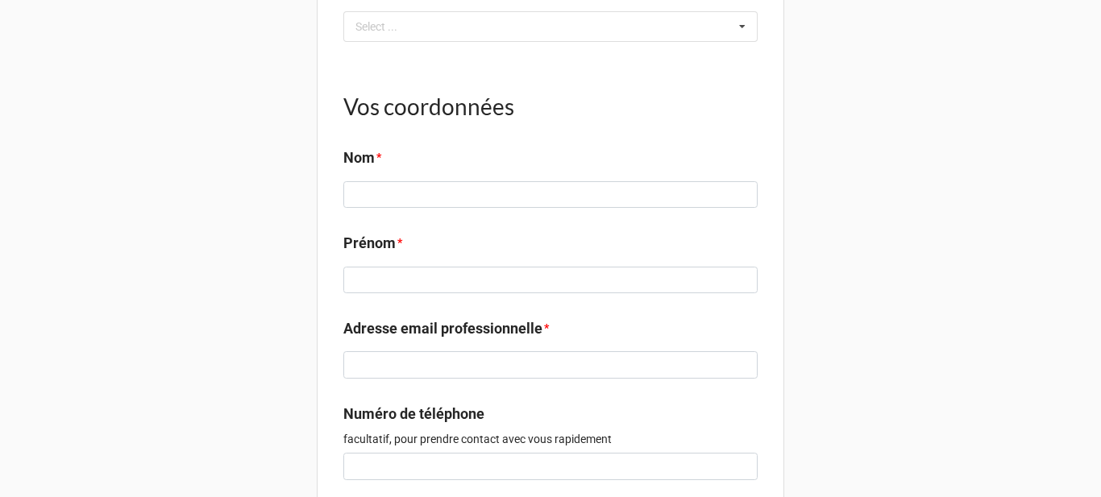
scroll to position [2553, 0]
